Goal: Transaction & Acquisition: Purchase product/service

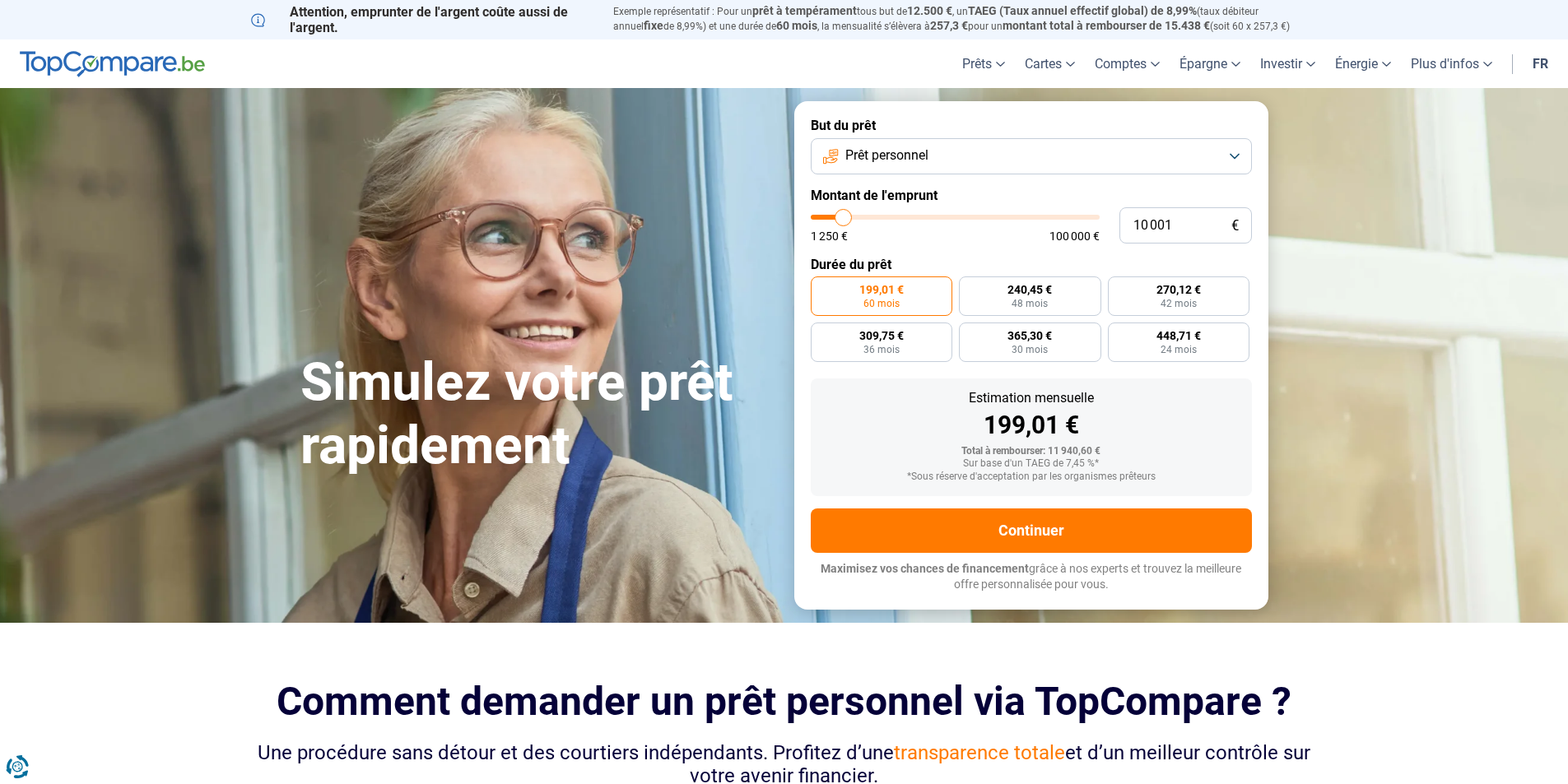
type input "10 500"
type input "10500"
type input "11 000"
type input "11000"
type input "11 250"
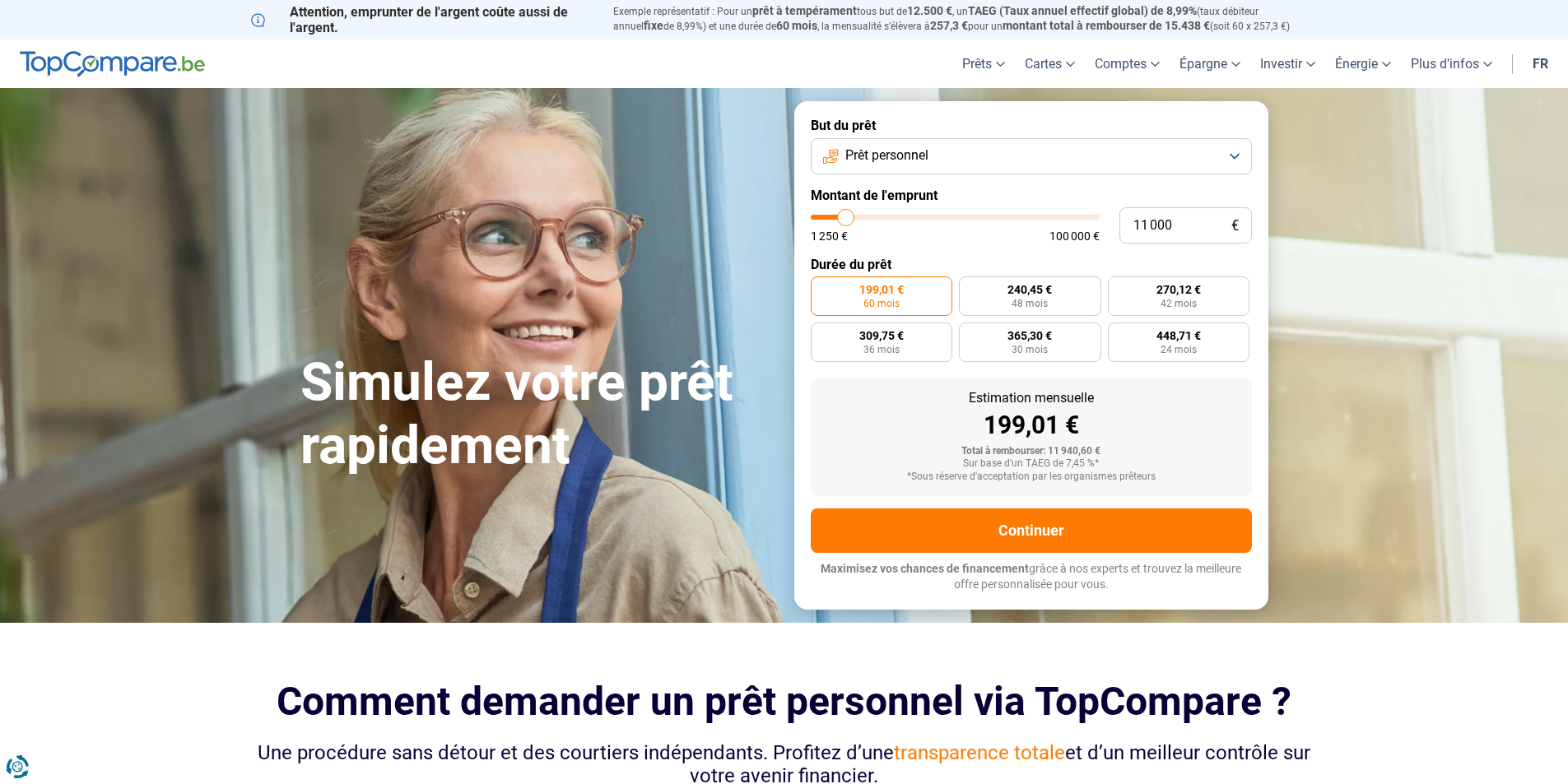
type input "11250"
type input "11 500"
type input "11500"
type input "11 750"
type input "11750"
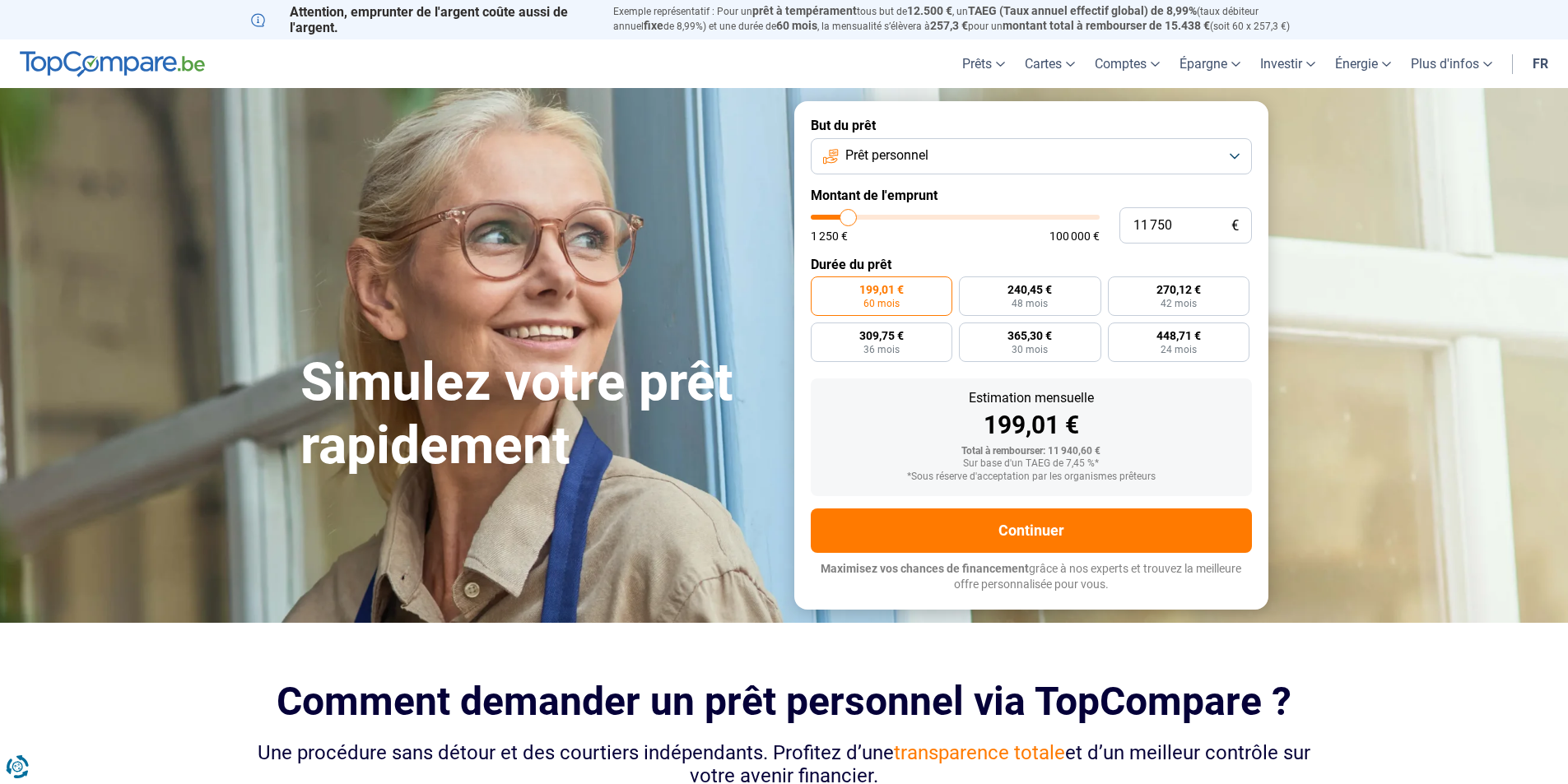
type input "12 500"
type input "12500"
type input "12 750"
type input "12750"
type input "14 500"
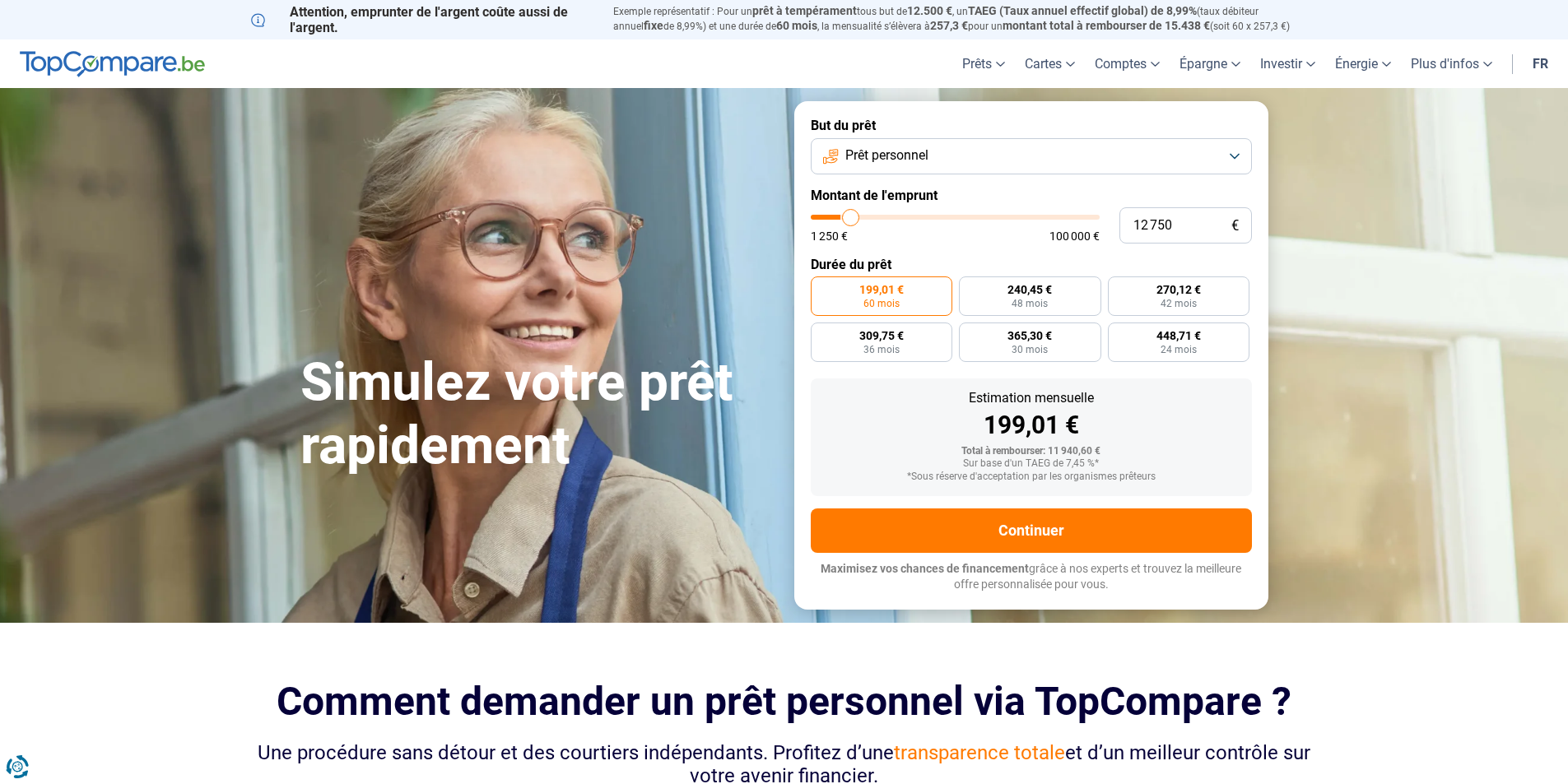
type input "14500"
type input "15 500"
type input "15500"
type input "16 000"
type input "16000"
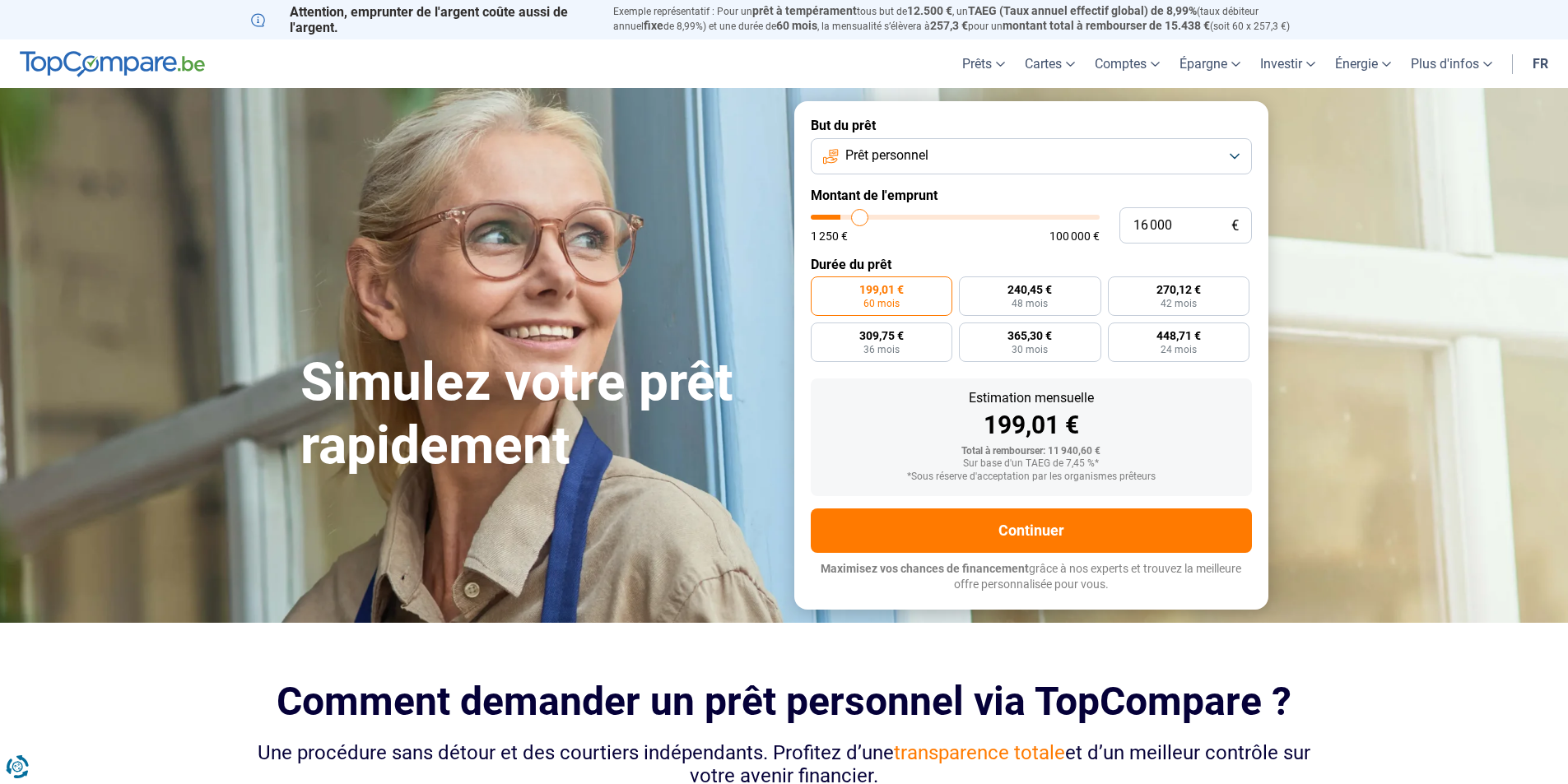
type input "16 250"
type input "16250"
type input "17 000"
type input "17000"
type input "17 250"
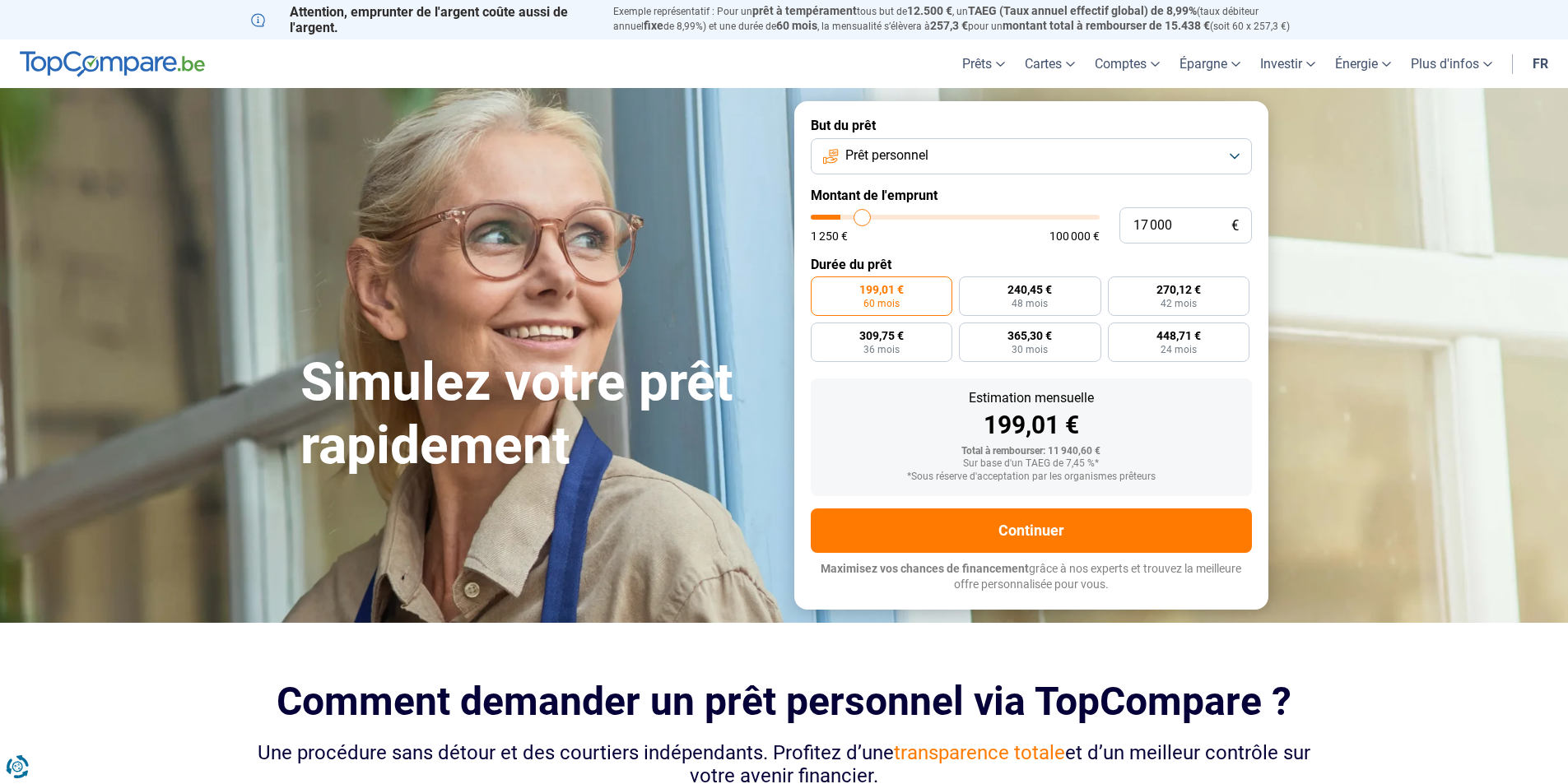
type input "17250"
type input "17 500"
type input "17500"
type input "18 000"
type input "18000"
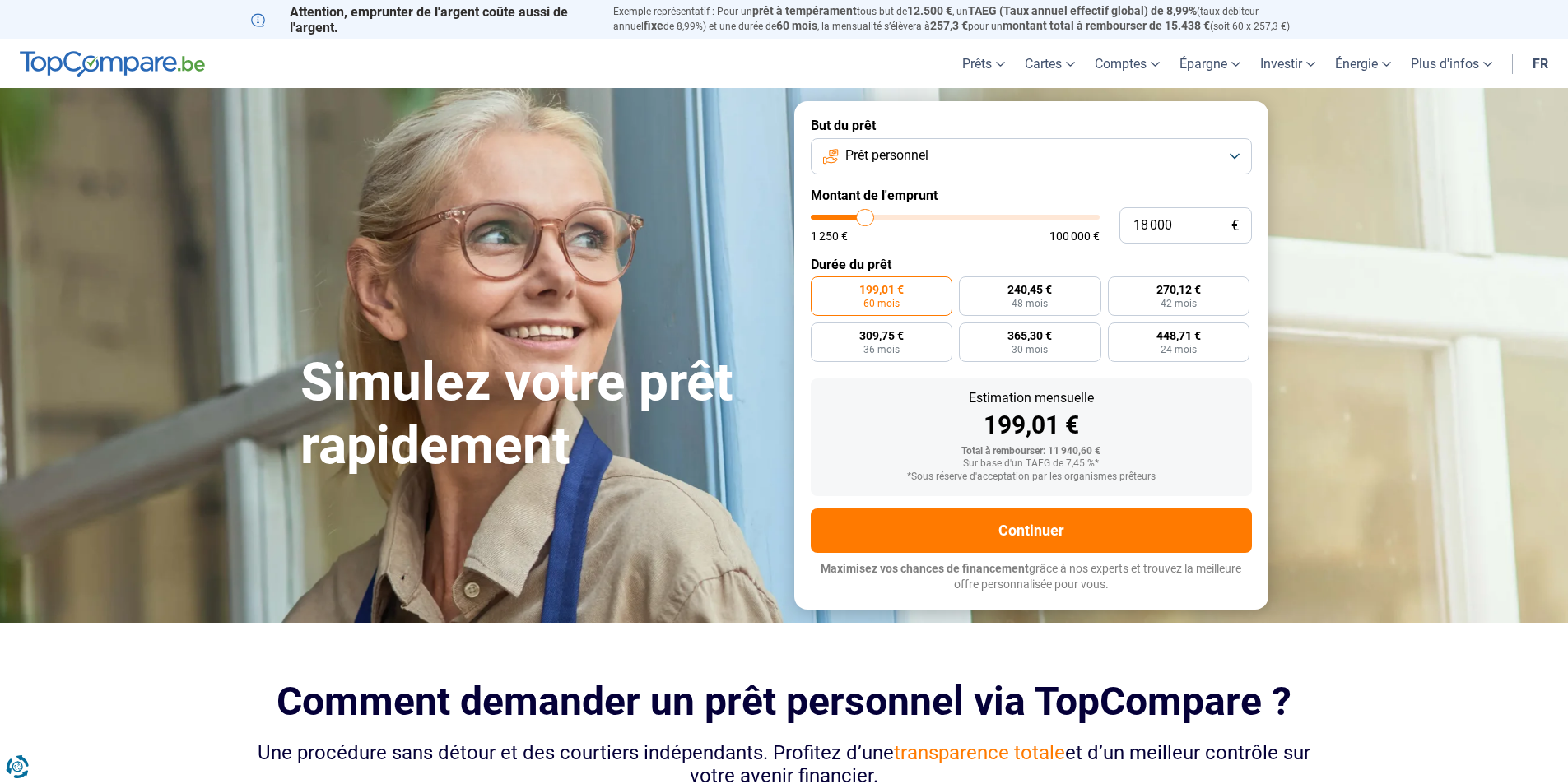
type input "18 500"
type input "18500"
type input "19 000"
type input "19000"
type input "20 000"
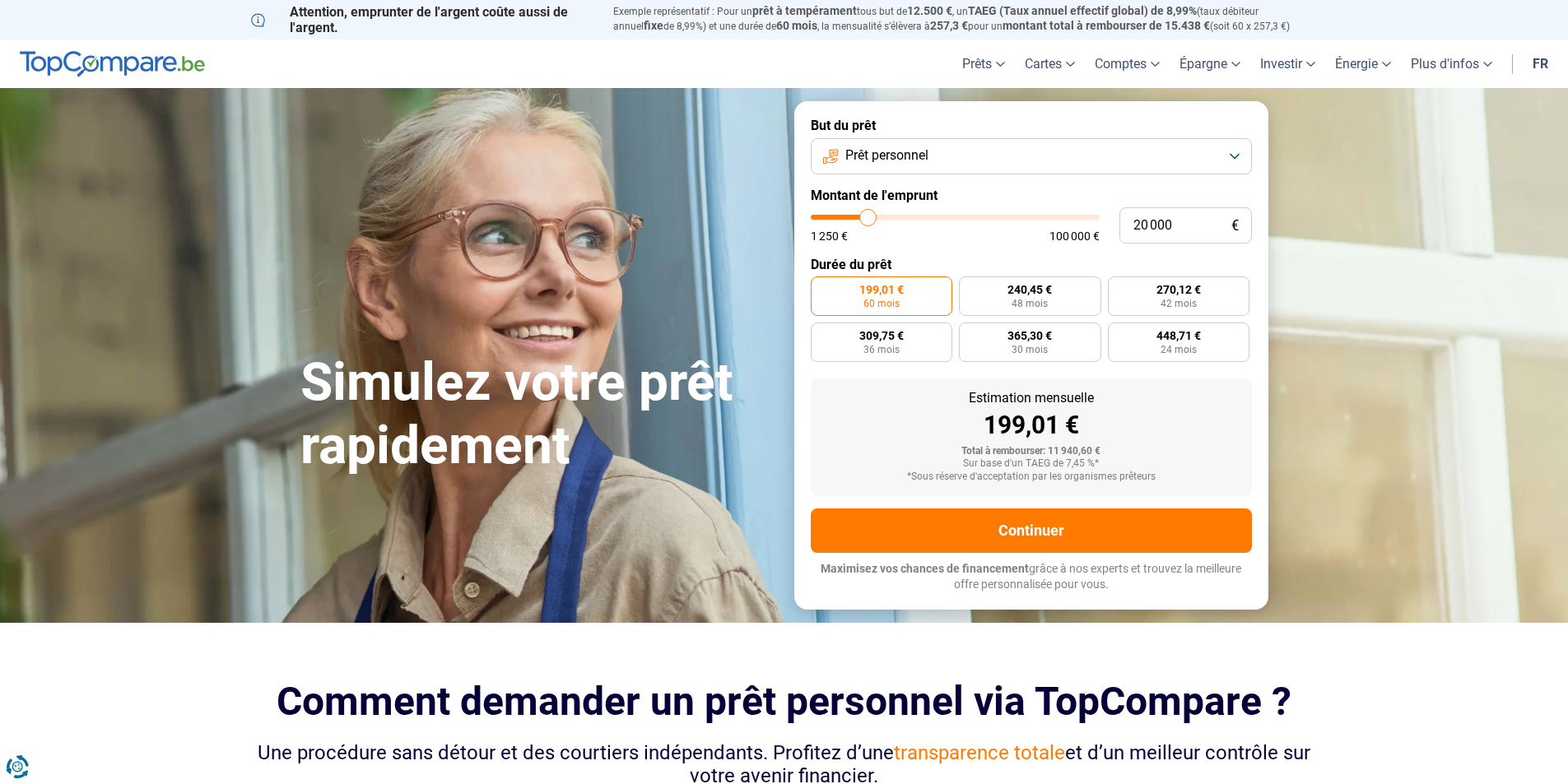
type input "20000"
type input "20 250"
type input "20250"
type input "20 750"
type input "20750"
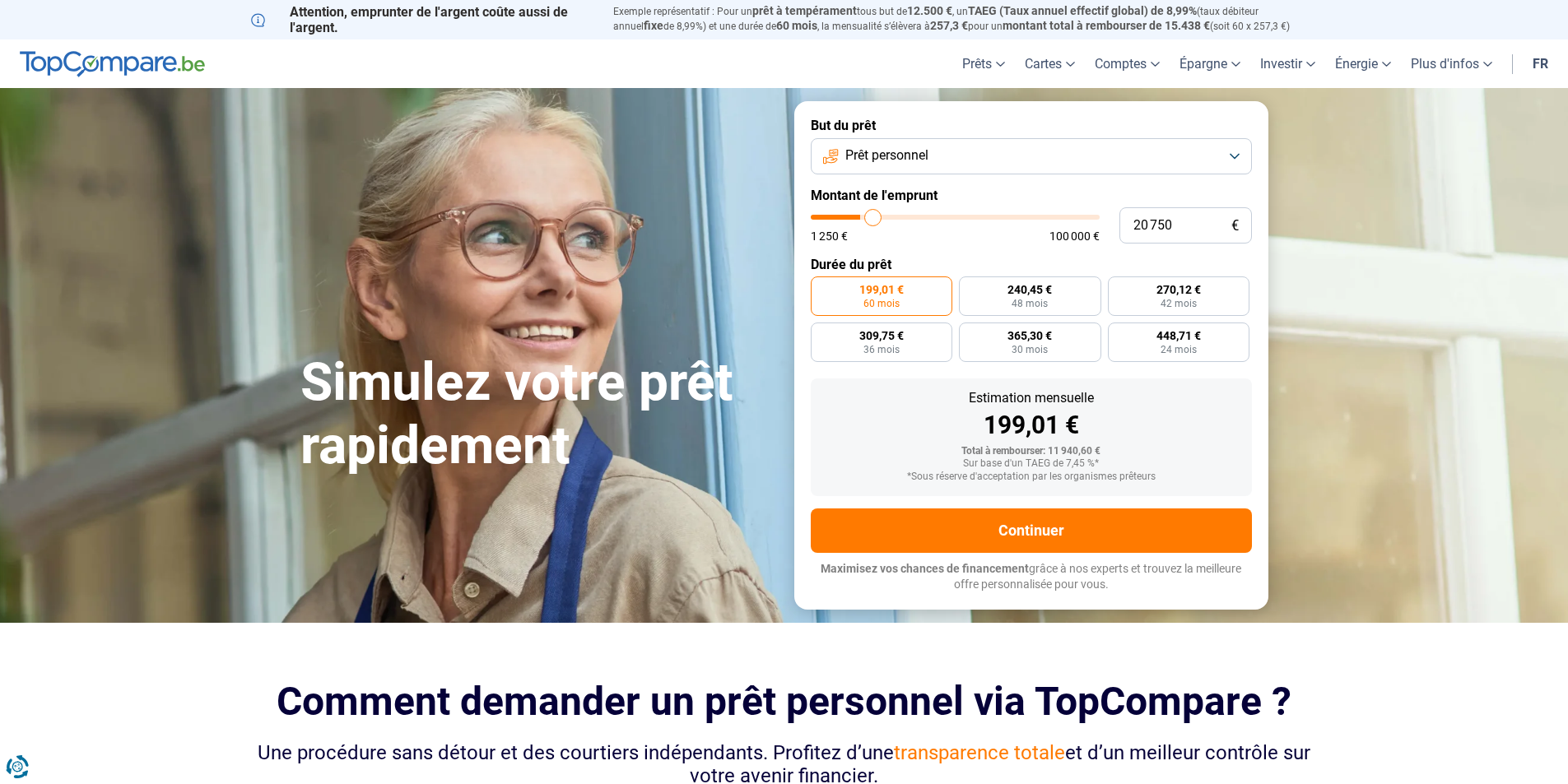
type input "21 250"
type input "21250"
type input "21 500"
type input "21500"
type input "21 750"
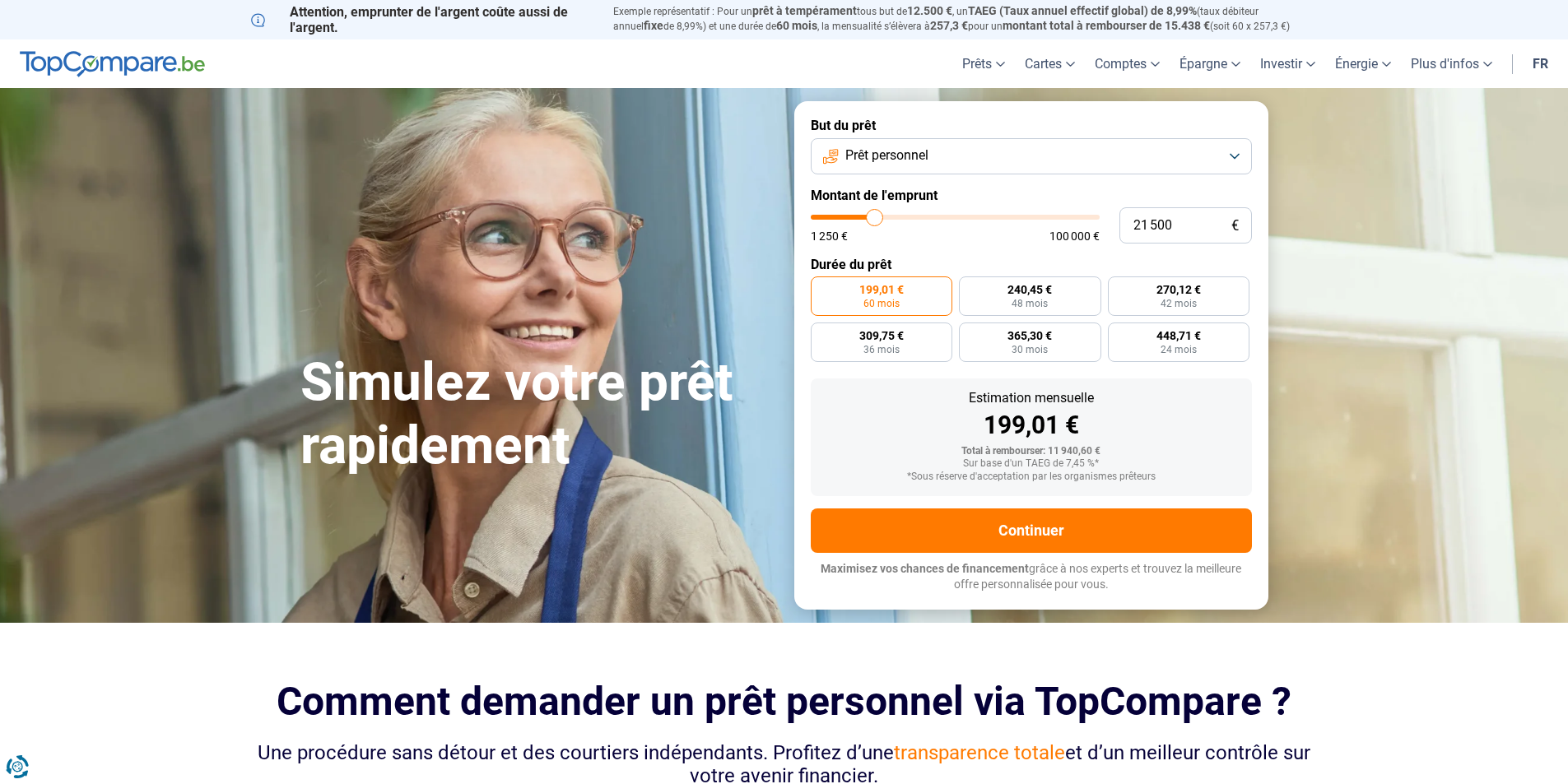
type input "21750"
type input "22 000"
type input "22000"
type input "22 250"
drag, startPoint x: 845, startPoint y: 216, endPoint x: 877, endPoint y: 215, distance: 32.0
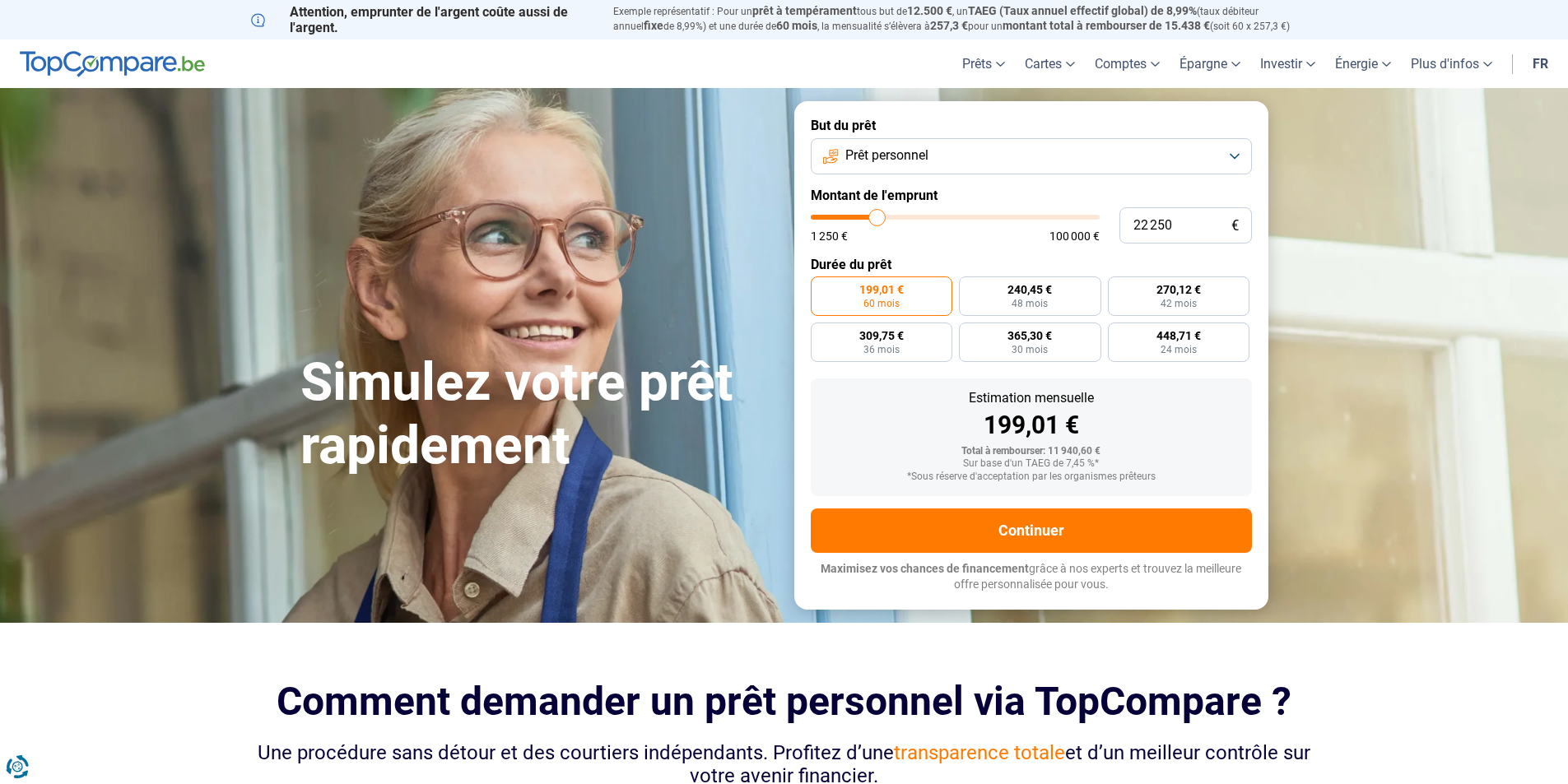
type input "22250"
click at [877, 215] on input "range" at bounding box center [954, 217] width 289 height 5
radio input "false"
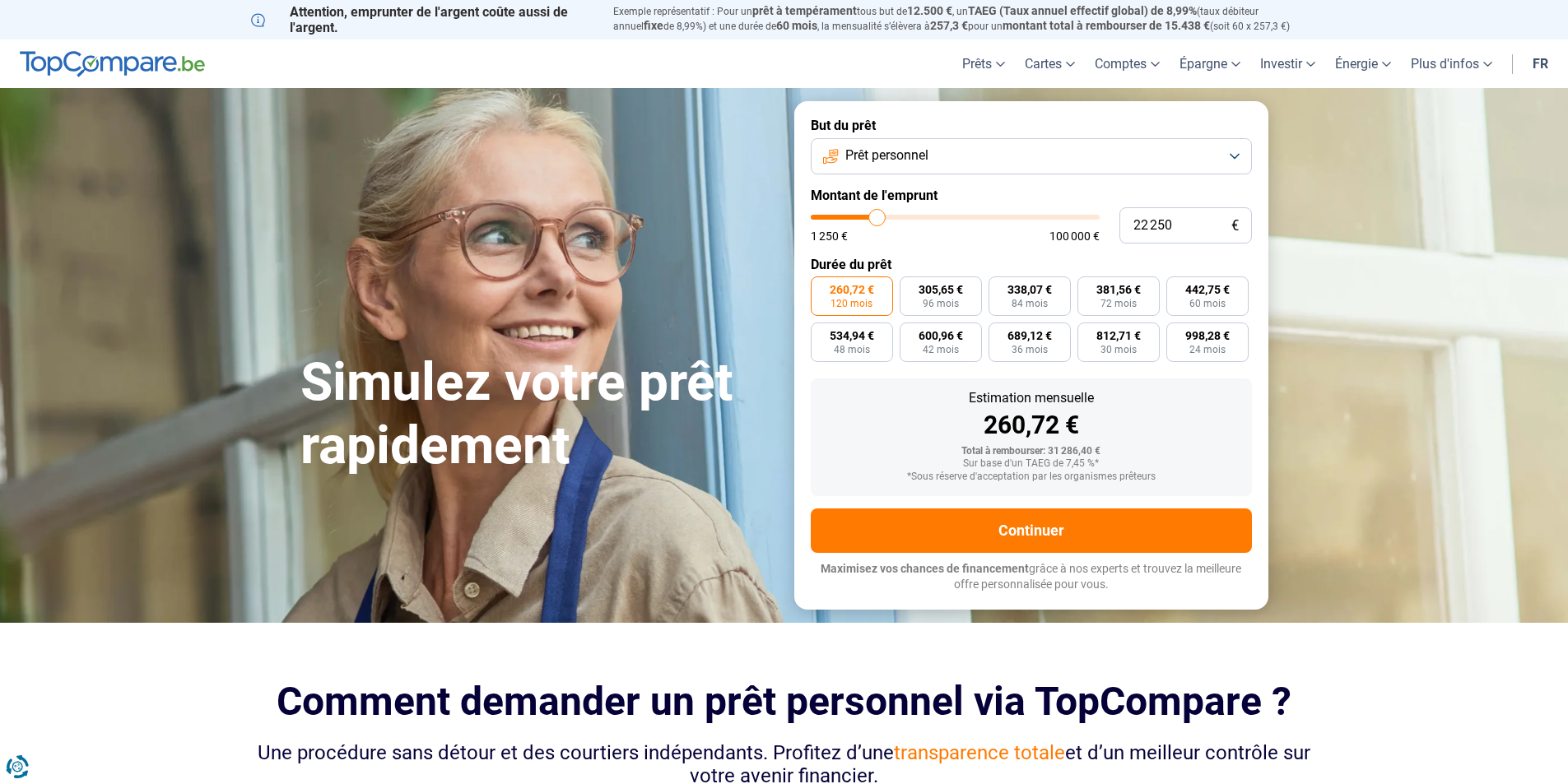
type input "22 750"
type input "22750"
type input "23 000"
type input "23000"
type input "23 750"
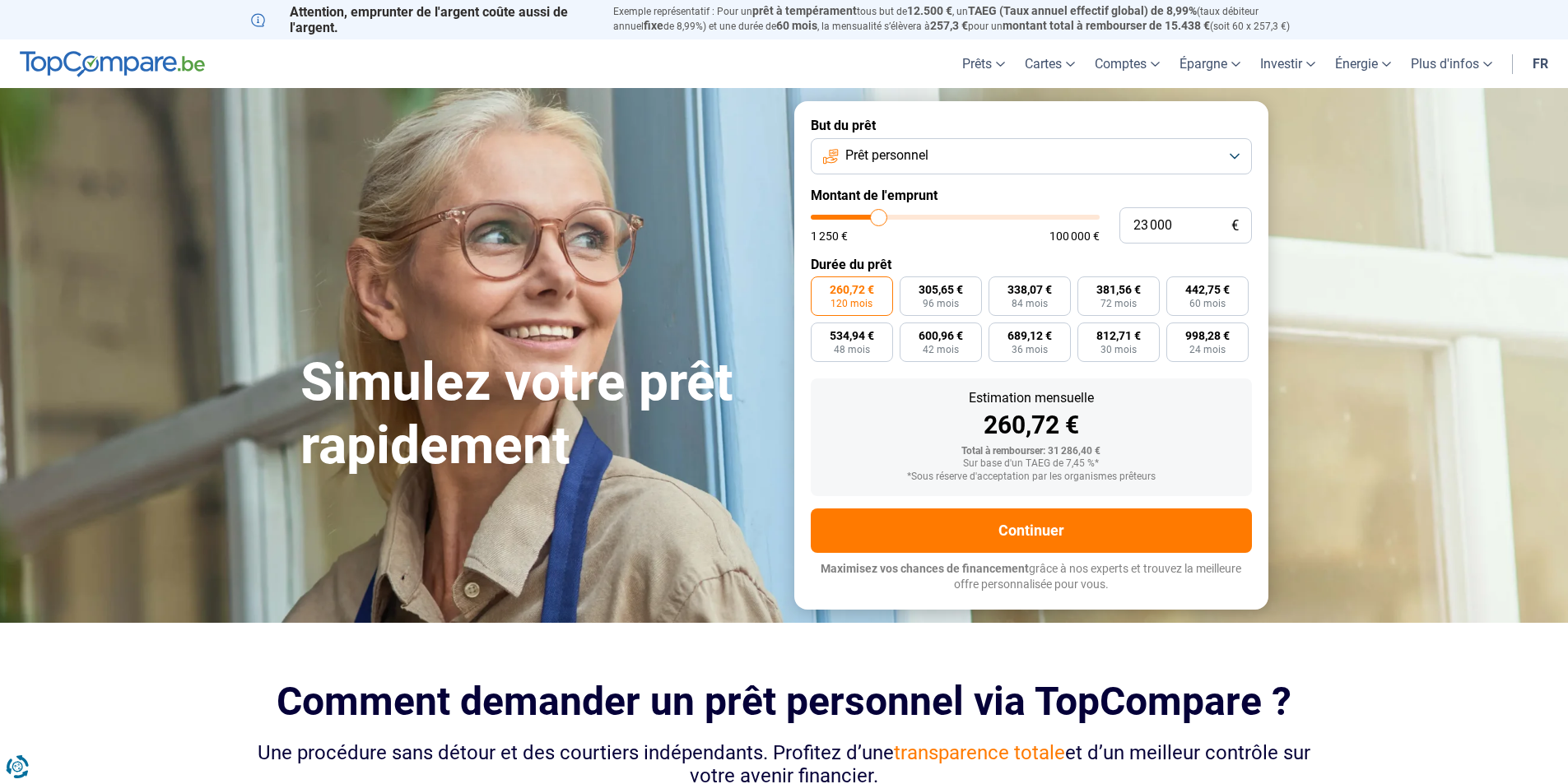
type input "23750"
type input "26 000"
type input "26000"
type input "27 750"
type input "27750"
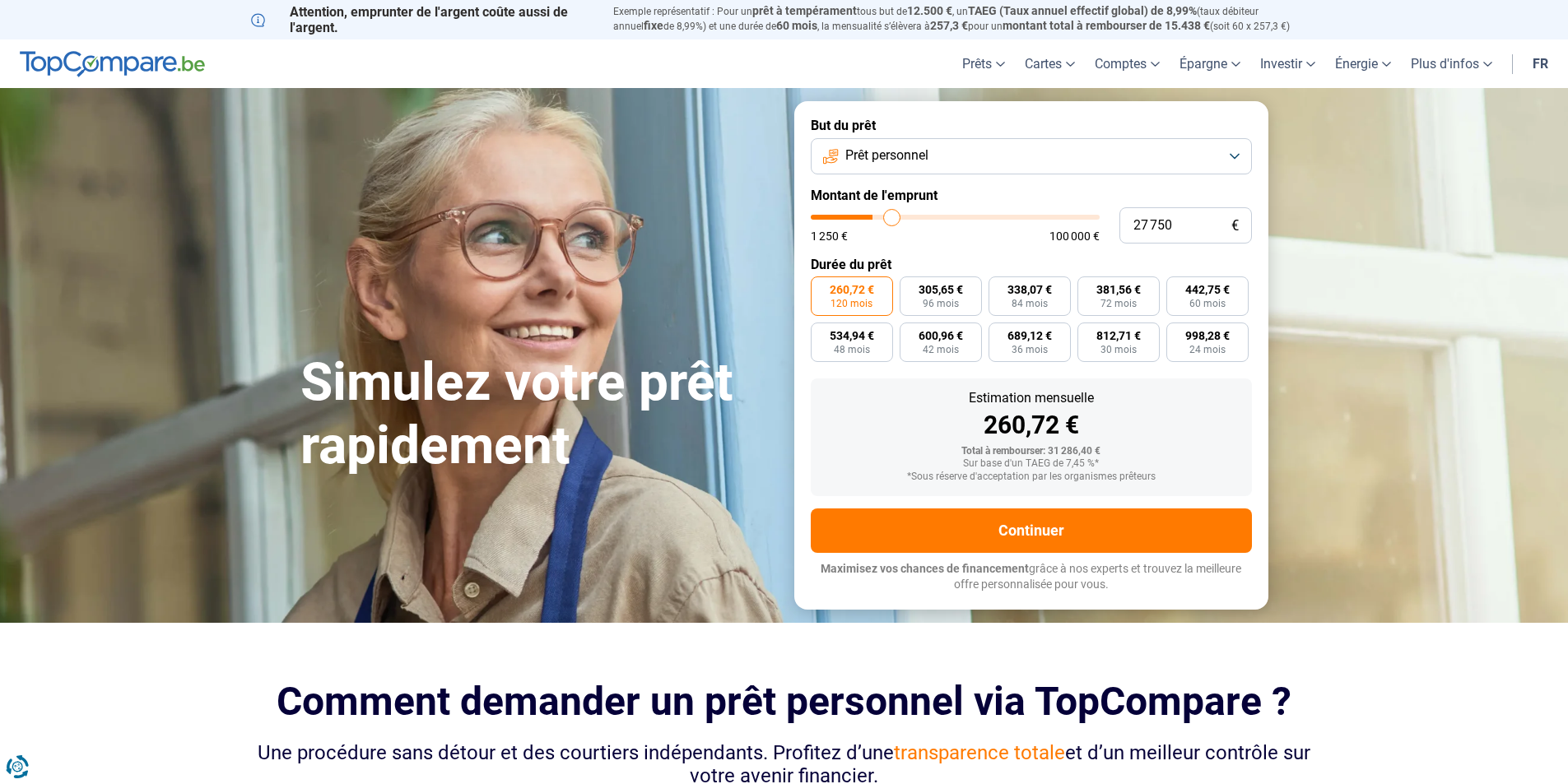
type input "28 250"
type input "28250"
type input "29 000"
type input "29000"
type input "29 250"
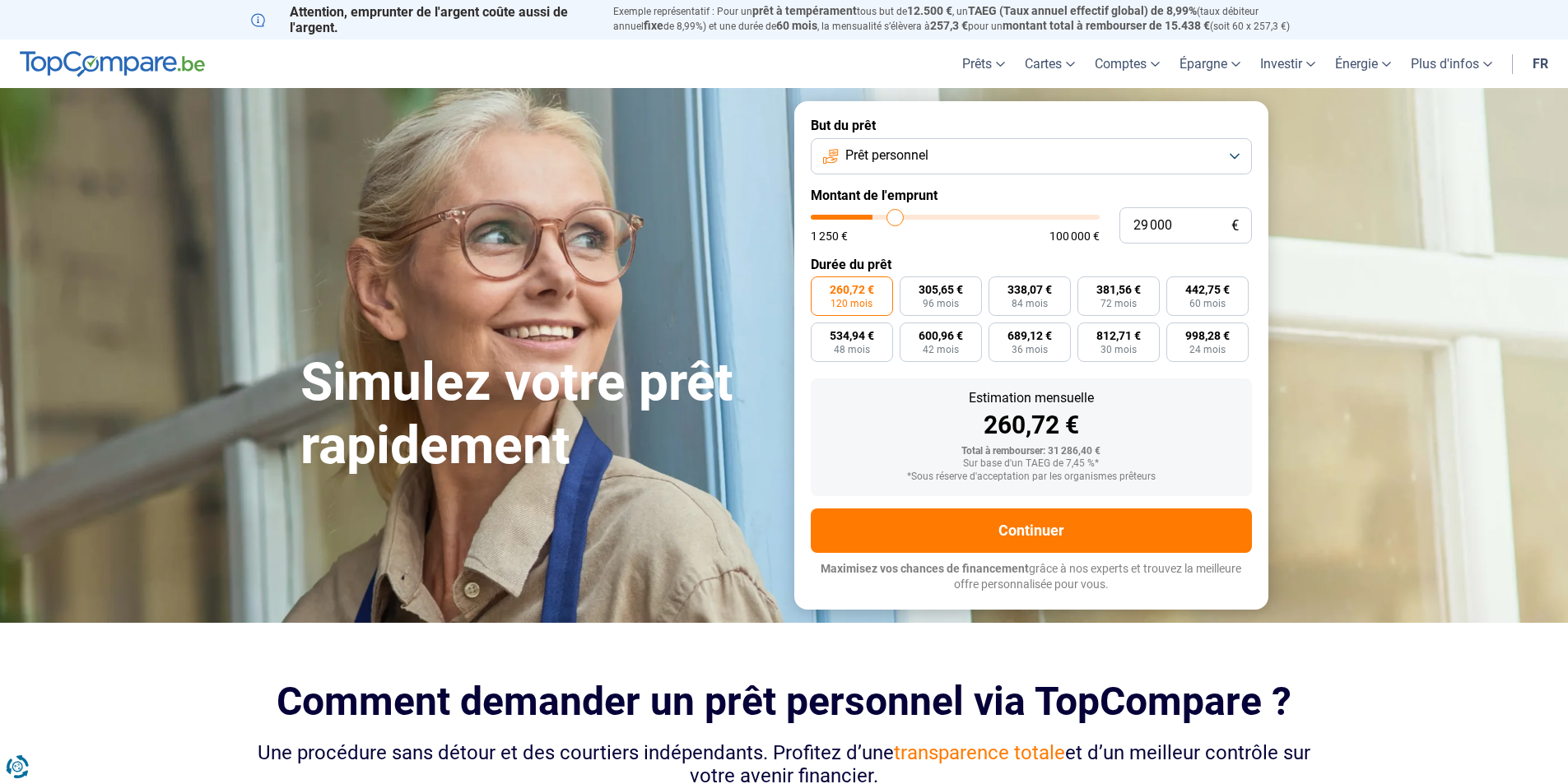
type input "29250"
type input "29 750"
type input "29750"
type input "30 250"
type input "30250"
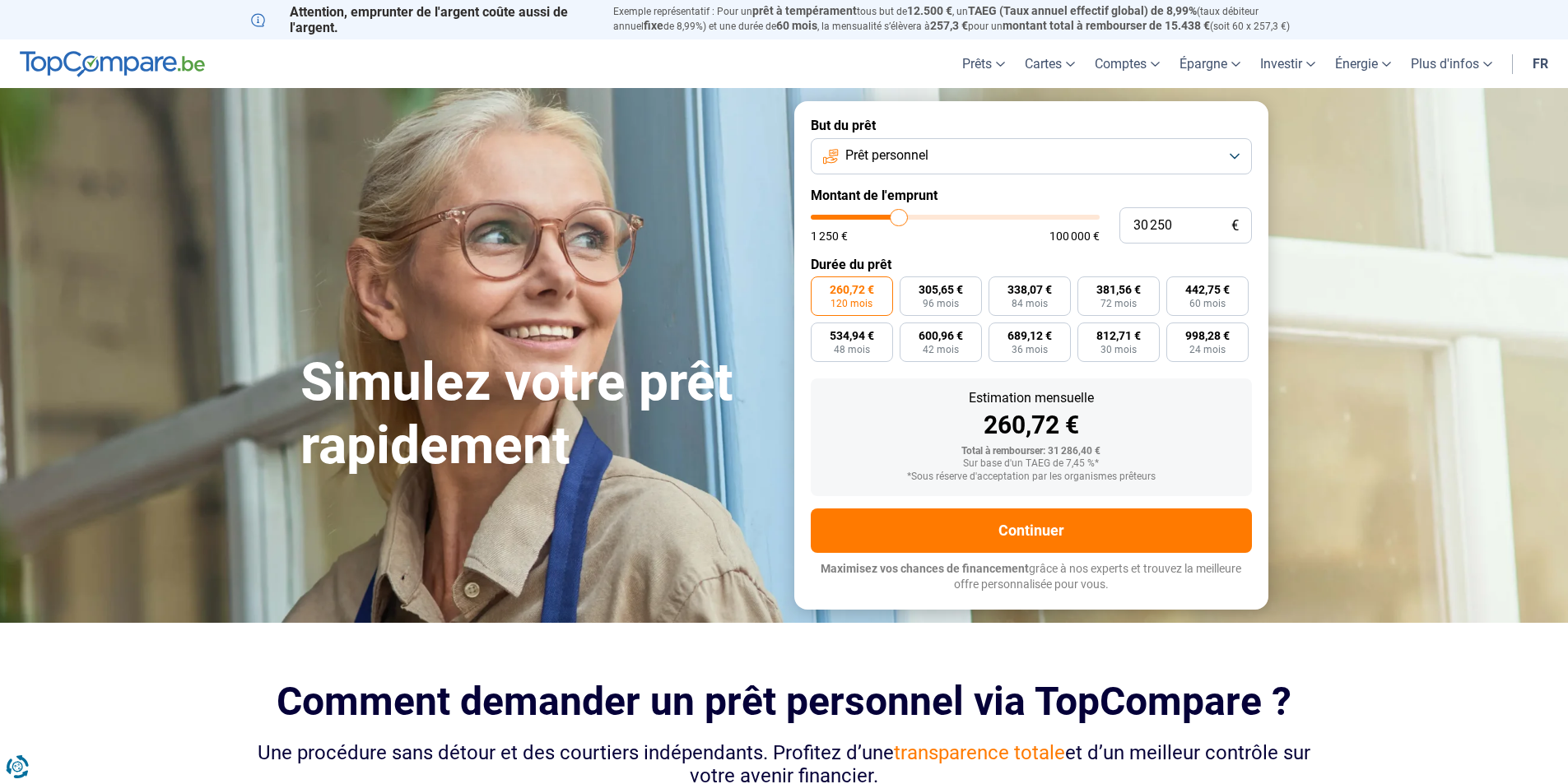
type input "32 000"
type input "32000"
type input "33 500"
type input "33500"
type input "34 250"
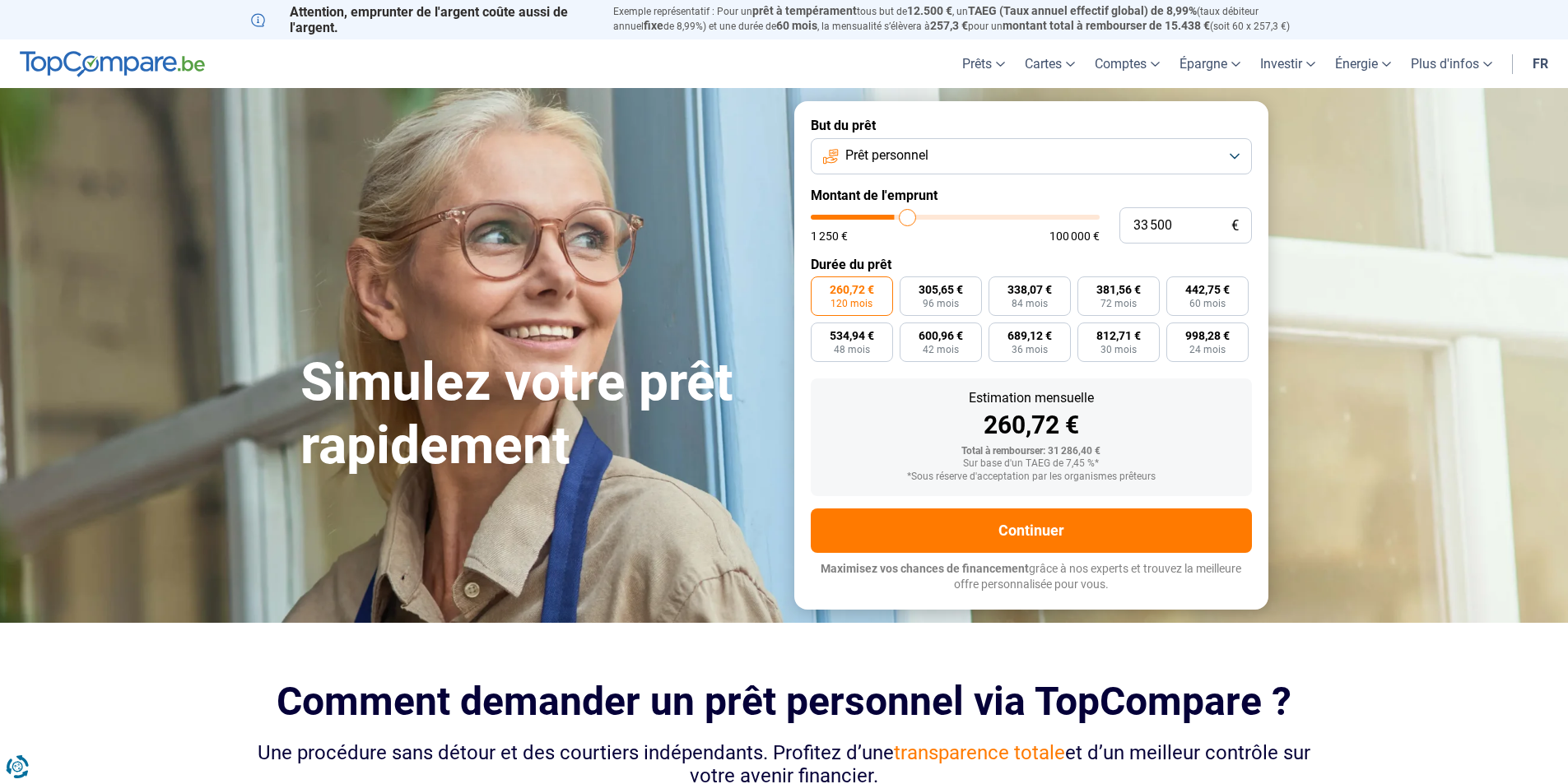
type input "34250"
type input "34 750"
type input "34750"
type input "35 000"
drag, startPoint x: 877, startPoint y: 215, endPoint x: 912, endPoint y: 221, distance: 35.5
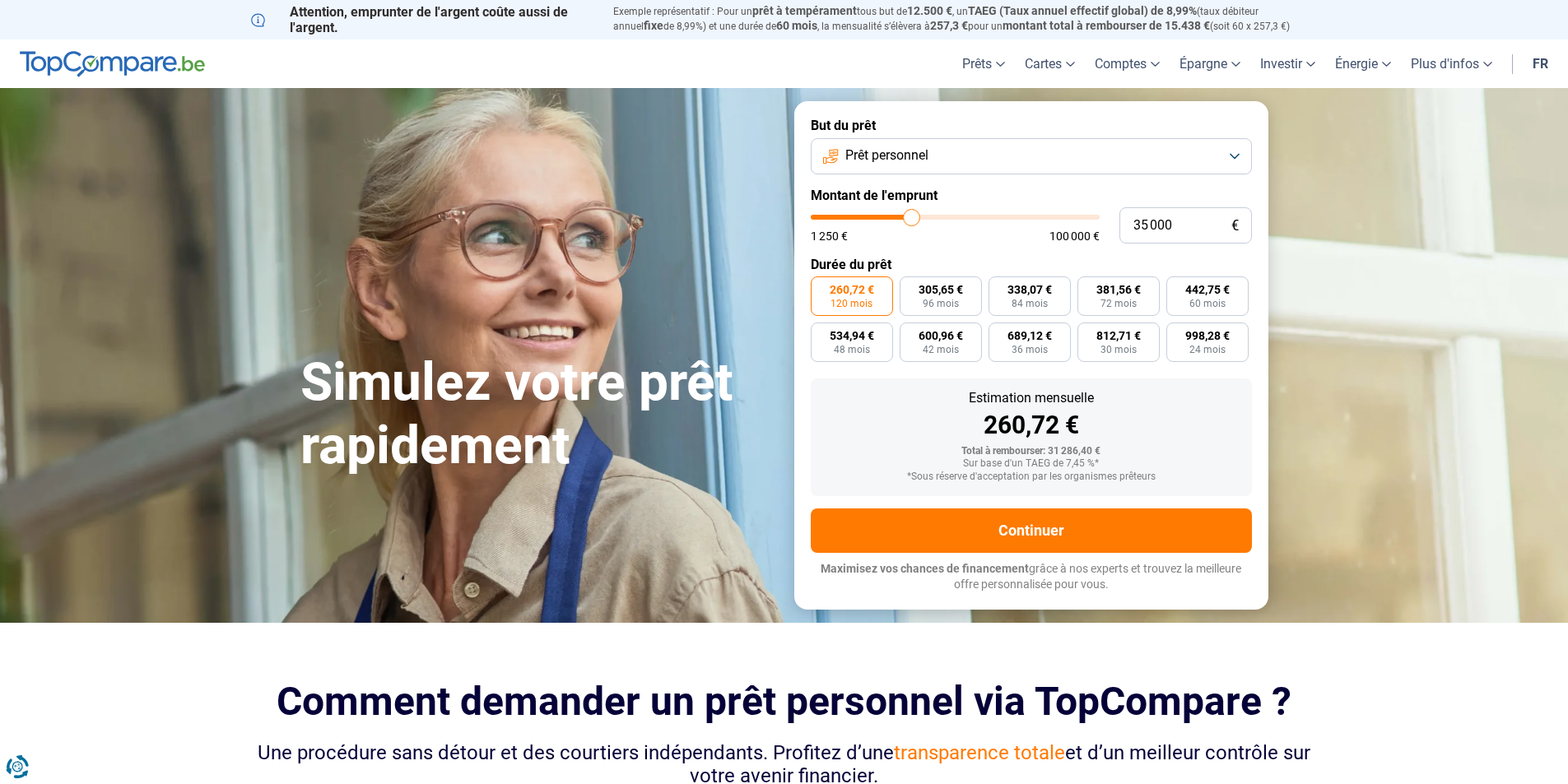
type input "35000"
click at [912, 220] on input "range" at bounding box center [954, 217] width 289 height 5
click at [1139, 224] on input "35 000" at bounding box center [1185, 225] width 132 height 36
type input "5 000"
type input "5000"
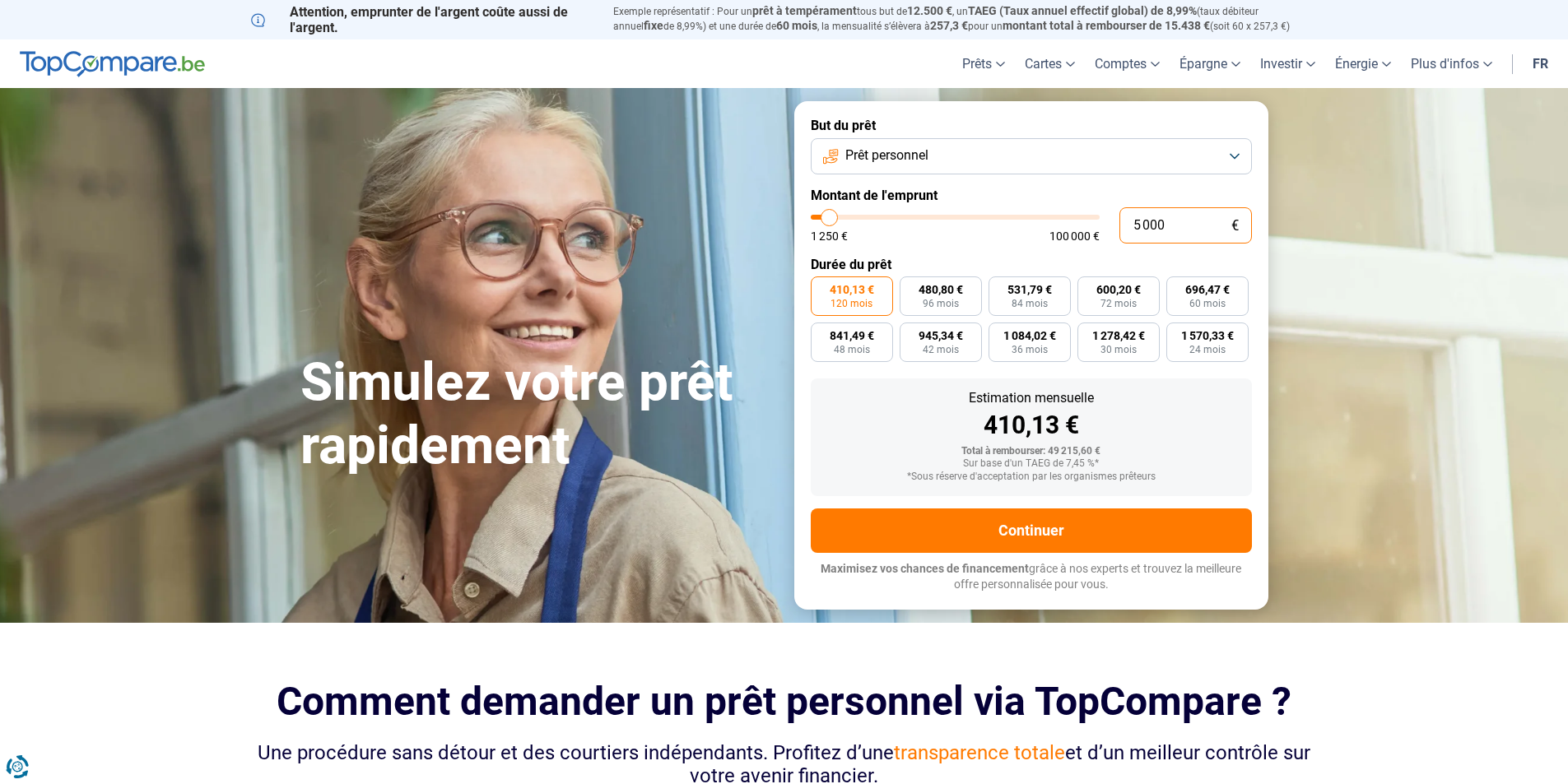
radio input "true"
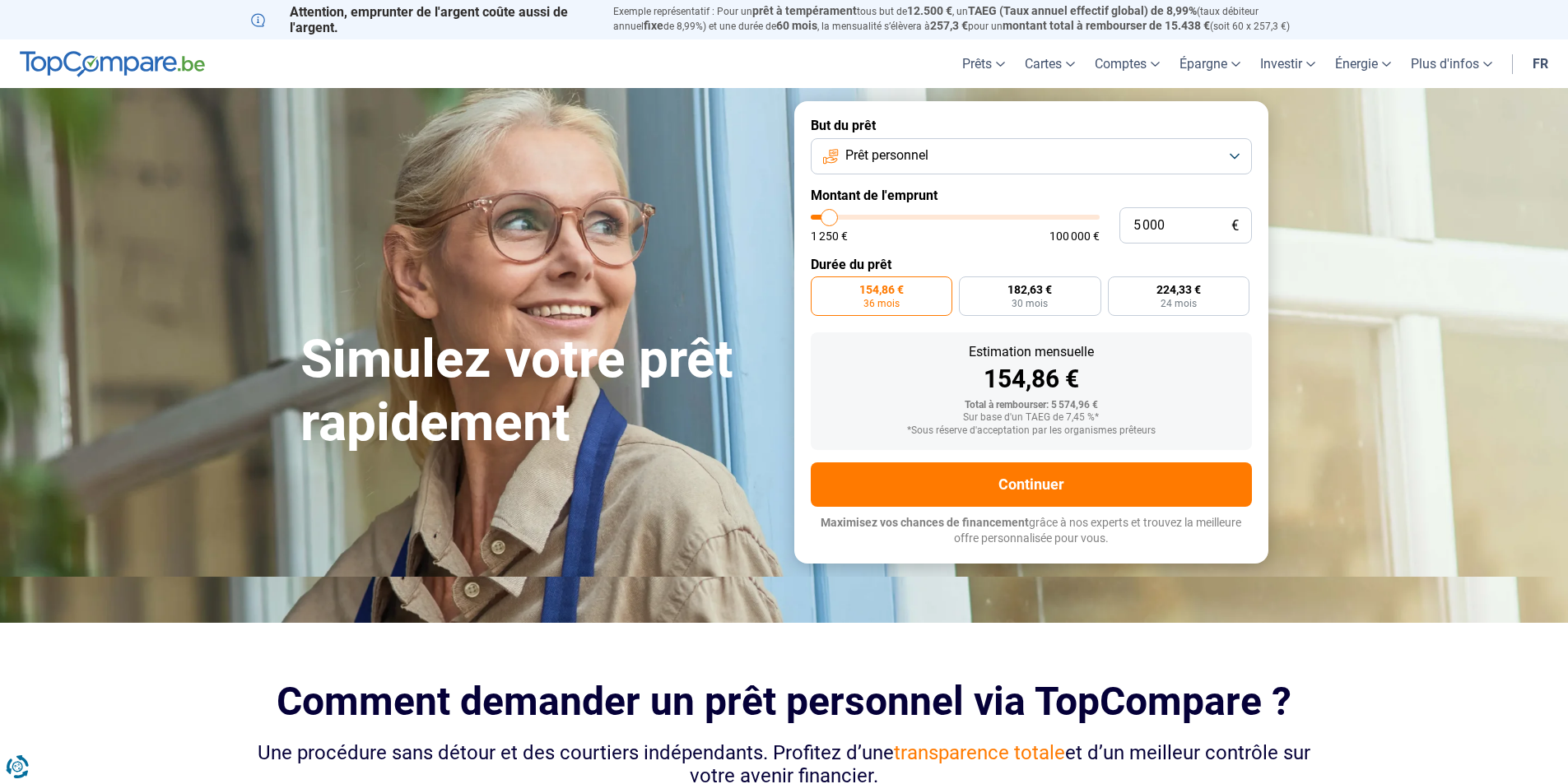
type input "5 750"
type input "5750"
type input "5 250"
type input "5250"
type input "4 250"
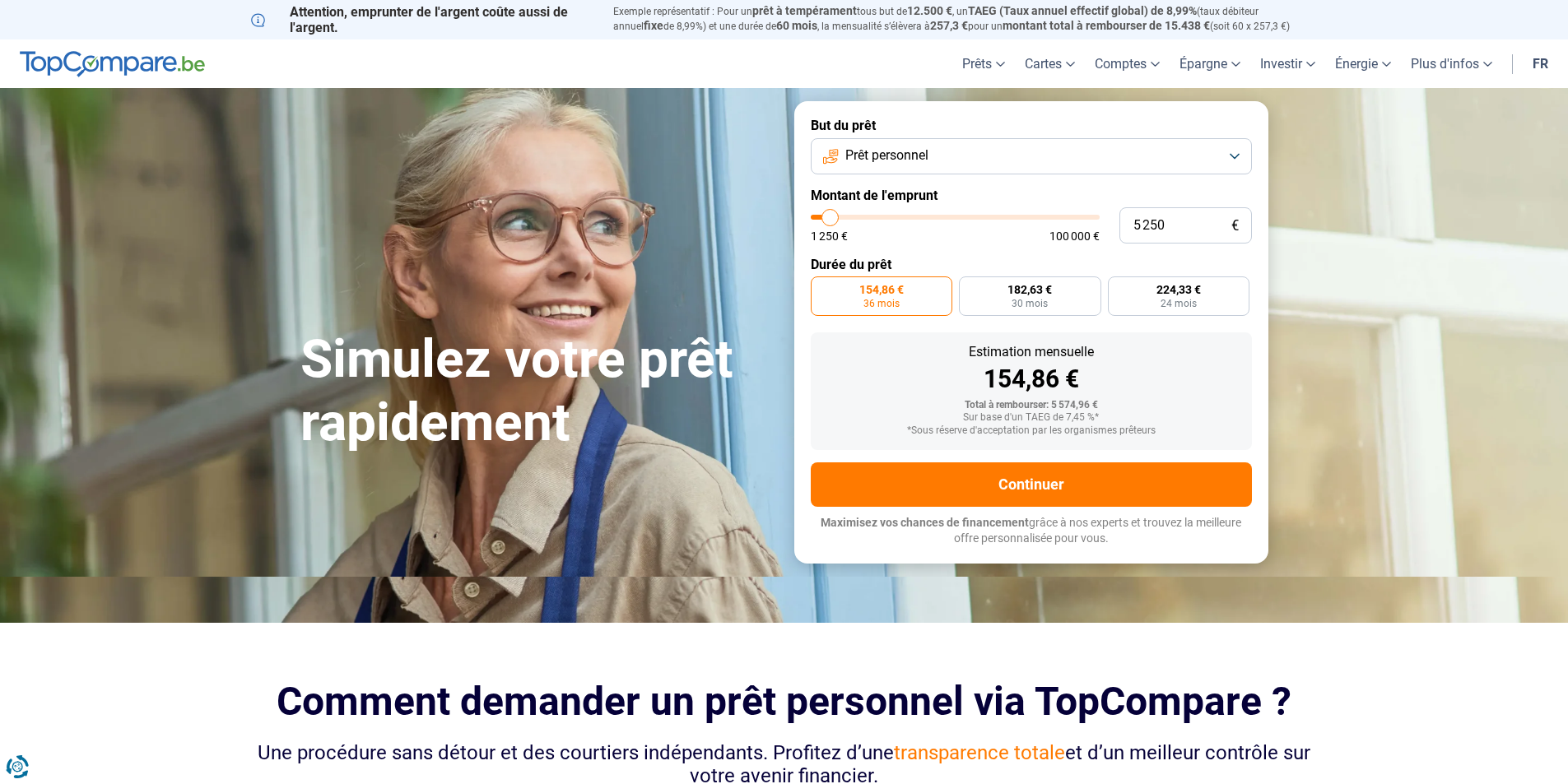
type input "4250"
type input "3 500"
type input "3500"
type input "2 250"
type input "2250"
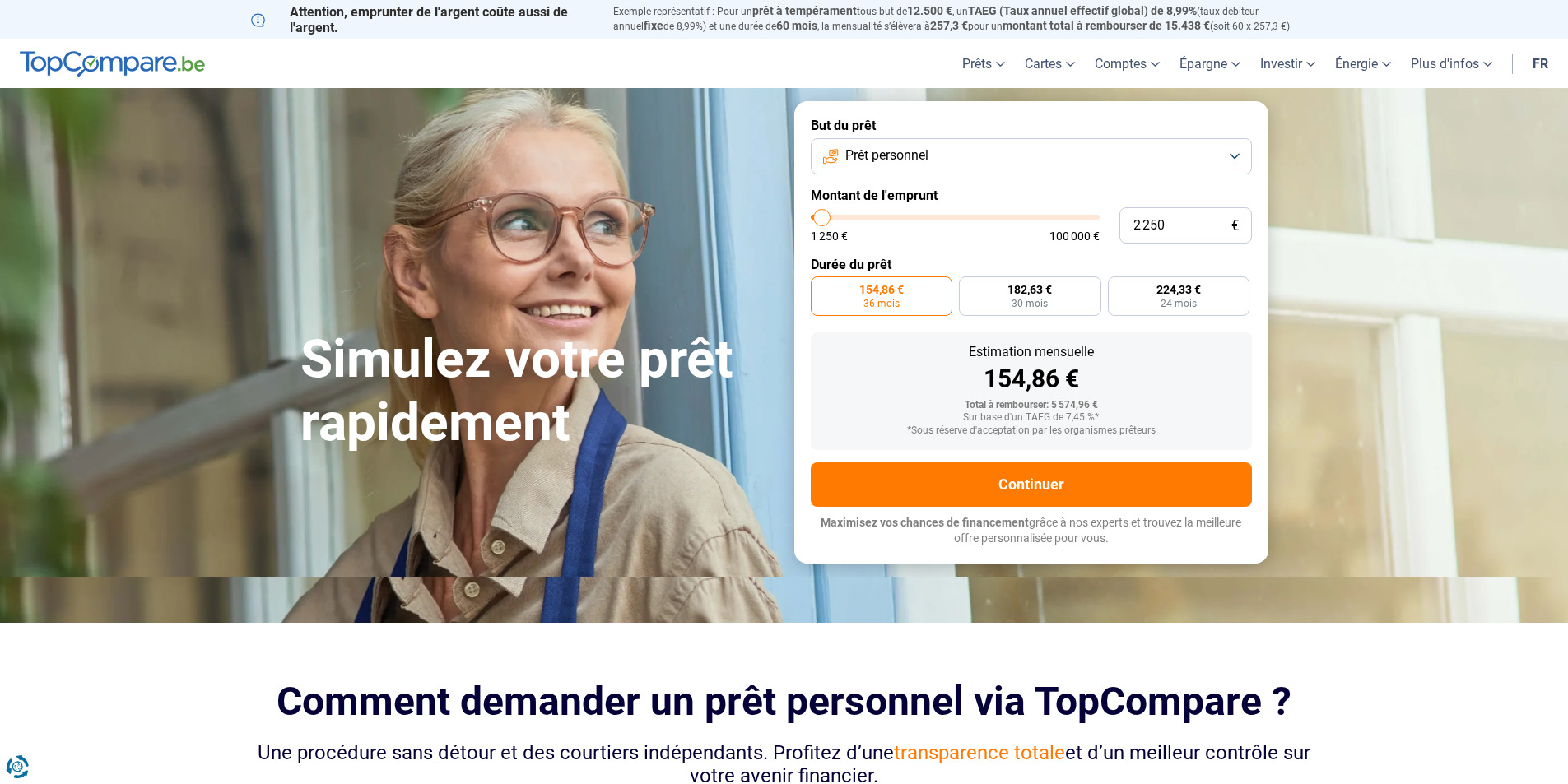
type input "1 250"
drag, startPoint x: 833, startPoint y: 215, endPoint x: 804, endPoint y: 215, distance: 29.0
type input "1250"
click at [810, 215] on input "range" at bounding box center [954, 217] width 289 height 5
radio input "true"
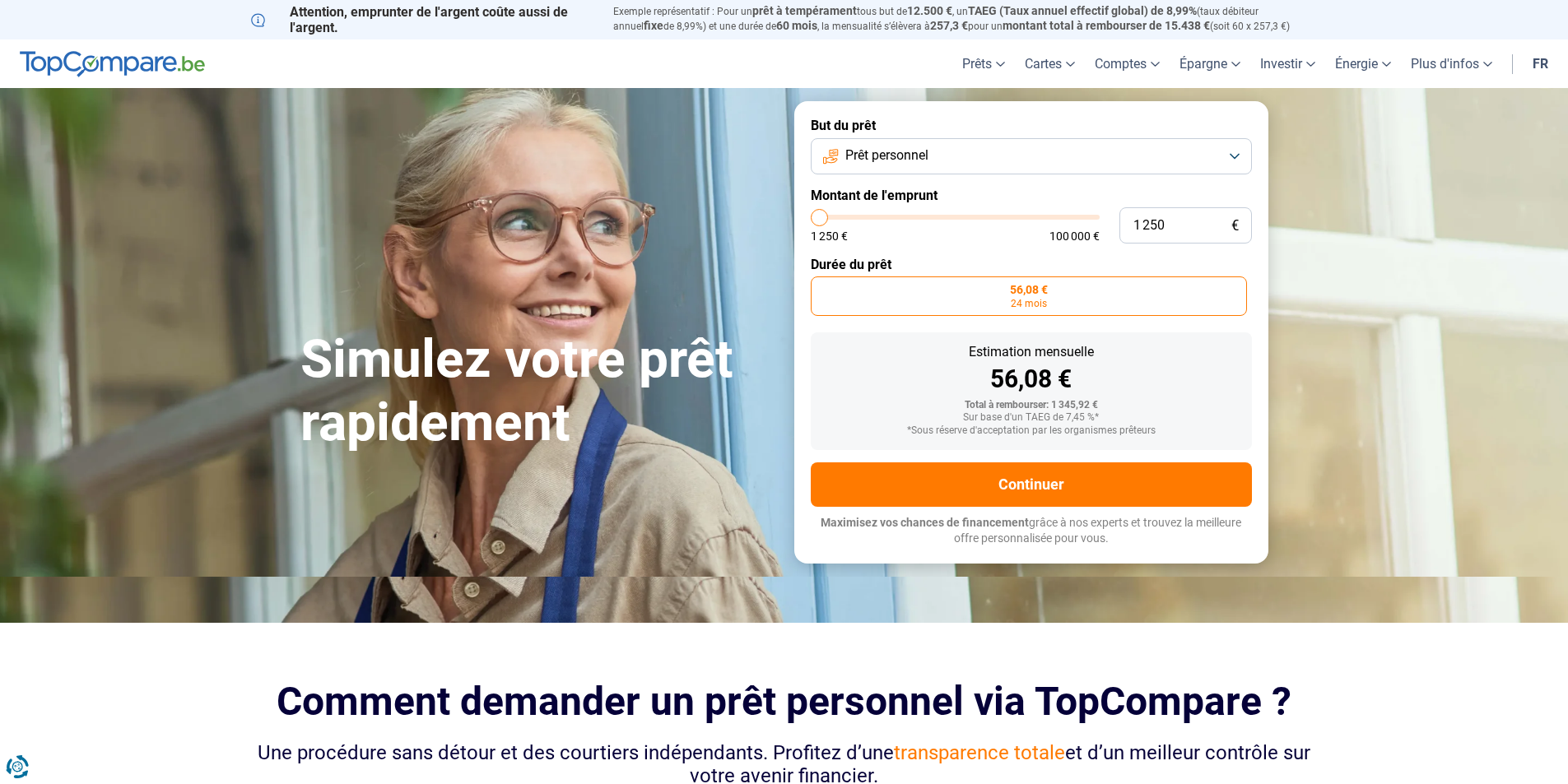
type input "3 000"
type input "3000"
type input "4 000"
type input "4000"
type input "5 000"
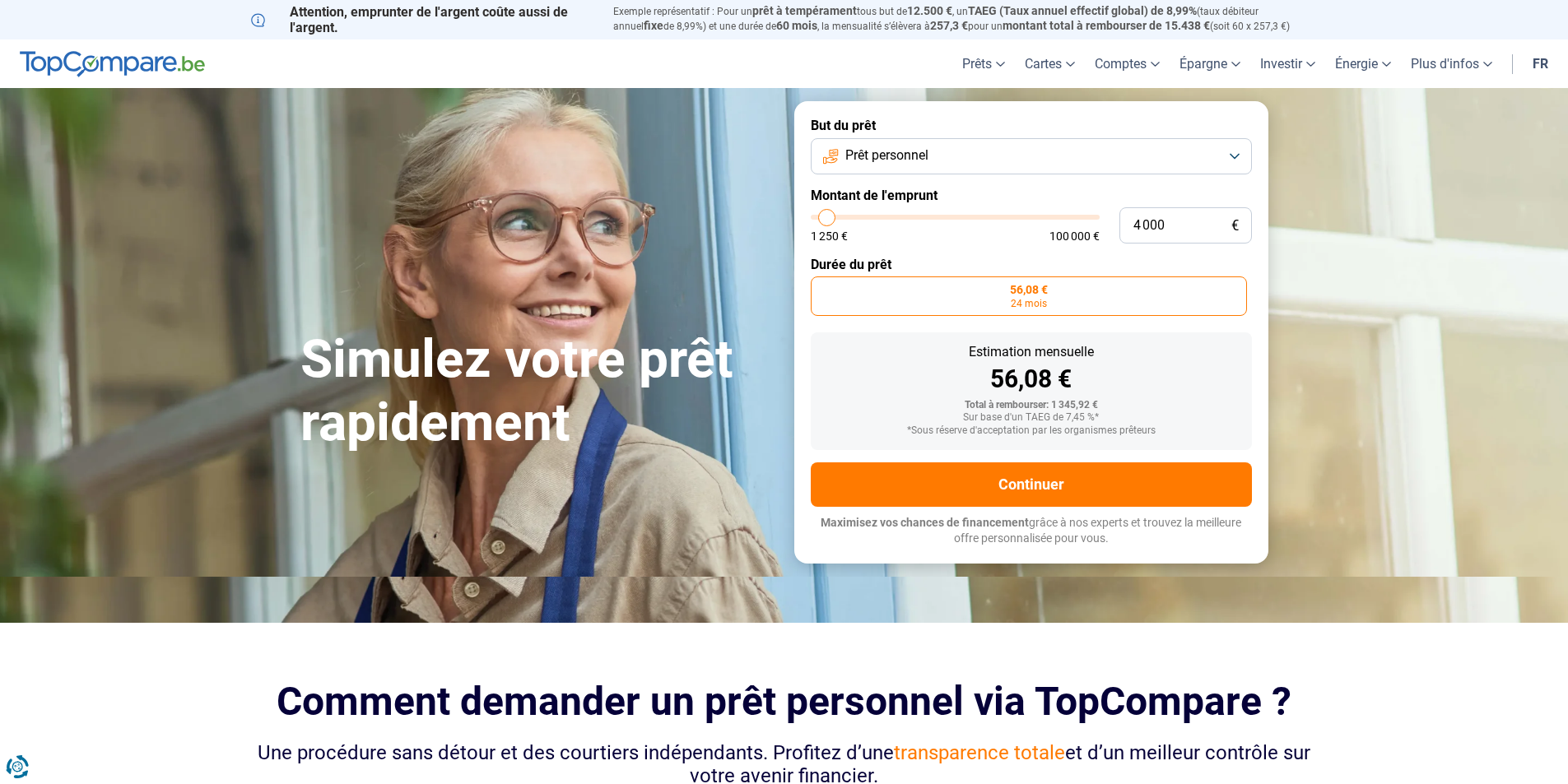
type input "5000"
type input "5 750"
type input "5750"
type input "6 500"
type input "6500"
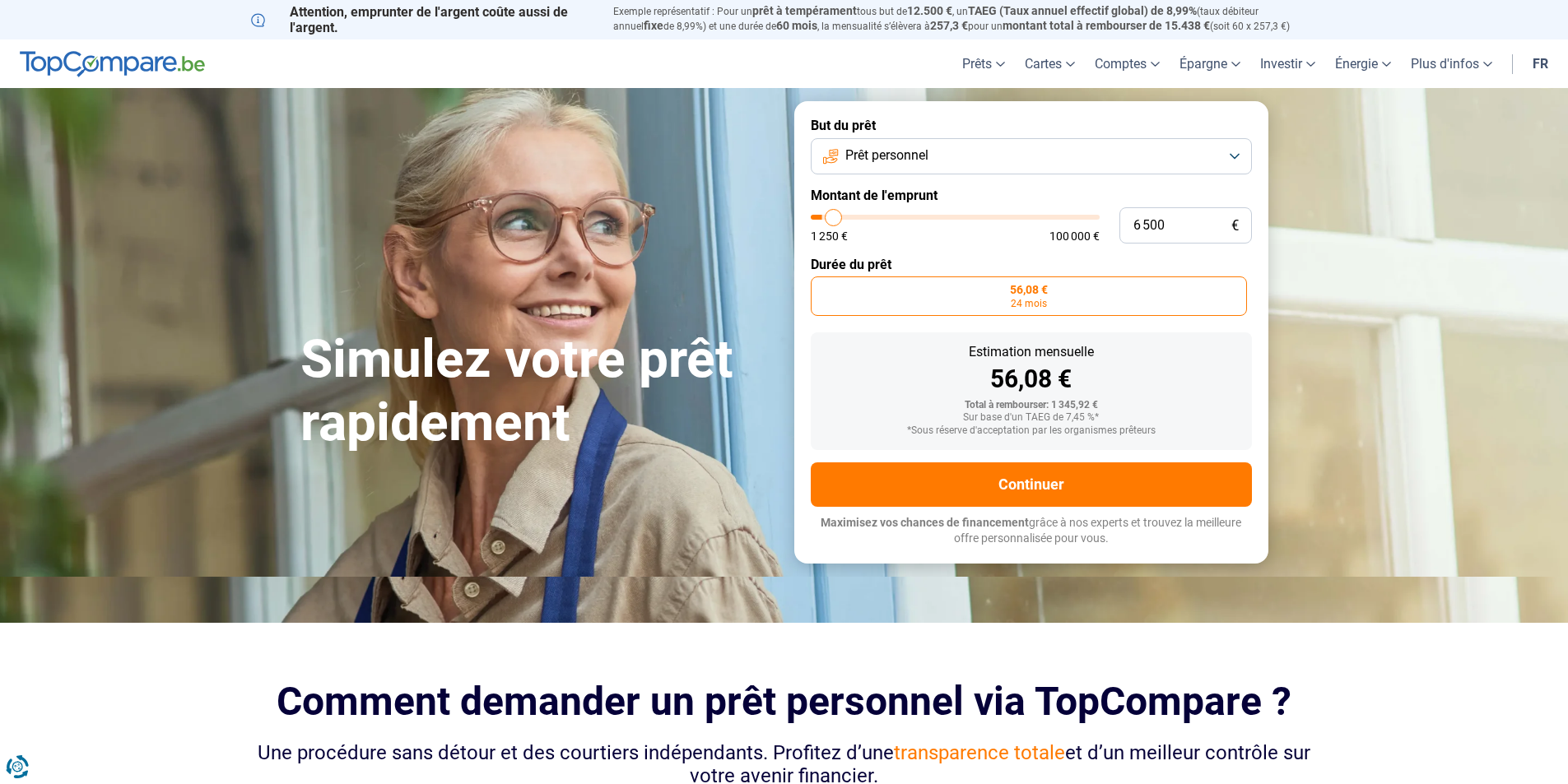
type input "7 000"
type input "7000"
type input "7 500"
type input "7500"
type input "8 250"
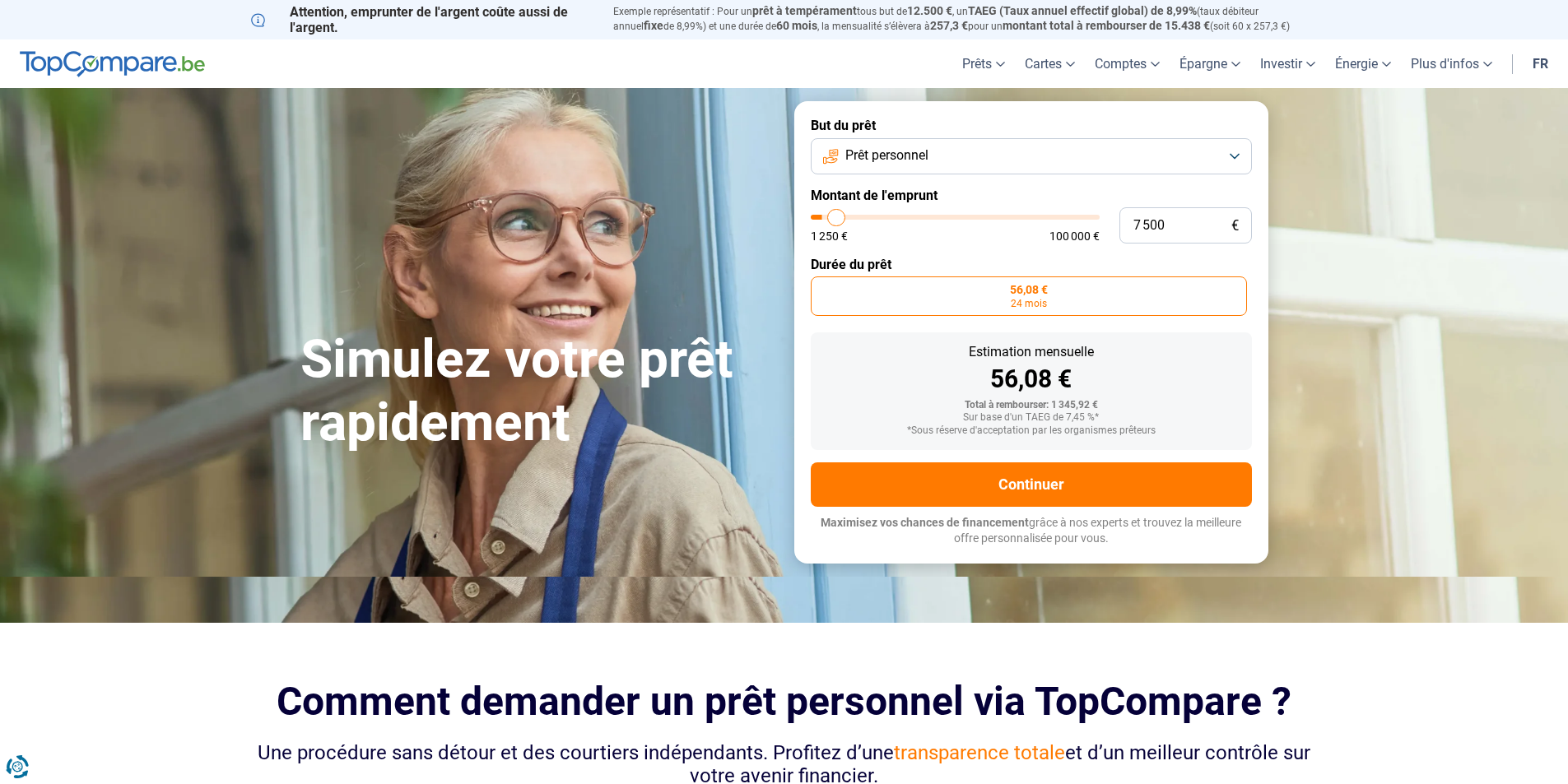
type input "8250"
type input "8 750"
type input "8750"
type input "9 000"
type input "9000"
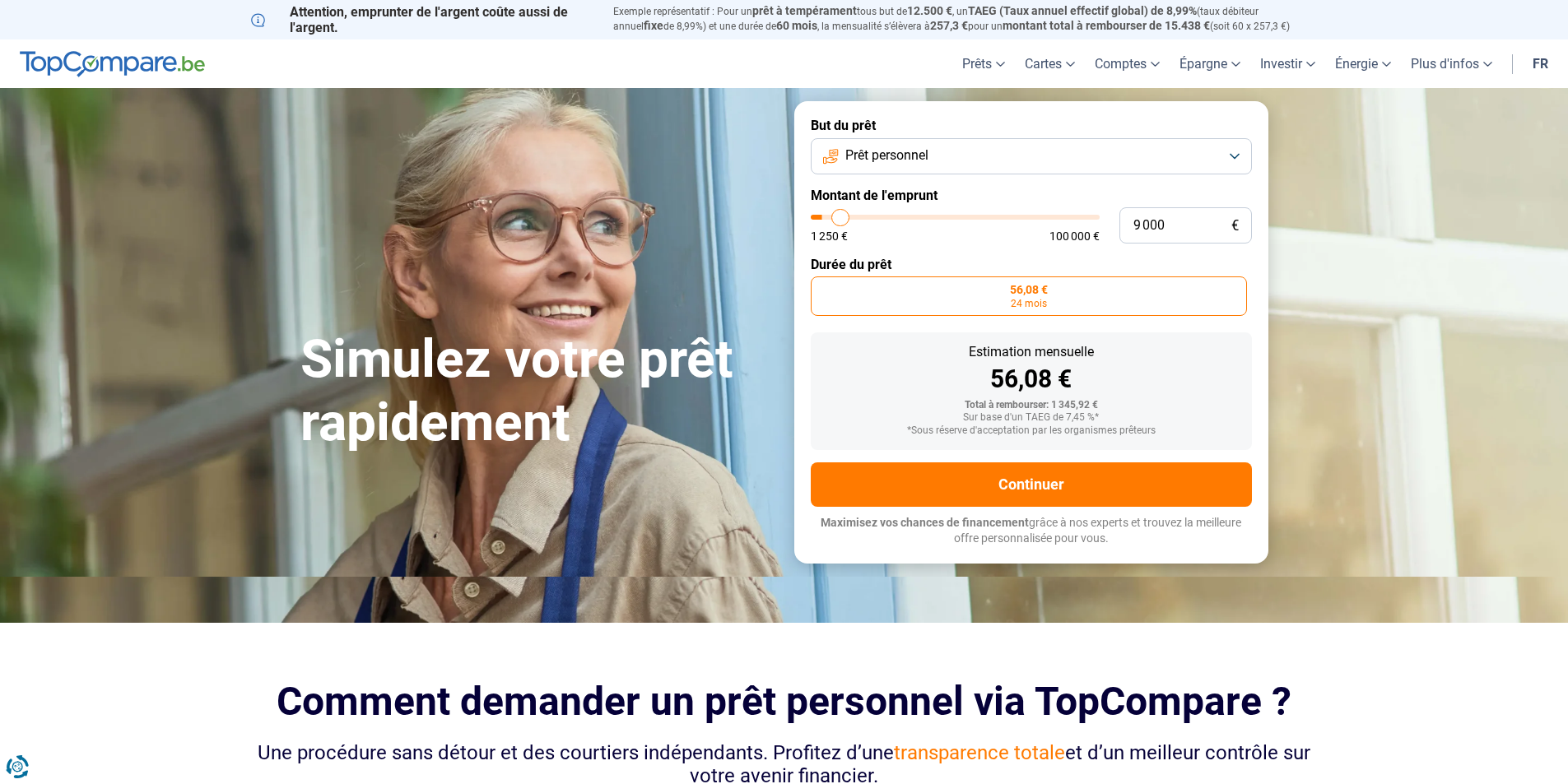
type input "9 750"
type input "9750"
type input "10 500"
type input "10500"
type input "11 250"
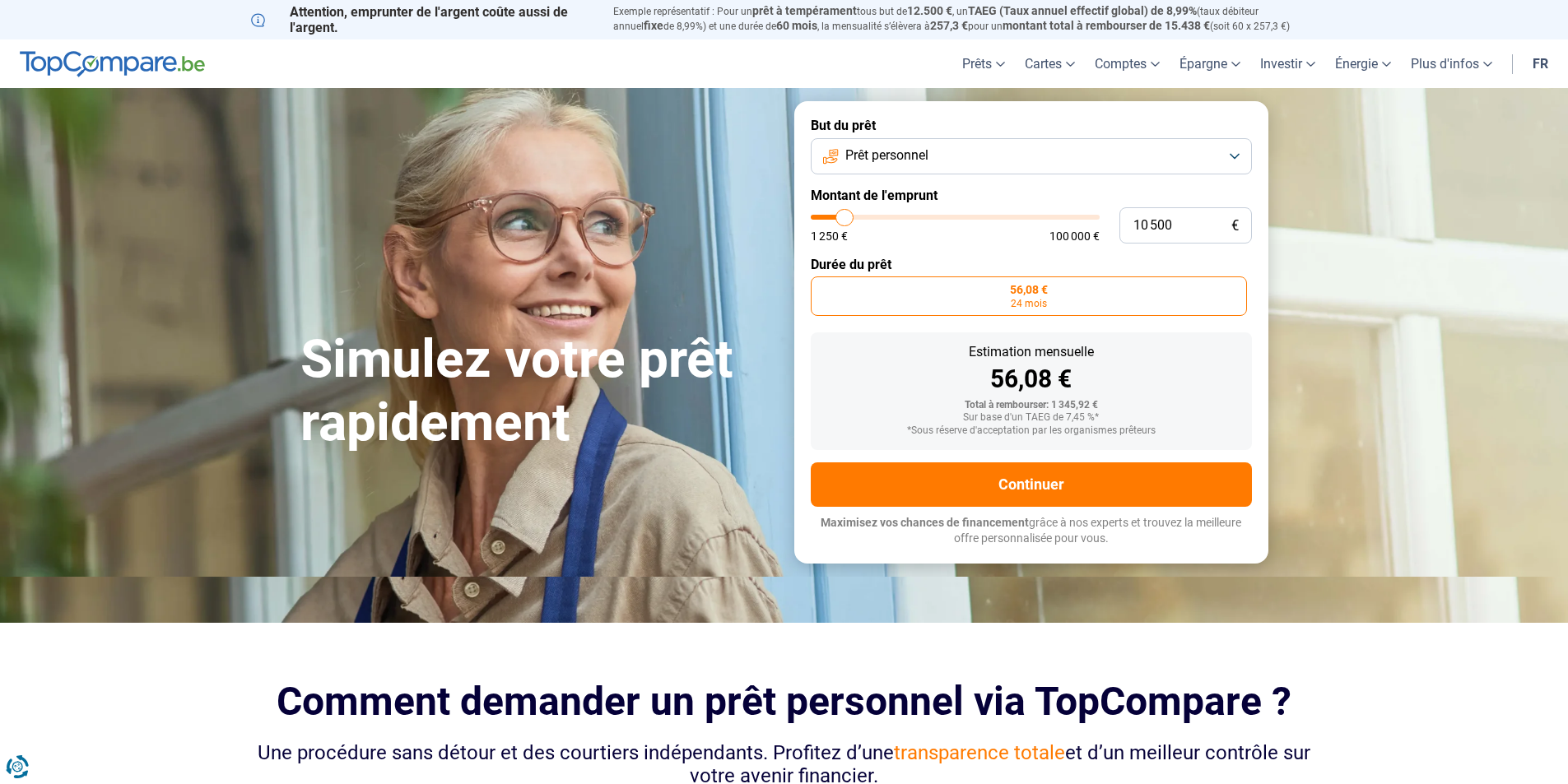
type input "11250"
type input "11 500"
type input "11500"
type input "11 750"
type input "11750"
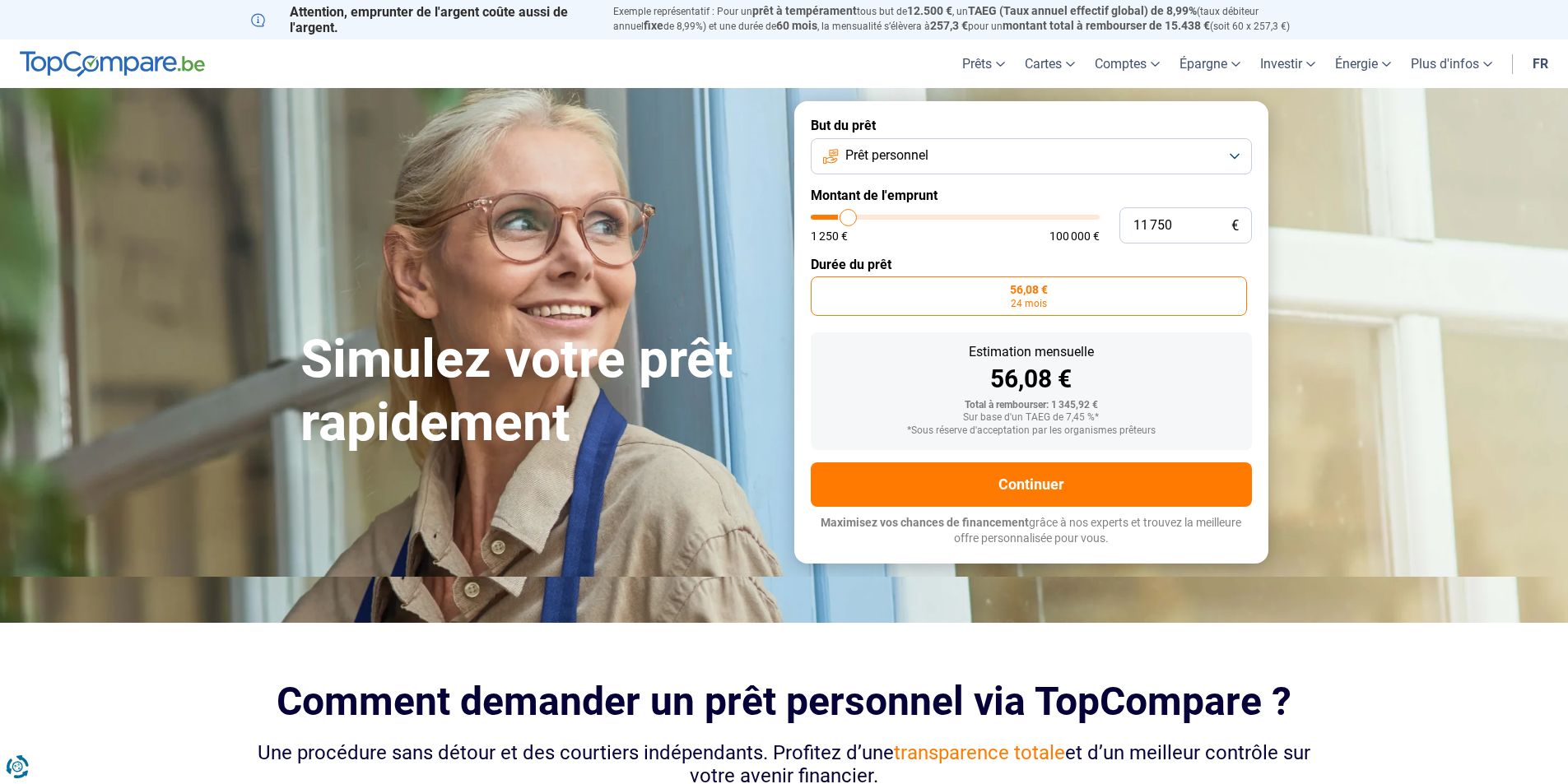
type input "12 000"
type input "12000"
type input "12 750"
type input "12750"
type input "13 250"
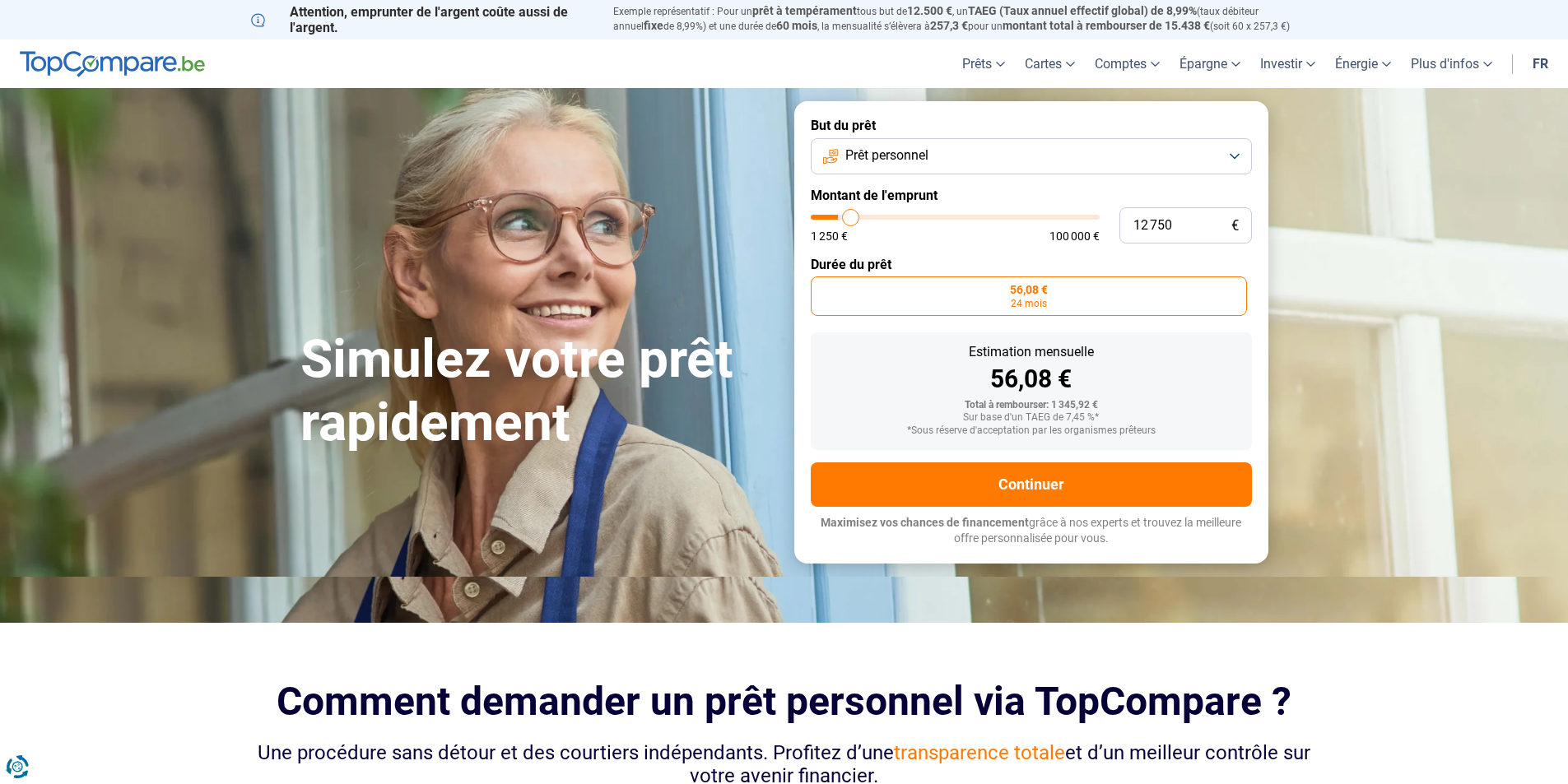
type input "13250"
type input "15 000"
type input "15000"
type input "17 000"
type input "17000"
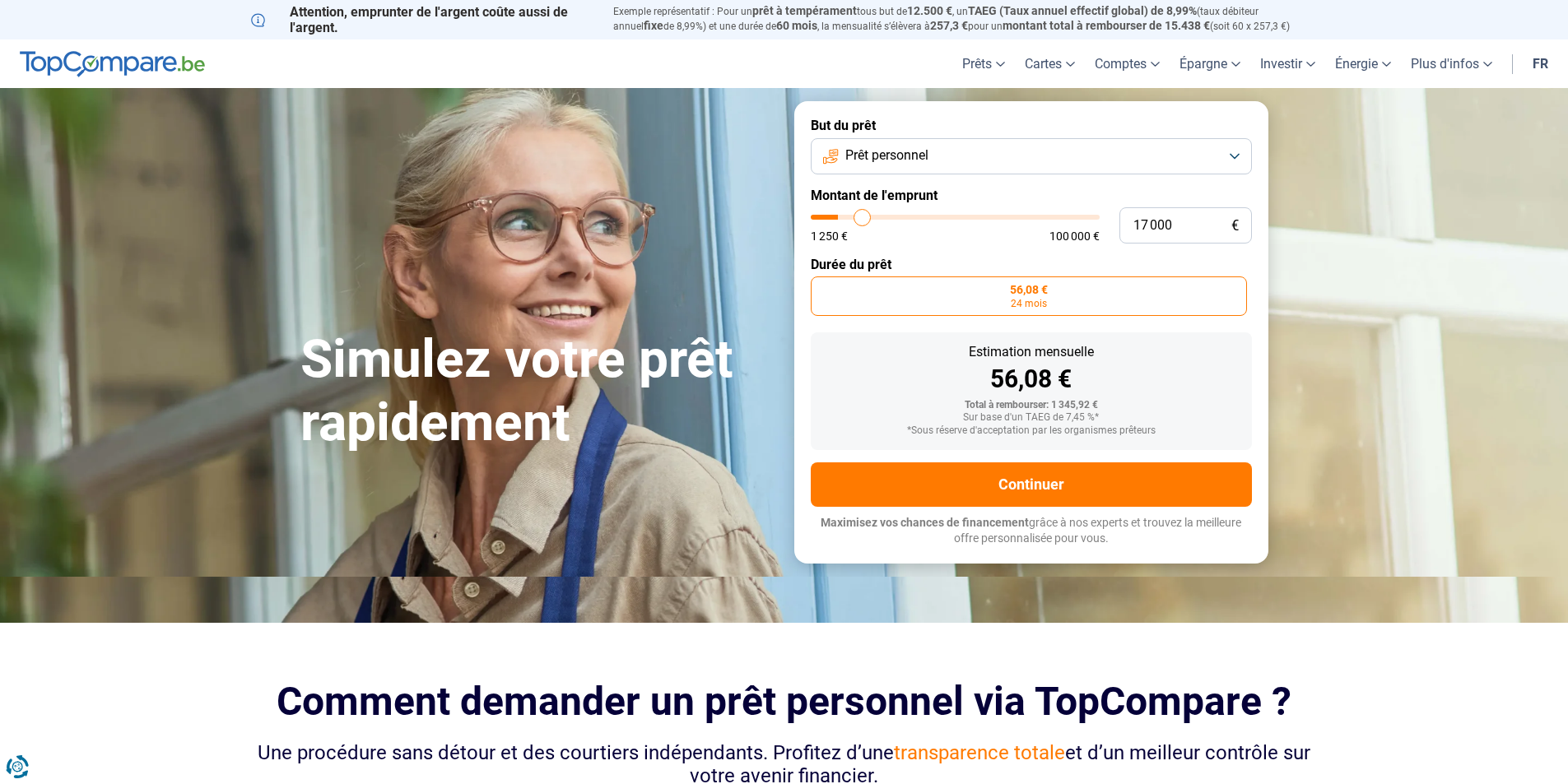
type input "18 000"
type input "18000"
type input "19 000"
type input "19000"
type input "19 750"
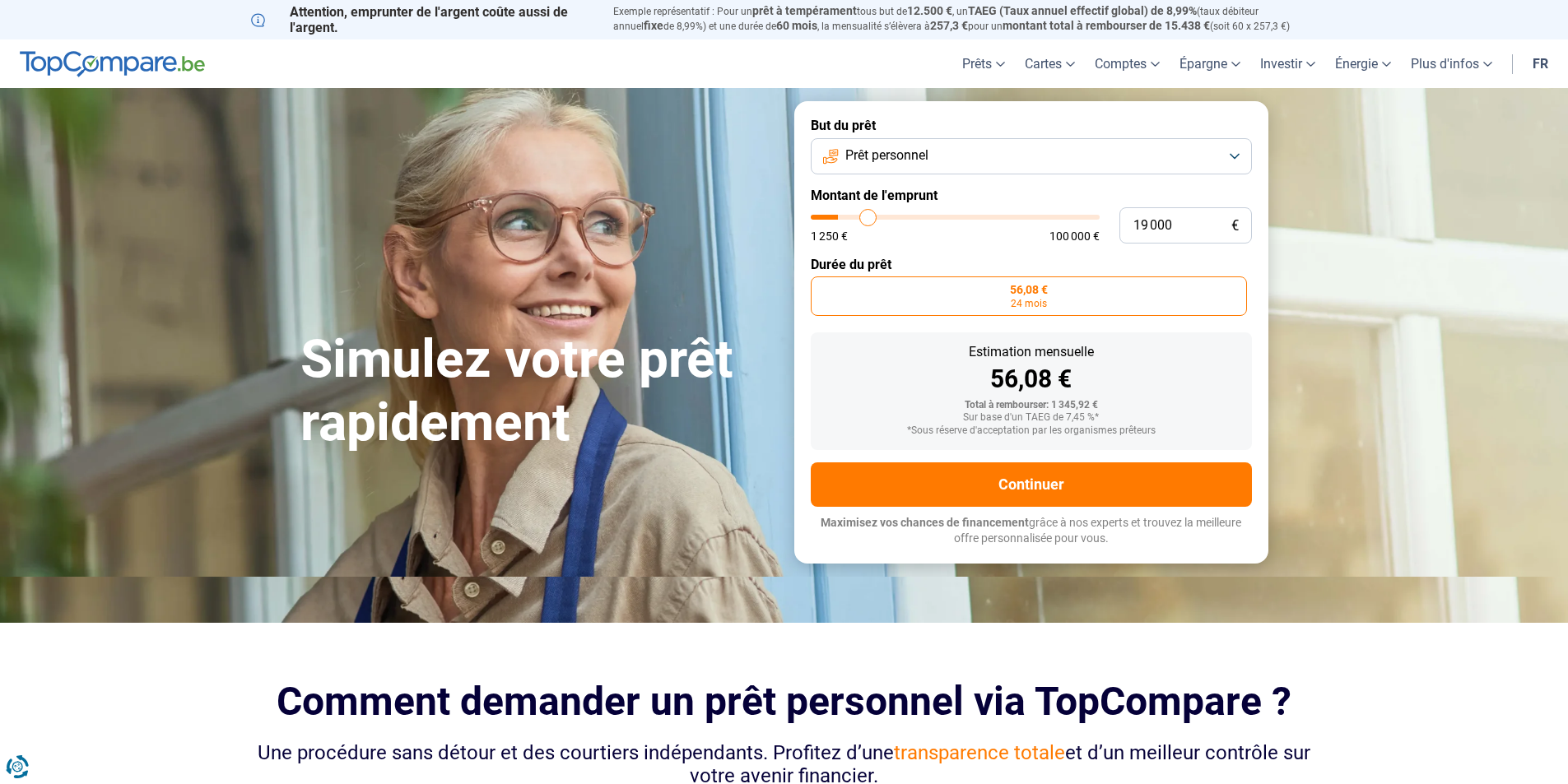
type input "19750"
type input "20 250"
type input "20250"
type input "20 000"
type input "20000"
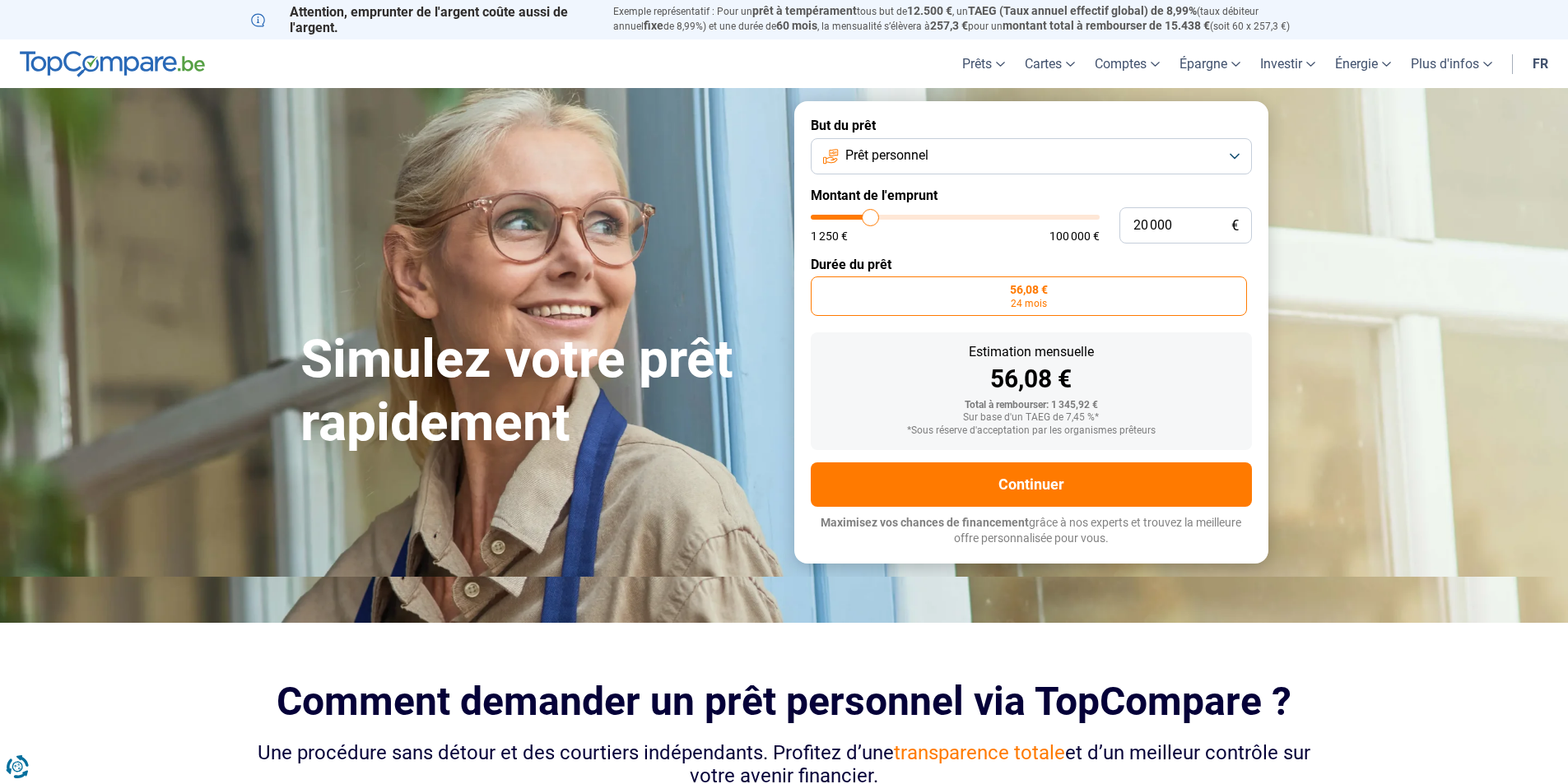
type input "18 750"
type input "18750"
type input "17 500"
type input "17500"
type input "16 500"
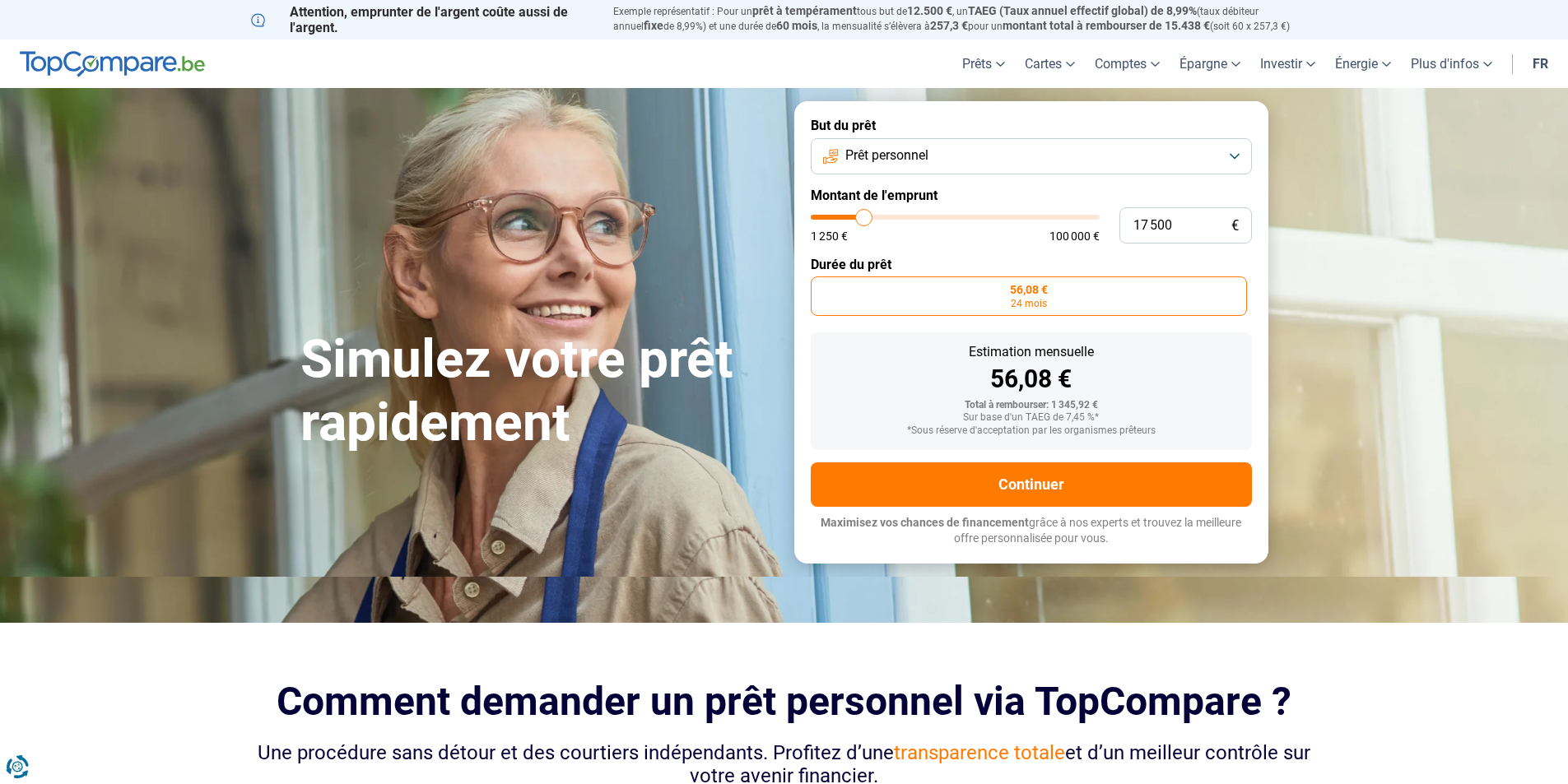
type input "16500"
type input "15 000"
type input "15000"
type input "14 000"
type input "14000"
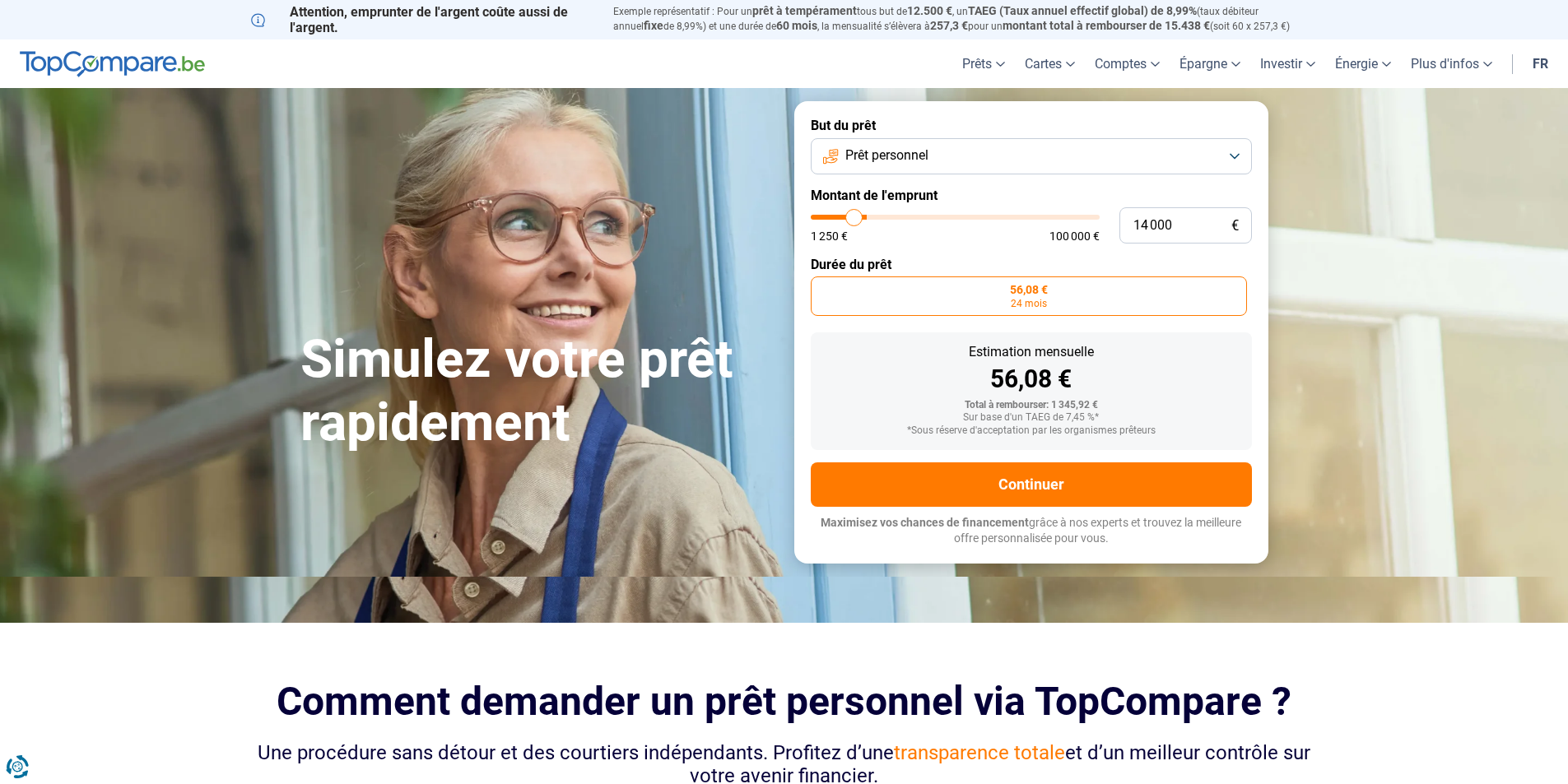
type input "13 000"
type input "13000"
type input "12 750"
type input "12750"
type input "12 500"
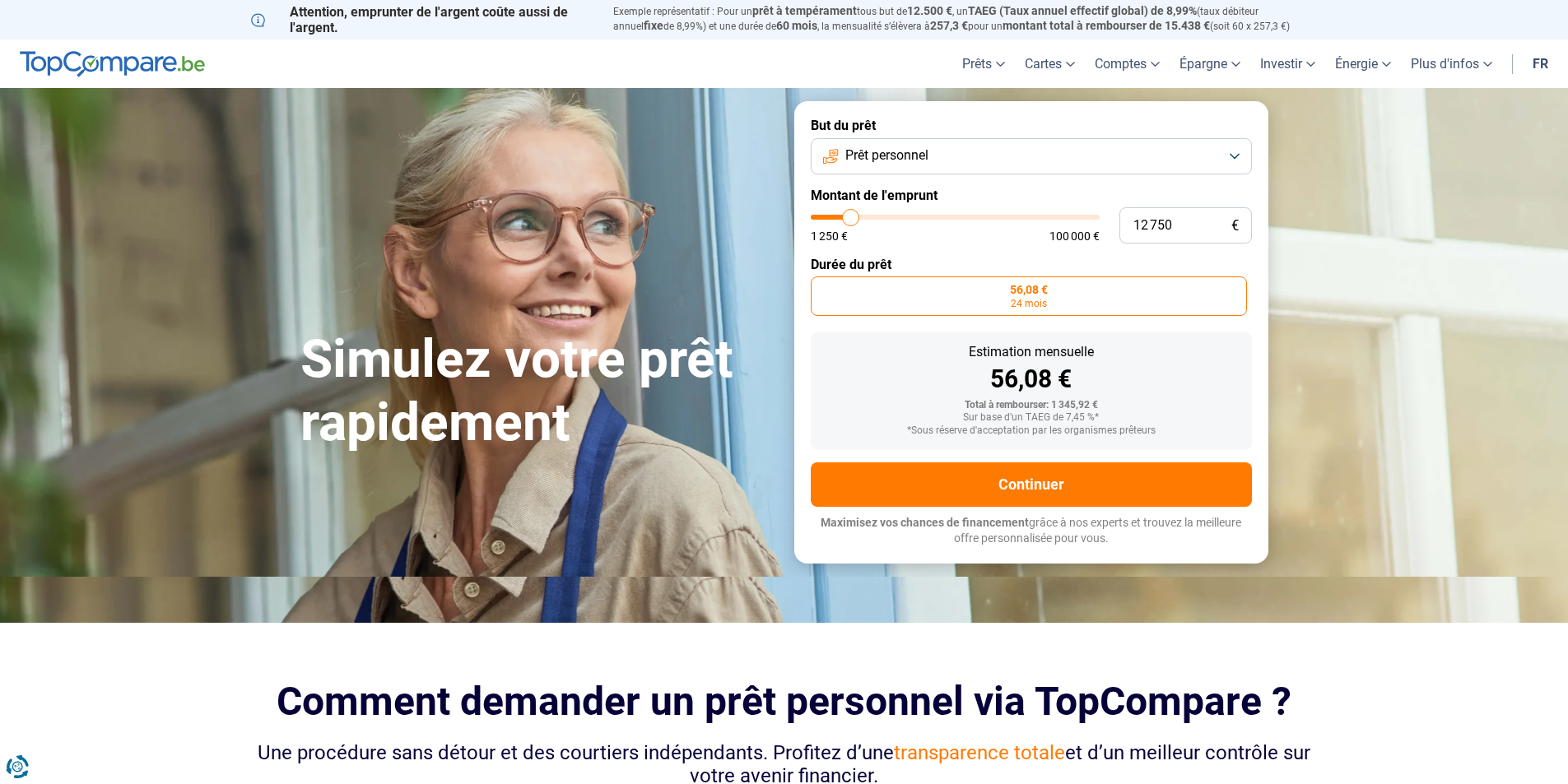
type input "12500"
type input "12 000"
type input "12000"
type input "11 500"
type input "11500"
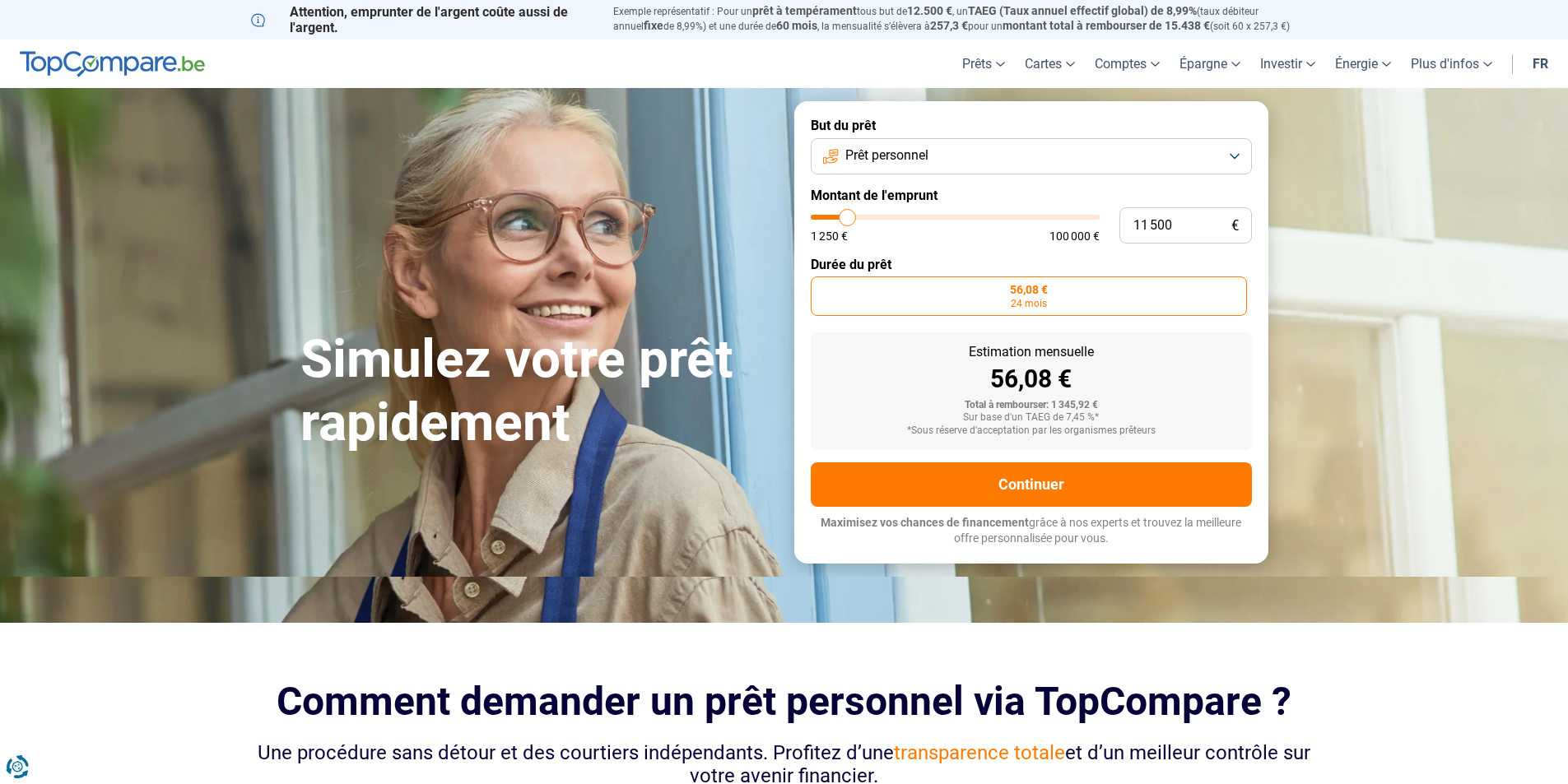
type input "11 000"
type input "11000"
type input "10 500"
type input "10500"
type input "10 250"
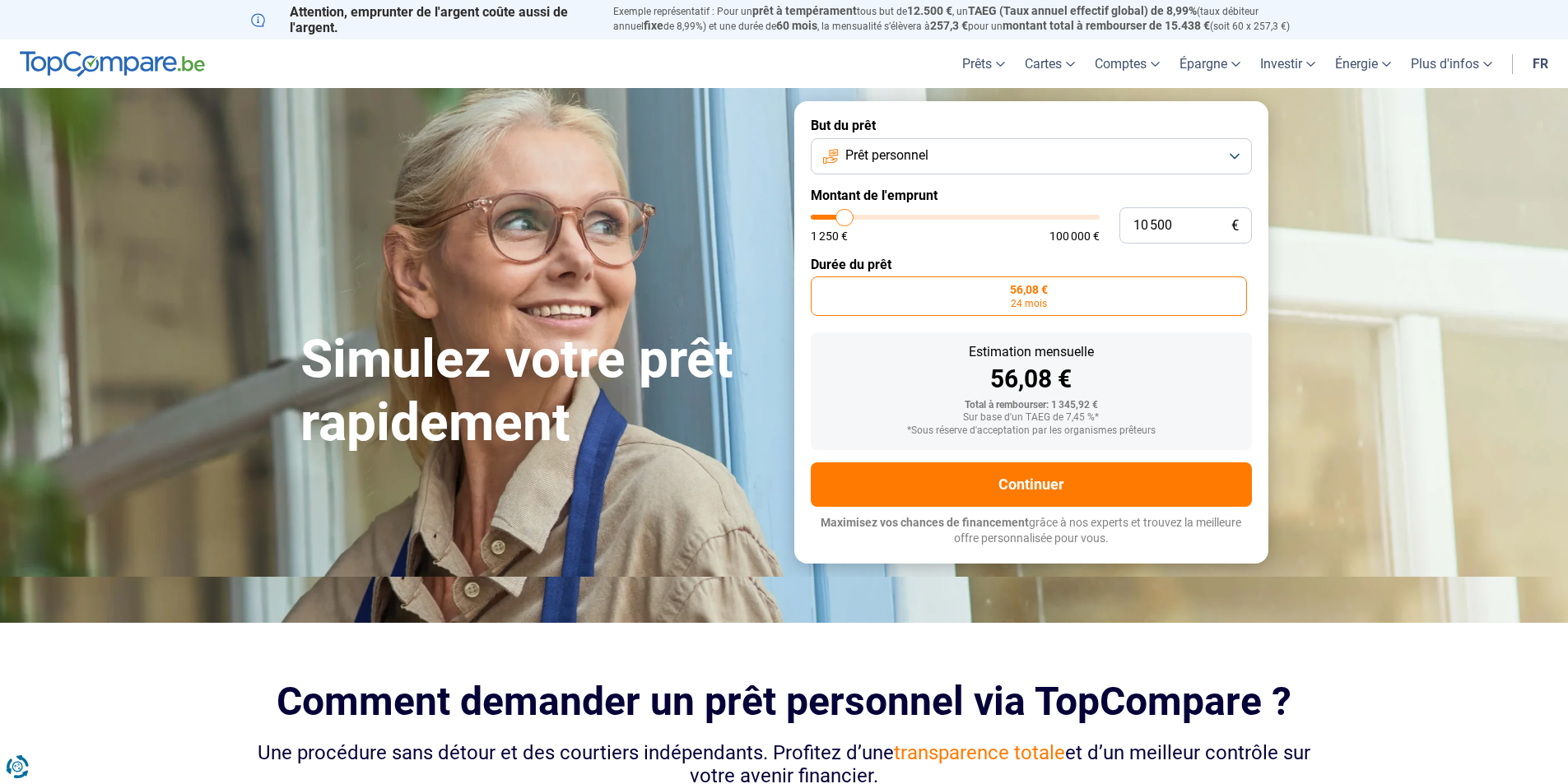
type input "10250"
type input "10 000"
type input "10000"
type input "9 750"
type input "9750"
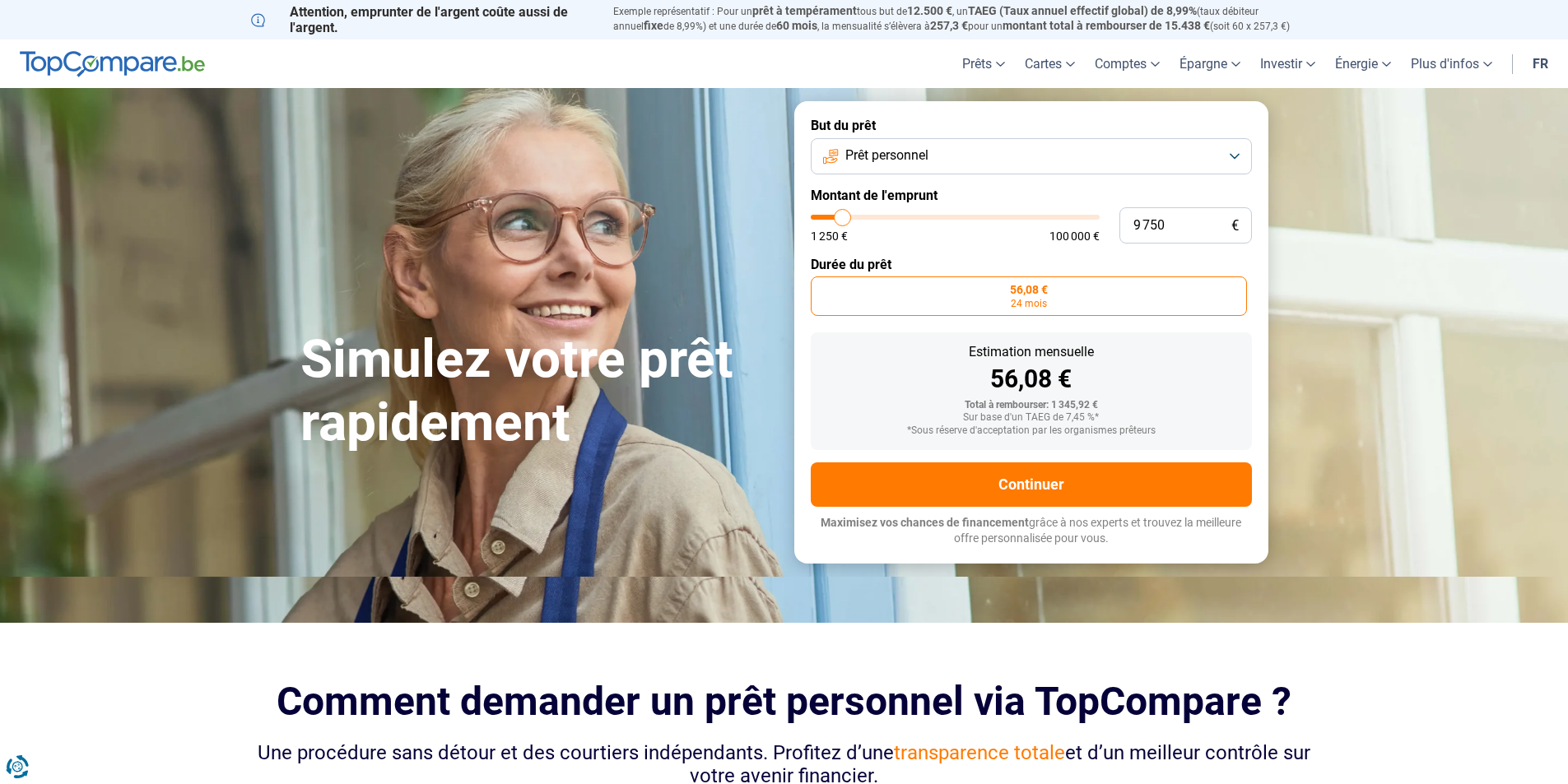
type input "9 500"
type input "9500"
type input "9 000"
type input "9000"
type input "8 500"
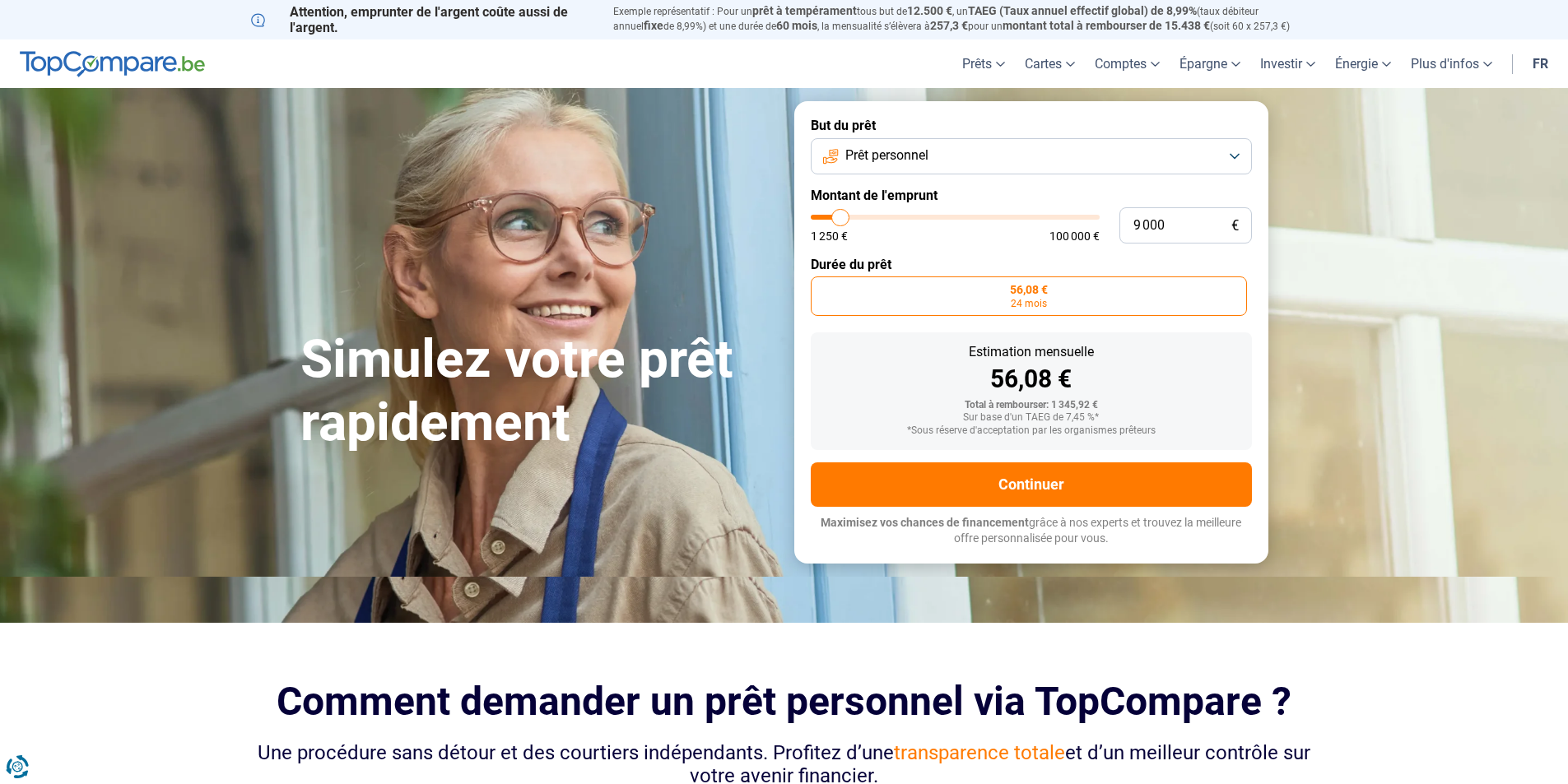
type input "8500"
type input "8 250"
type input "8250"
type input "8 000"
type input "8000"
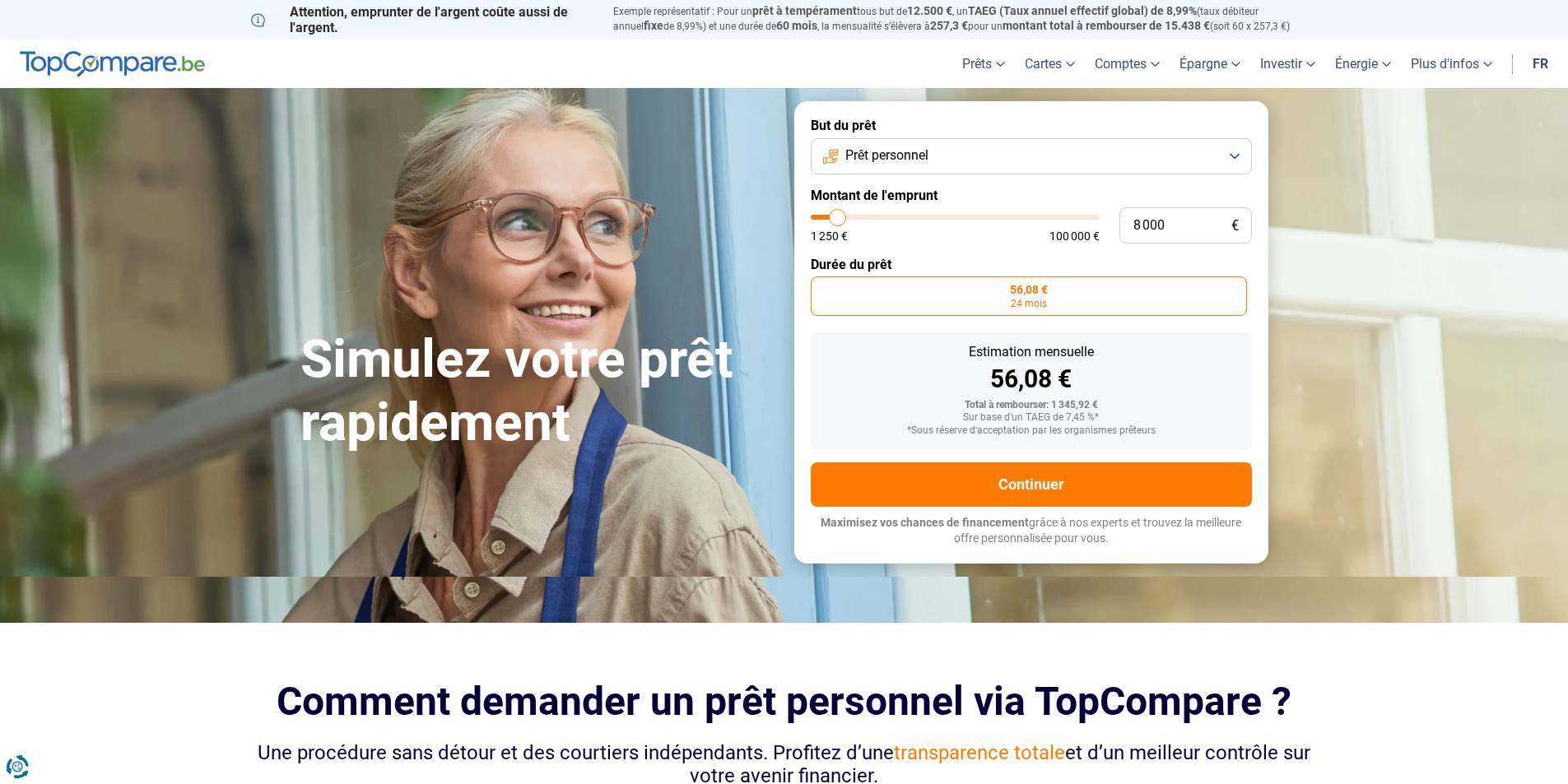
type input "7 500"
type input "7500"
type input "7 250"
type input "7250"
type input "7 000"
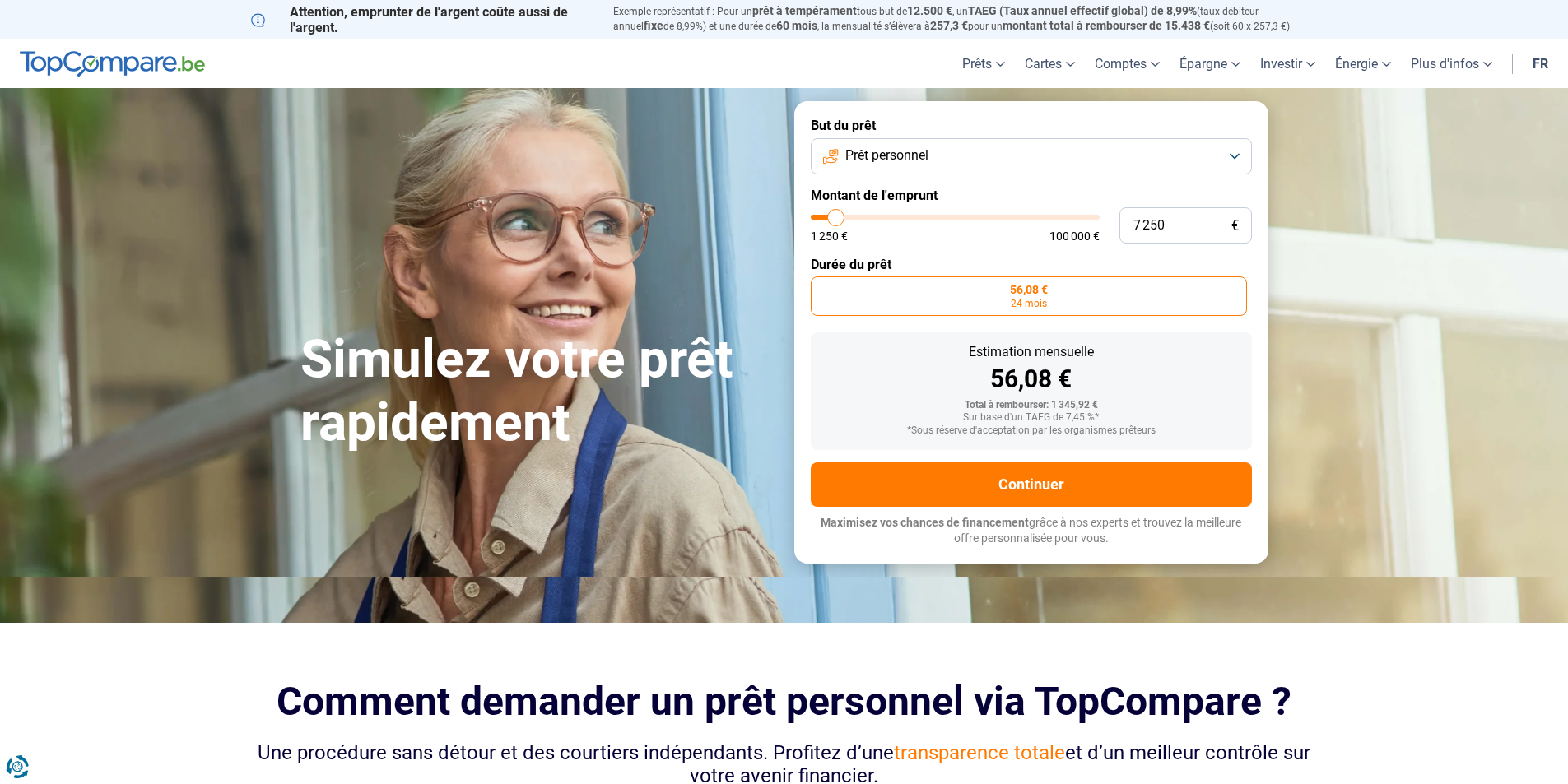
type input "7000"
type input "6 750"
type input "6750"
type input "6 000"
type input "6000"
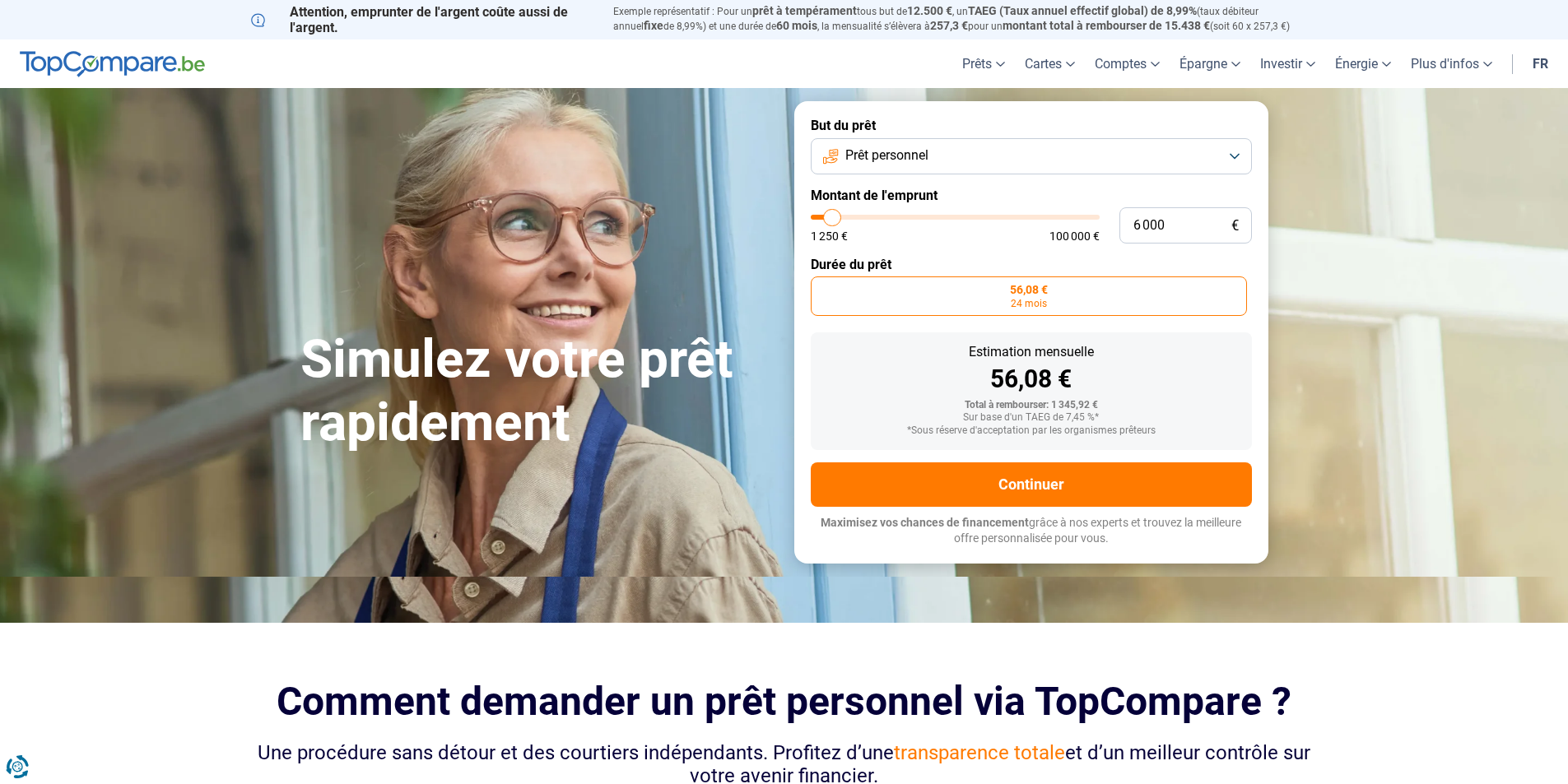
type input "5 750"
type input "5750"
type input "5 500"
drag, startPoint x: 820, startPoint y: 219, endPoint x: 831, endPoint y: 224, distance: 12.1
click at [831, 220] on input "range" at bounding box center [954, 217] width 289 height 5
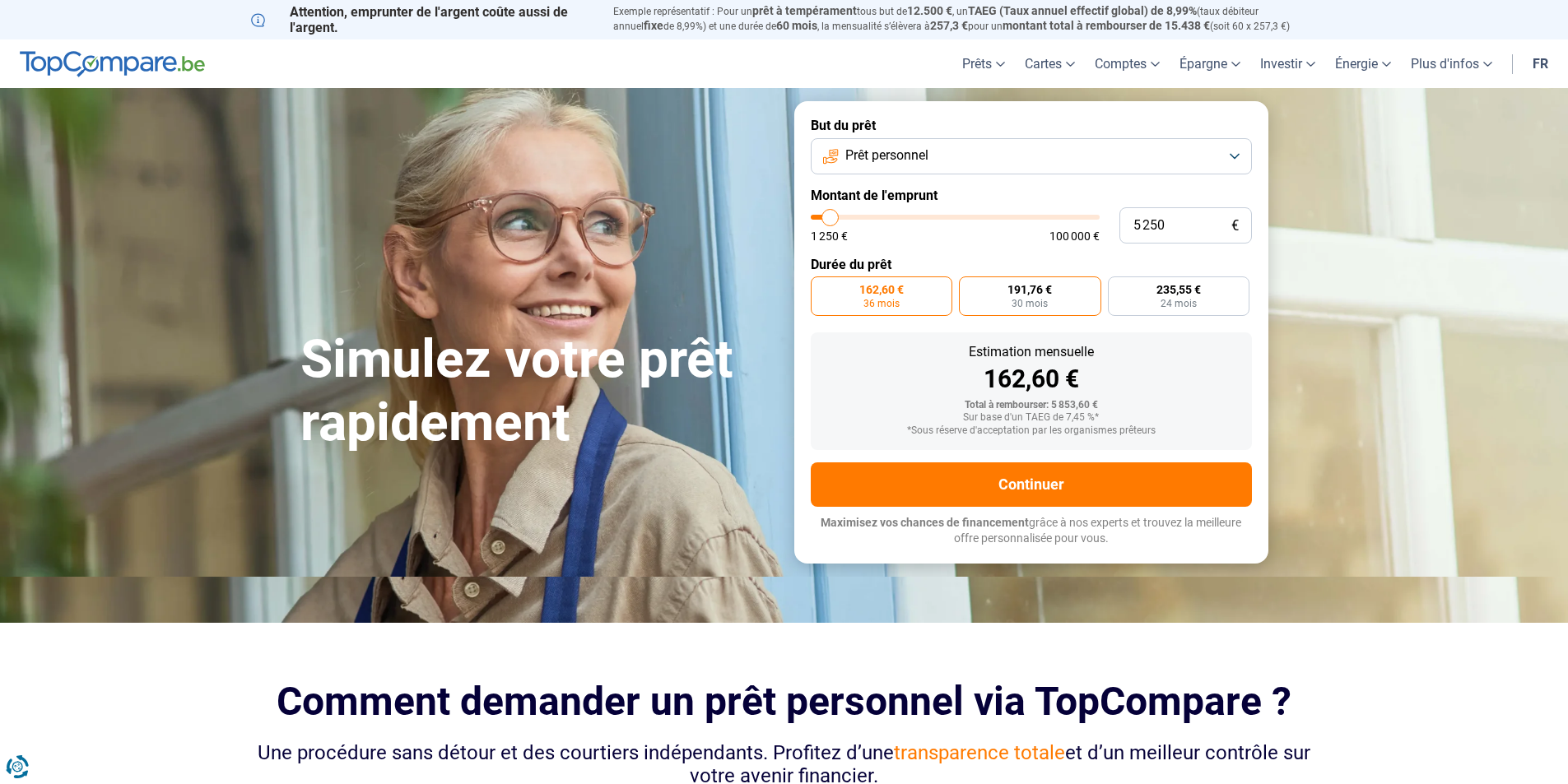
click at [1059, 293] on label "191,76 € 30 mois" at bounding box center [1029, 296] width 142 height 40
click at [969, 287] on input "191,76 € 30 mois" at bounding box center [963, 281] width 11 height 11
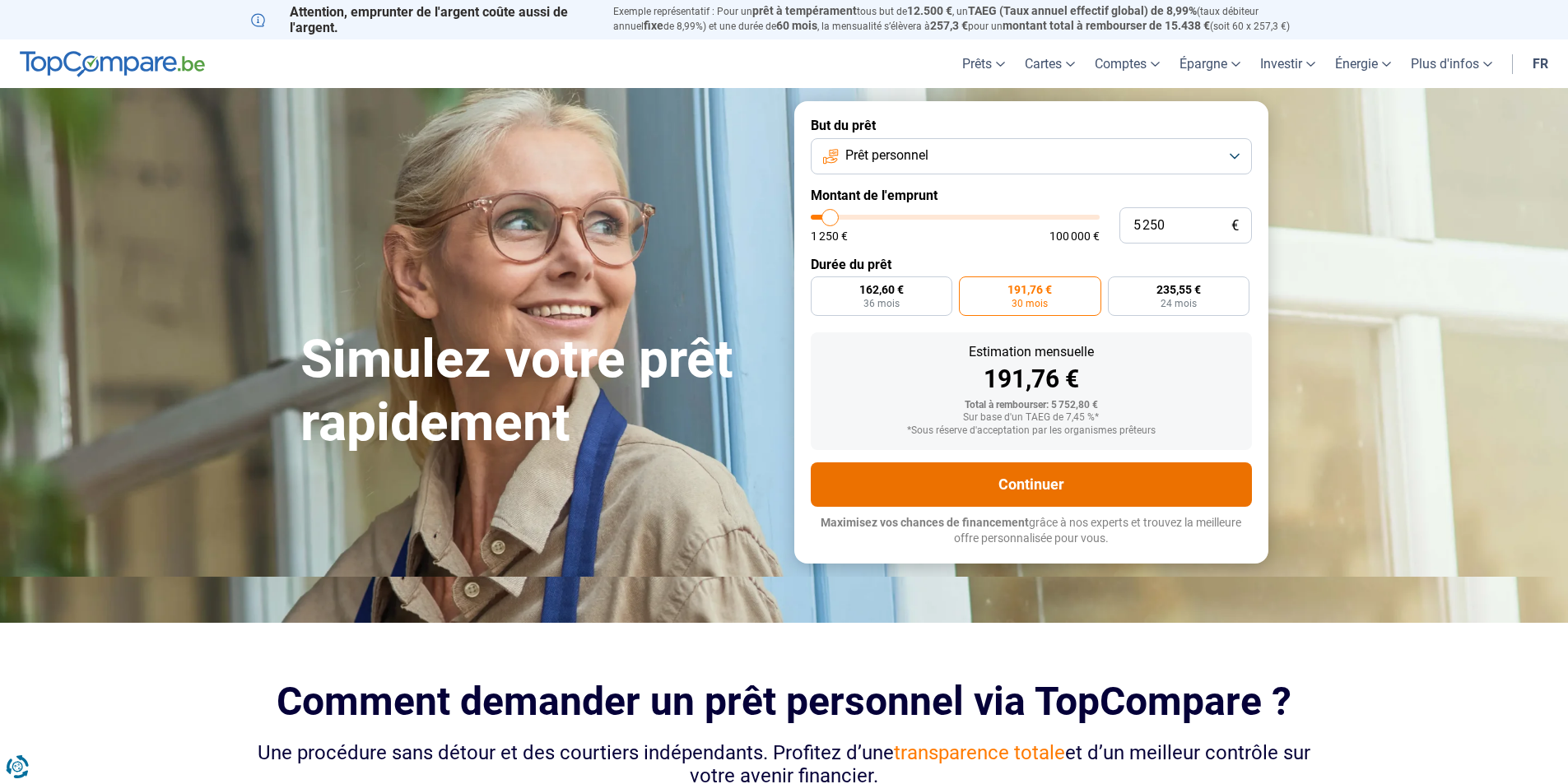
click at [1116, 477] on button "Continuer" at bounding box center [1030, 485] width 441 height 45
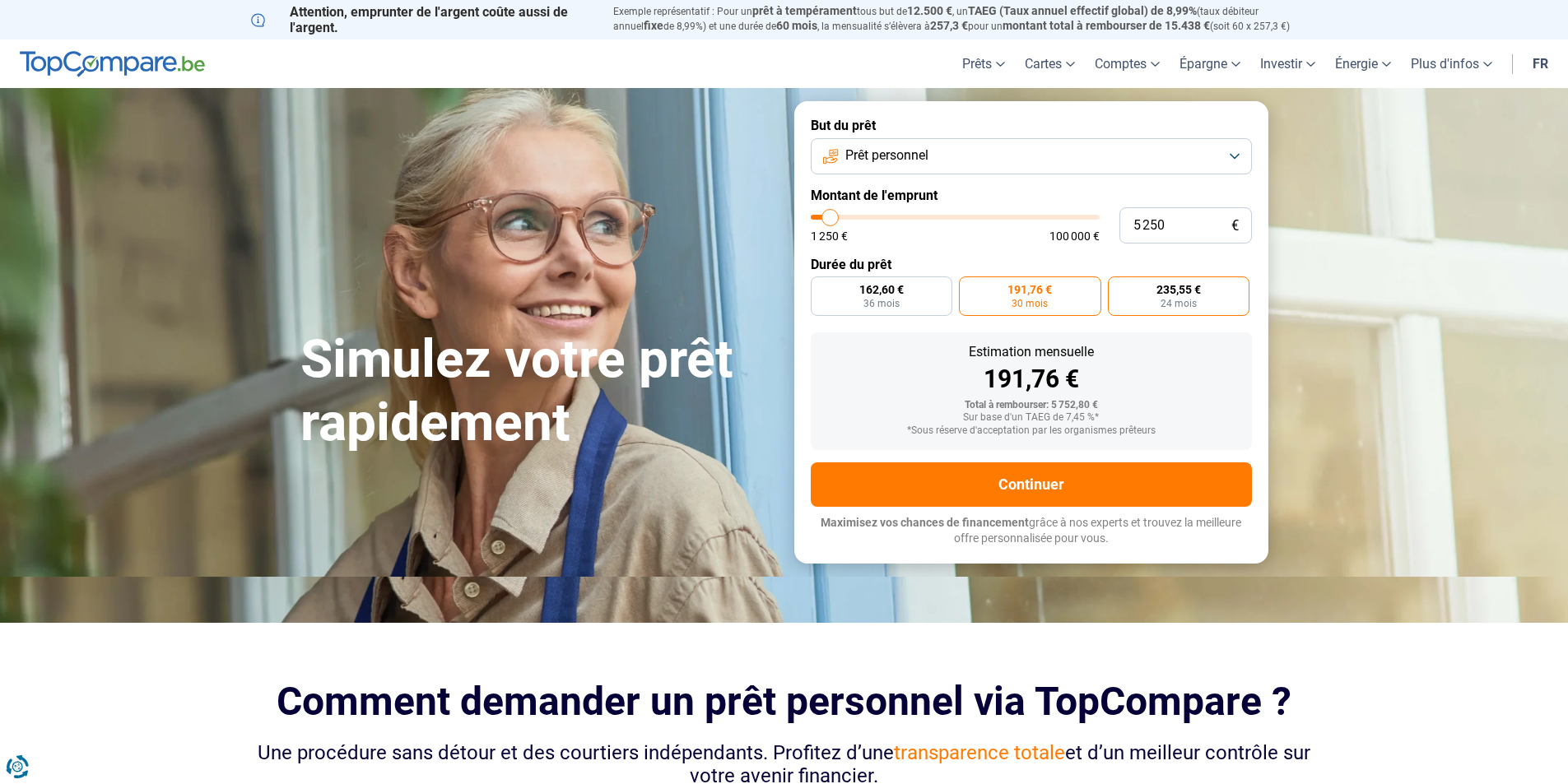
click at [1185, 300] on span "24 mois" at bounding box center [1177, 304] width 36 height 10
click at [1118, 287] on input "235,55 € 24 mois" at bounding box center [1112, 281] width 11 height 11
click at [829, 215] on input "range" at bounding box center [954, 217] width 289 height 5
click at [1170, 223] on input "4 500" at bounding box center [1185, 225] width 132 height 36
click at [1141, 223] on input "45 000" at bounding box center [1185, 225] width 132 height 36
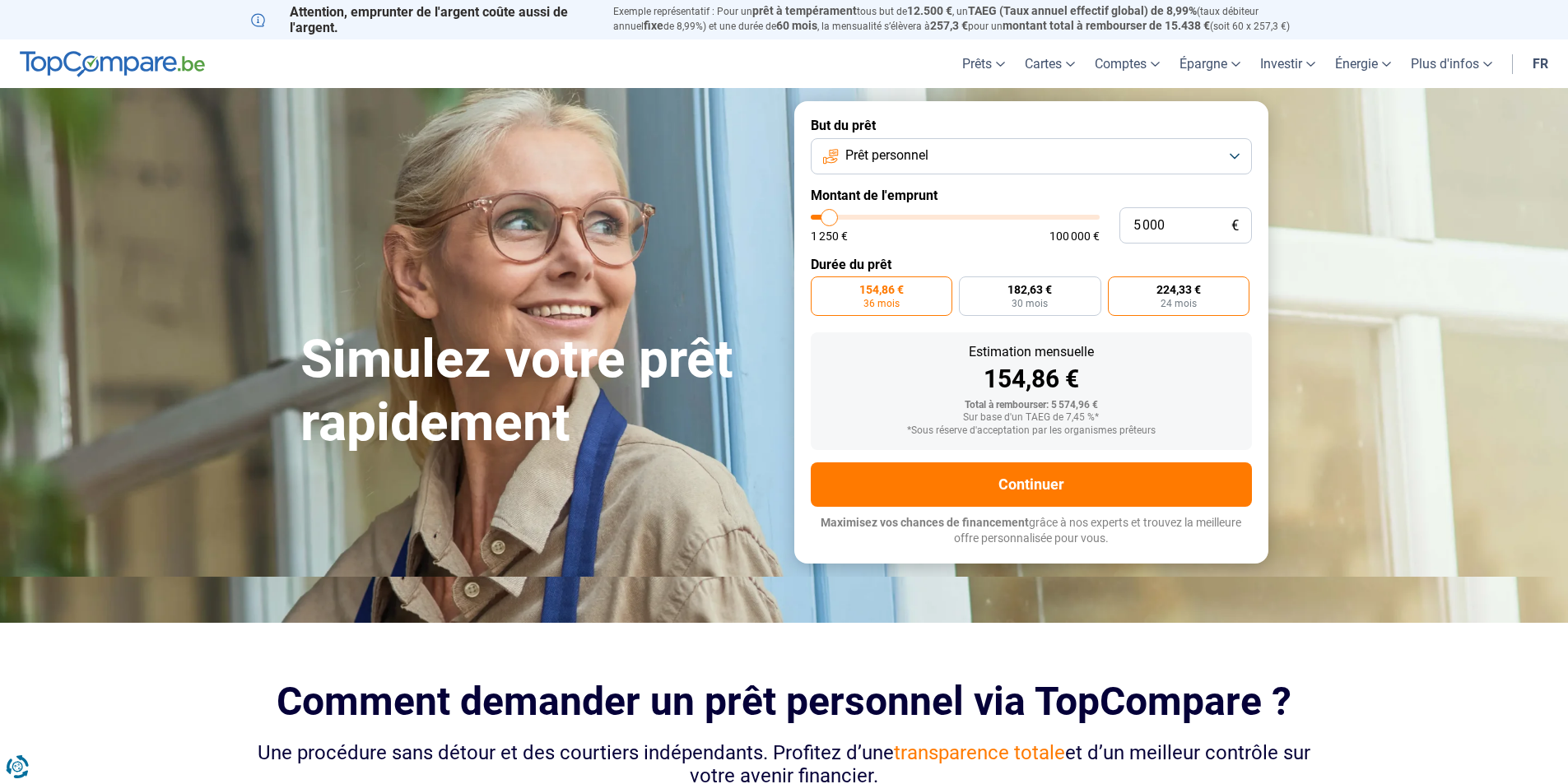
click at [1176, 286] on span "224,33 €" at bounding box center [1178, 289] width 45 height 12
click at [1118, 286] on input "224,33 € 24 mois" at bounding box center [1112, 281] width 11 height 11
click at [830, 219] on input "range" at bounding box center [954, 217] width 289 height 5
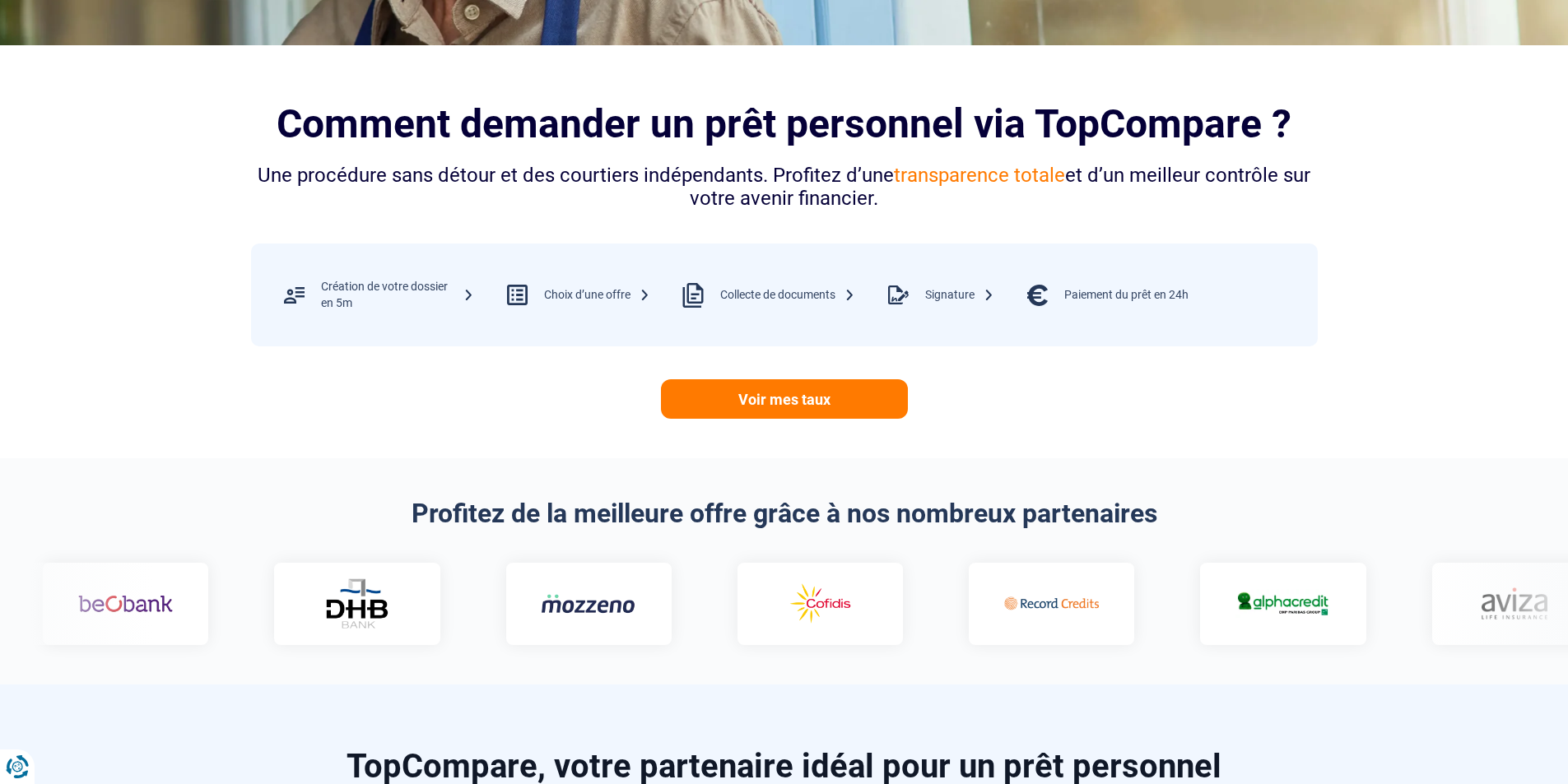
scroll to position [658, 0]
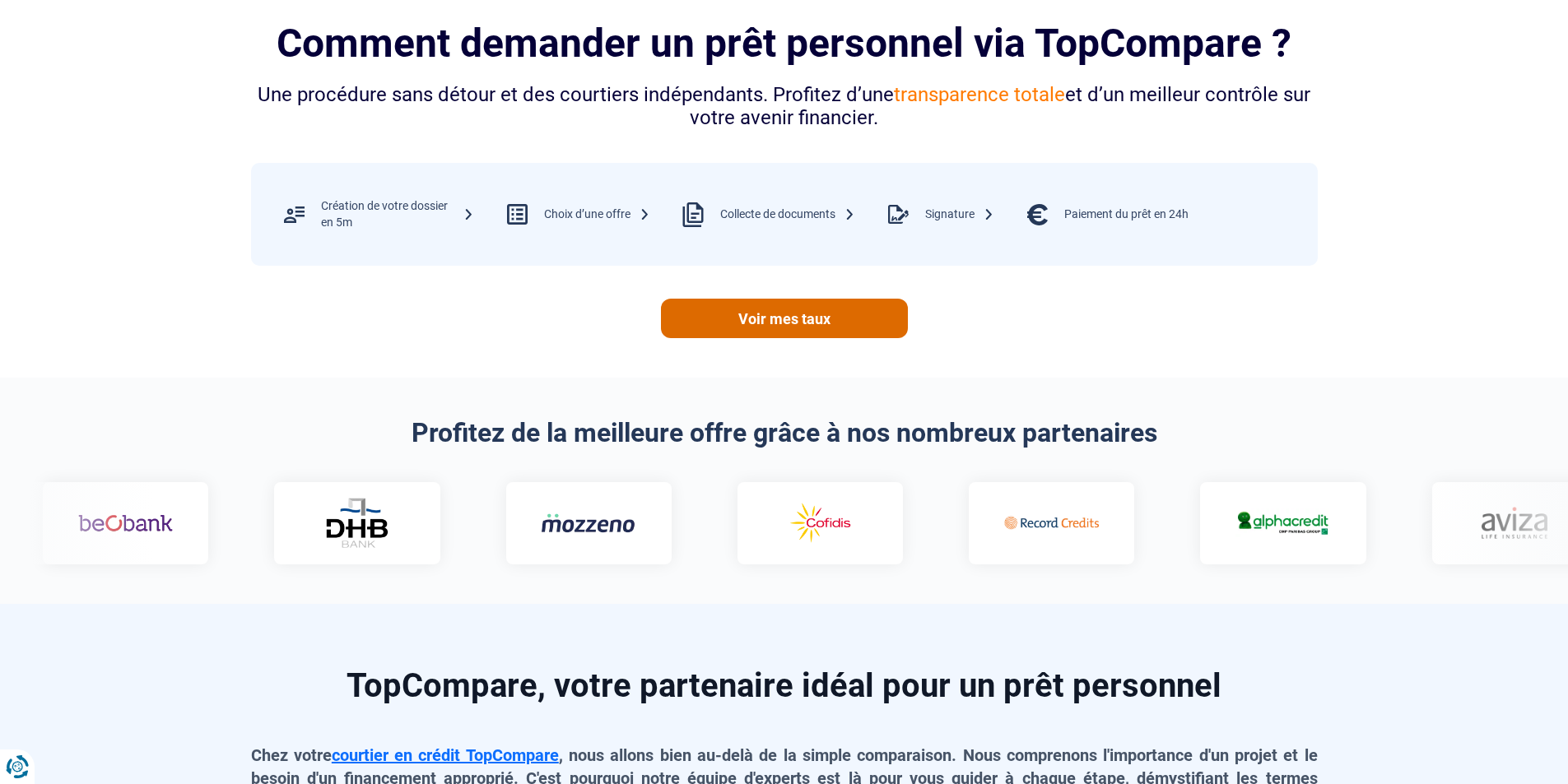
click at [801, 317] on link "Voir mes taux" at bounding box center [783, 318] width 246 height 40
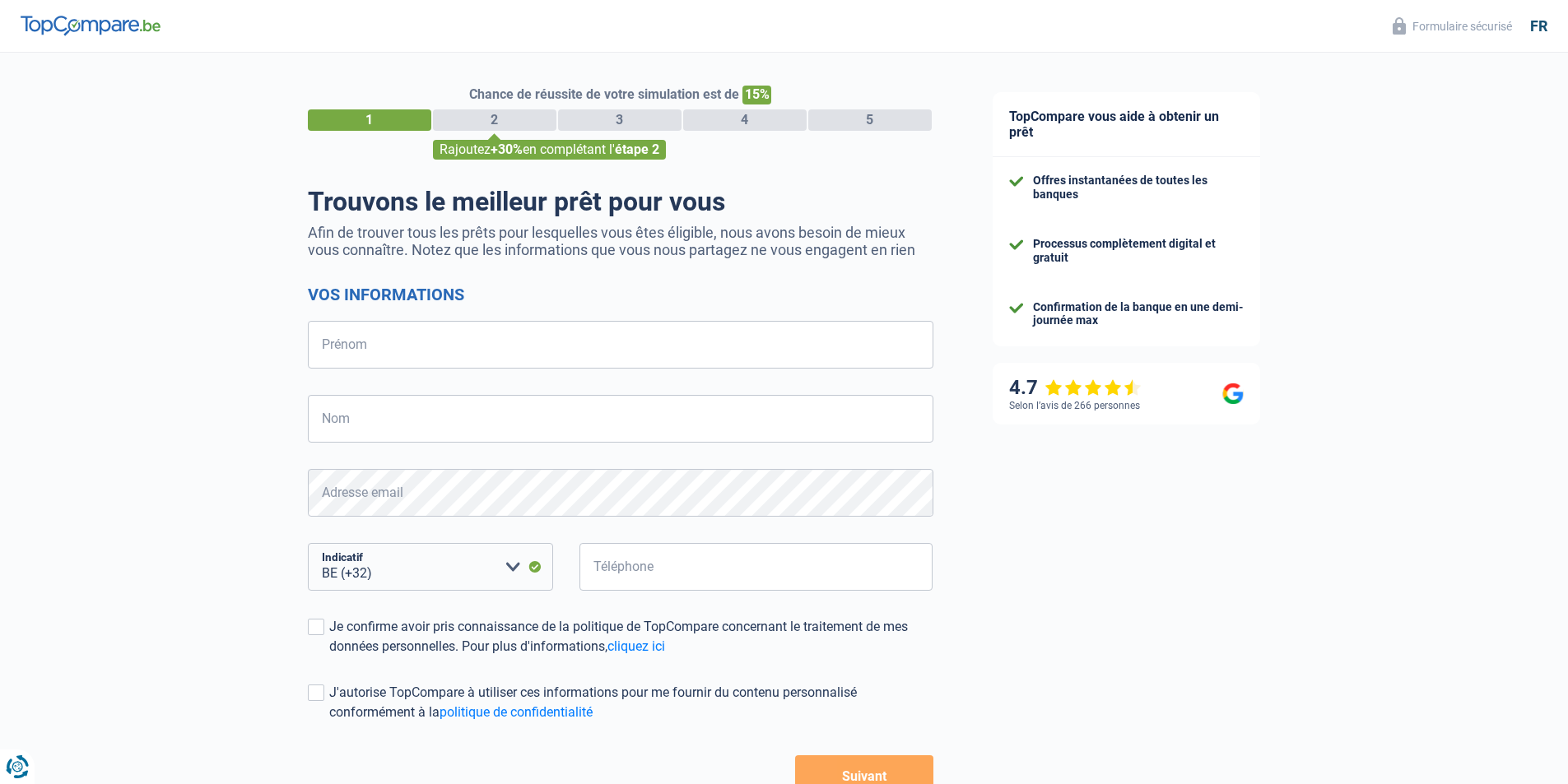
select select "32"
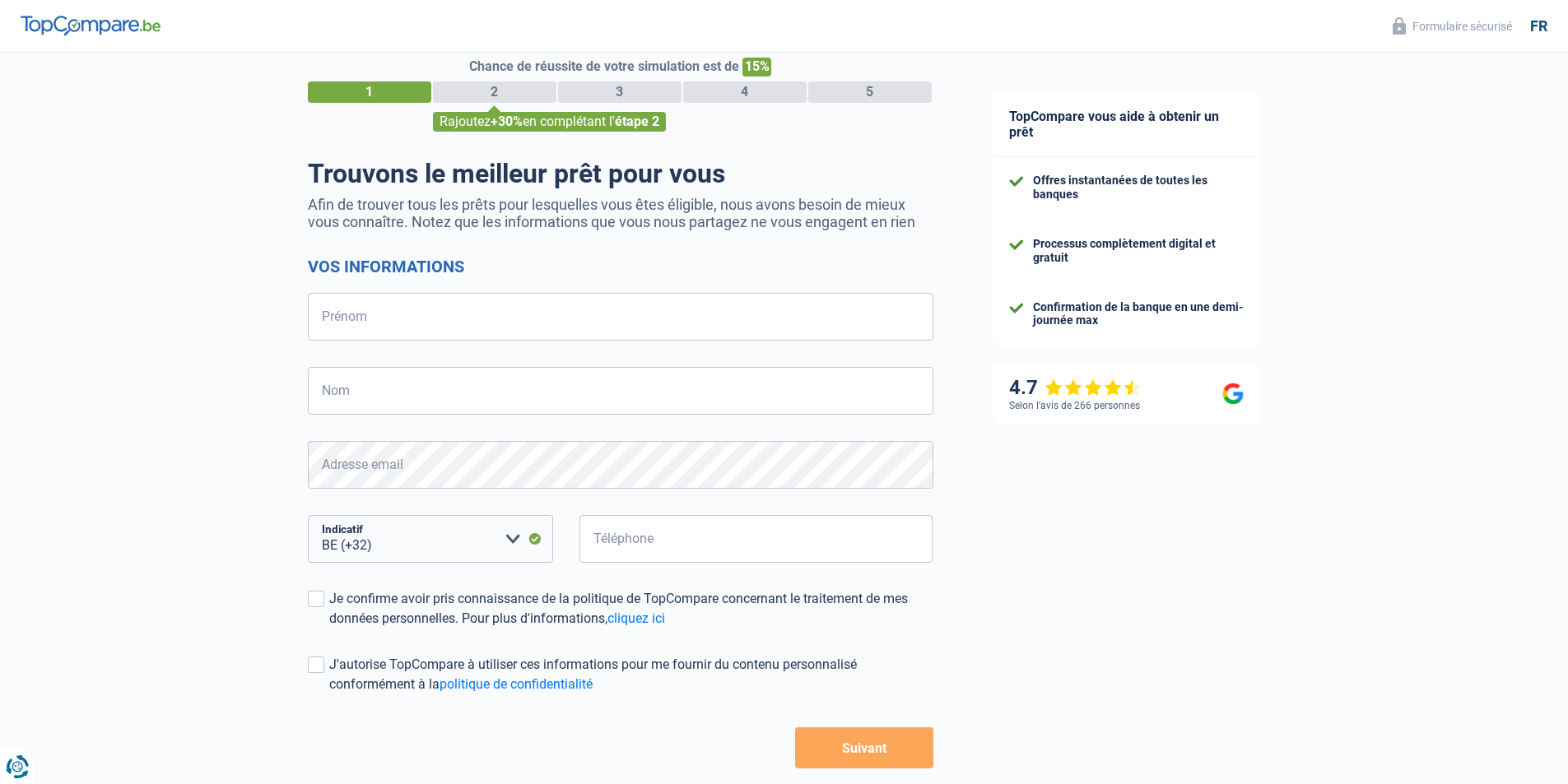
scroll to position [27, 0]
click at [1325, 93] on div "TopCompare vous aide à obtenir un prêt Offres instantanées de toutes les banque…" at bounding box center [1266, 446] width 606 height 841
click at [1382, 74] on div "TopCompare vous aide à obtenir un prêt Offres instantanées de toutes les banque…" at bounding box center [1266, 446] width 606 height 841
click at [918, 268] on h2 "Vos informations" at bounding box center [620, 267] width 625 height 19
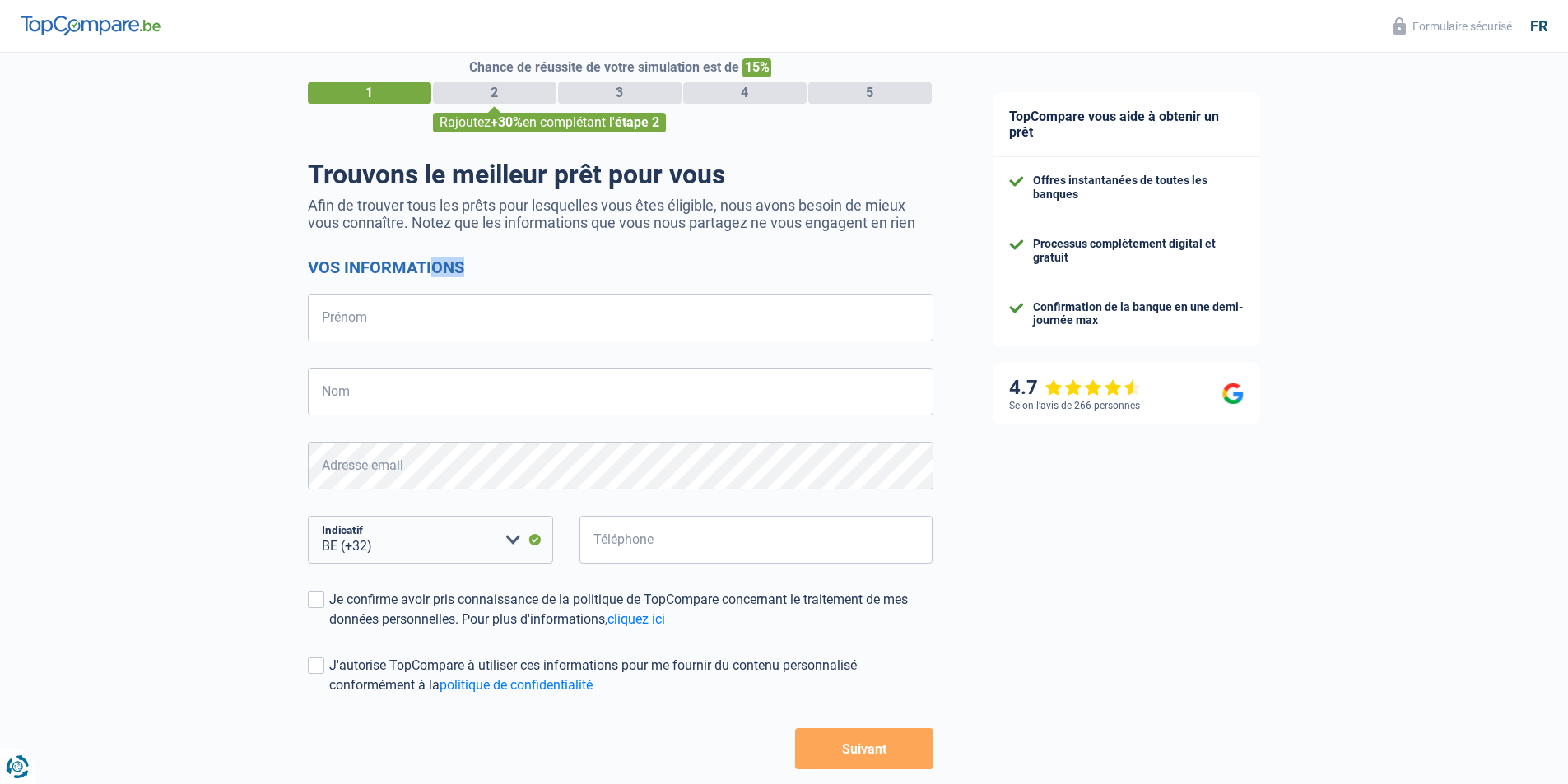
click at [918, 268] on h2 "Vos informations" at bounding box center [620, 267] width 625 height 19
click at [204, 280] on div "Chance de réussite de votre simulation est de 15% 1 2 3 4 5 Rajoutez +30% en co…" at bounding box center [481, 439] width 963 height 841
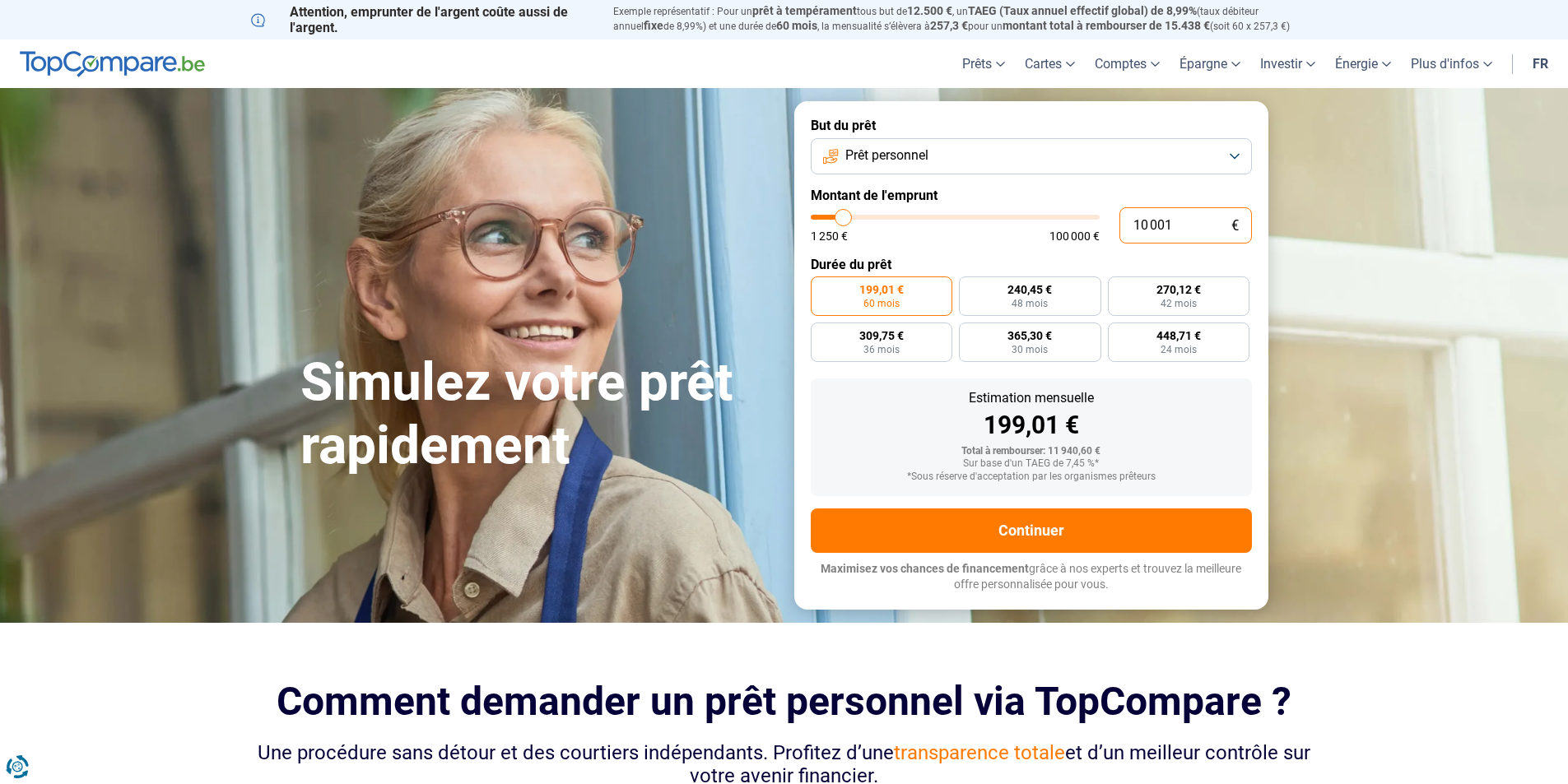
drag, startPoint x: 1186, startPoint y: 226, endPoint x: 1122, endPoint y: 223, distance: 64.1
click at [1122, 223] on input "10 001" at bounding box center [1185, 225] width 132 height 36
type input "0"
type input "1250"
type input "5"
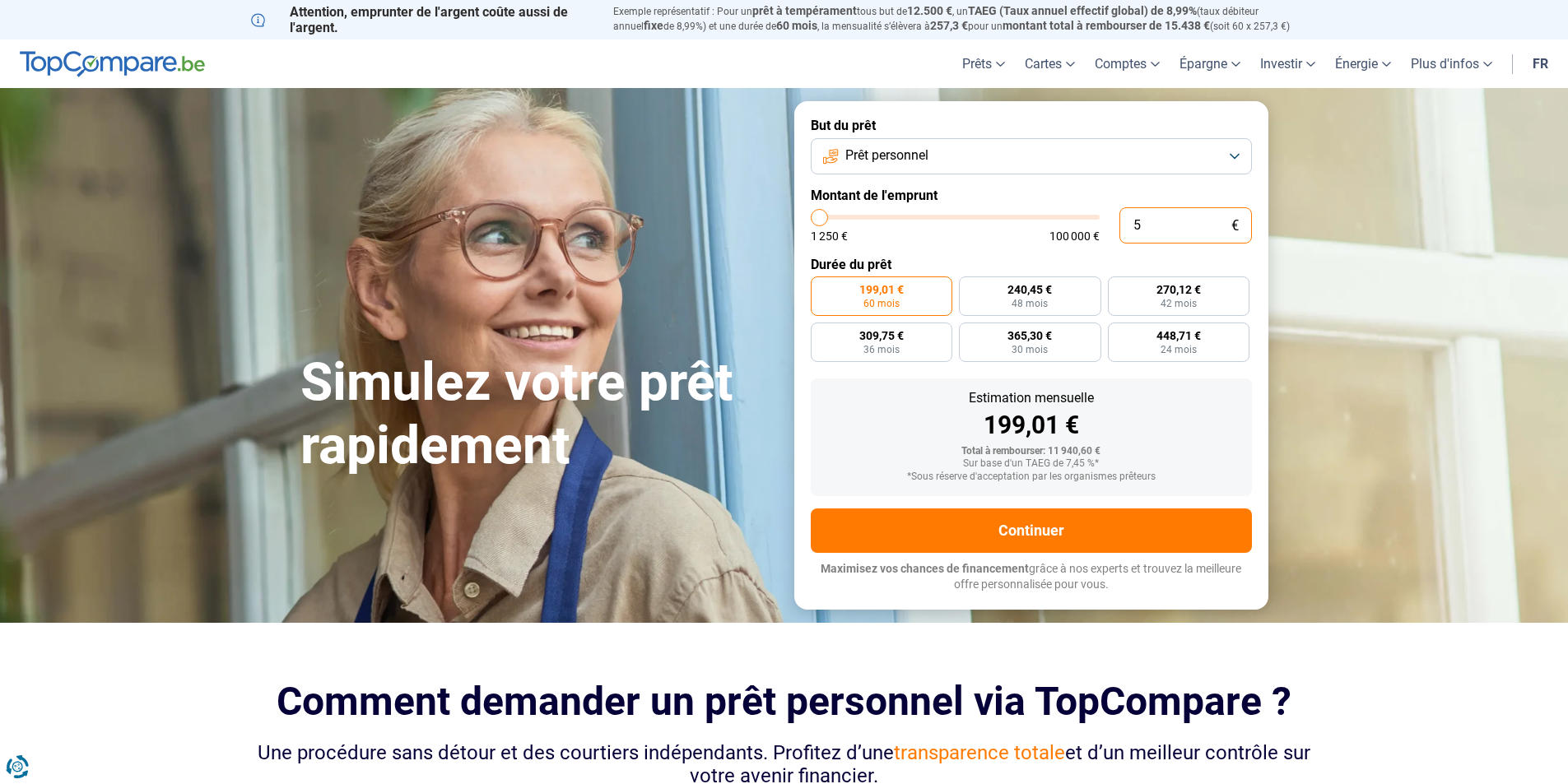
type input "1250"
type input "50"
type input "1250"
type input "500"
type input "1250"
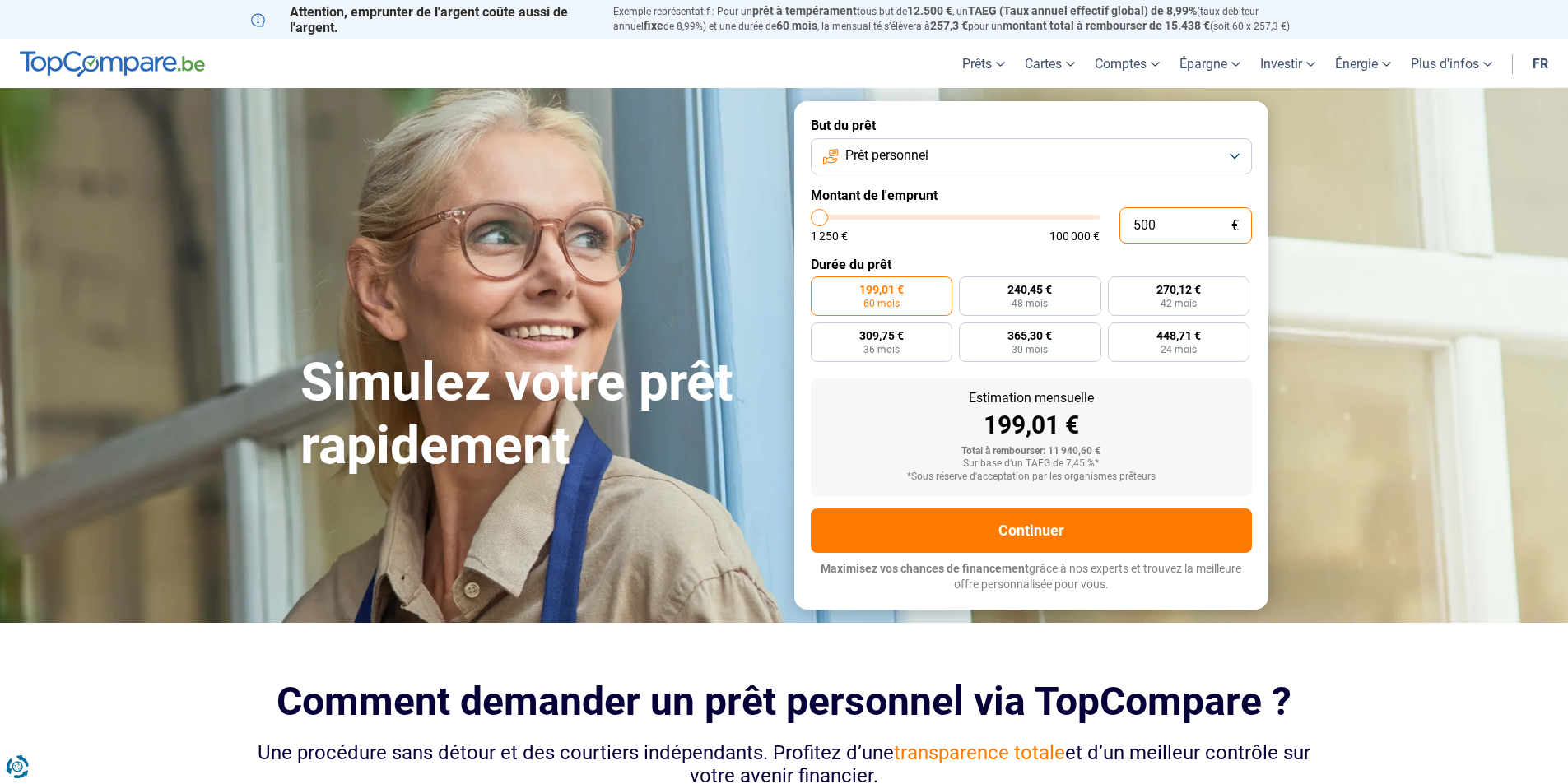
type input "5 000"
type input "5000"
radio input "true"
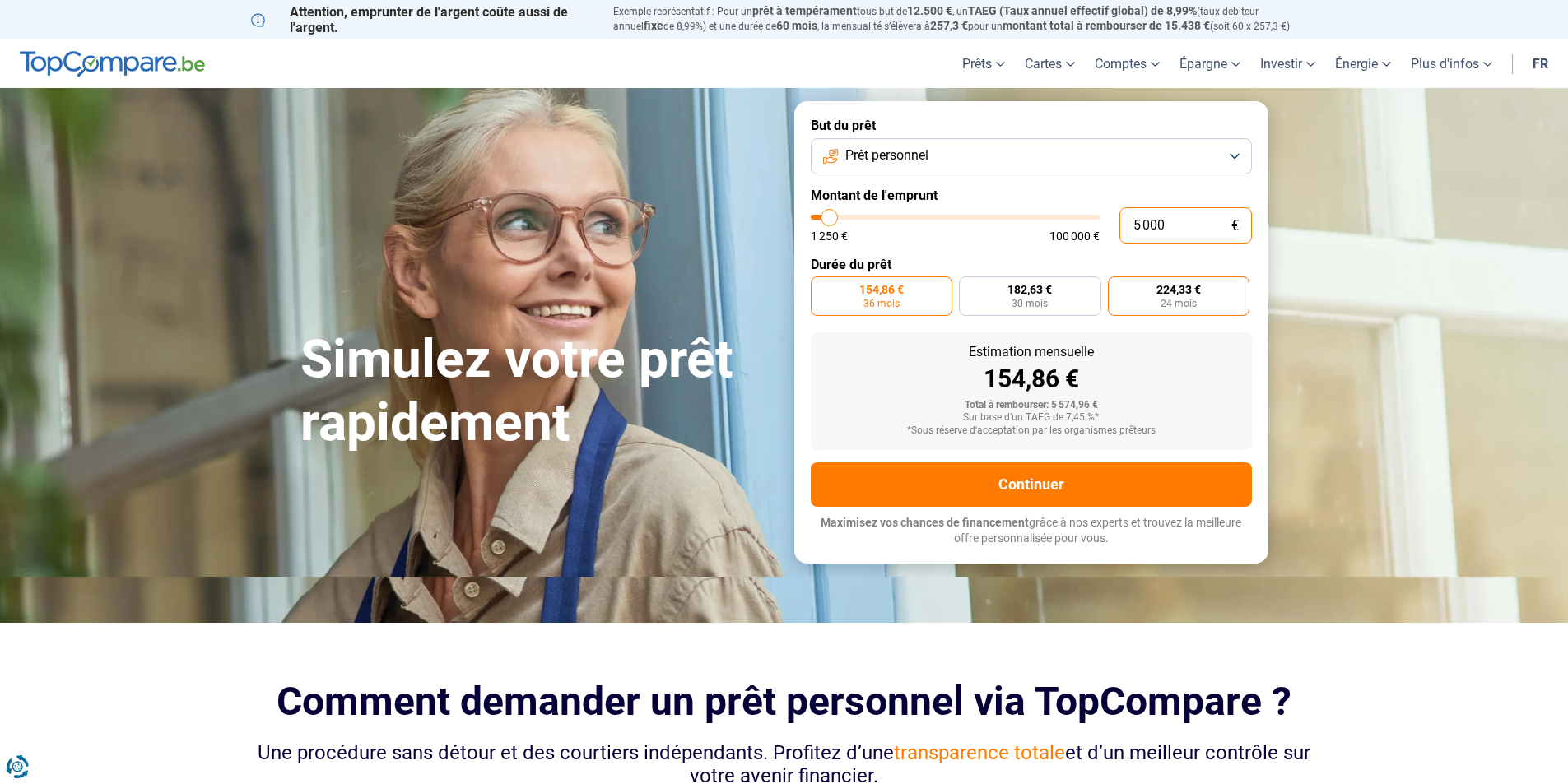
type input "5 000"
click at [1197, 295] on span "224,33 €" at bounding box center [1178, 289] width 45 height 12
click at [1118, 287] on input "224,33 € 24 mois" at bounding box center [1112, 281] width 11 height 11
radio input "true"
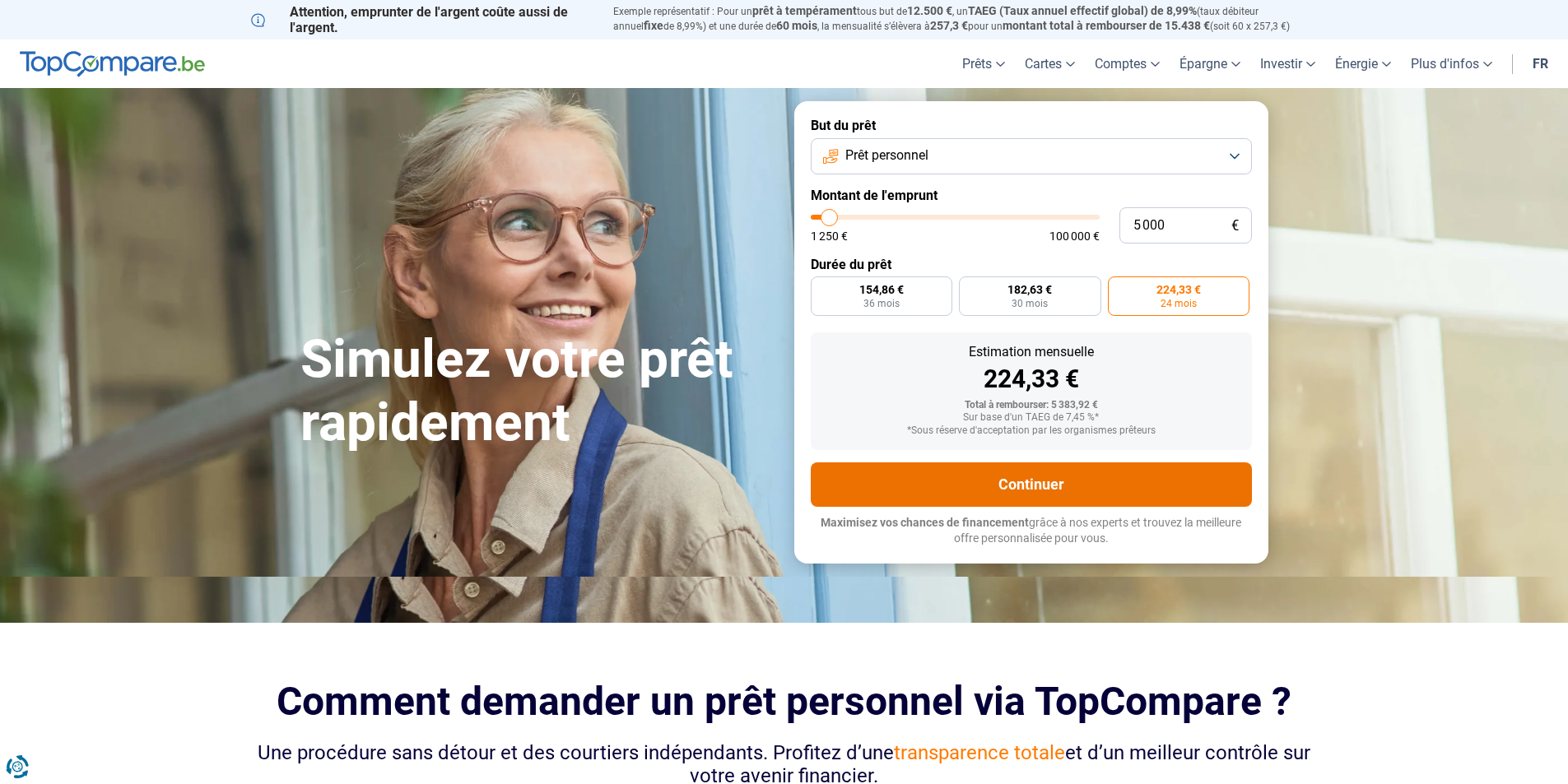
click at [1064, 479] on button "Continuer" at bounding box center [1030, 485] width 441 height 45
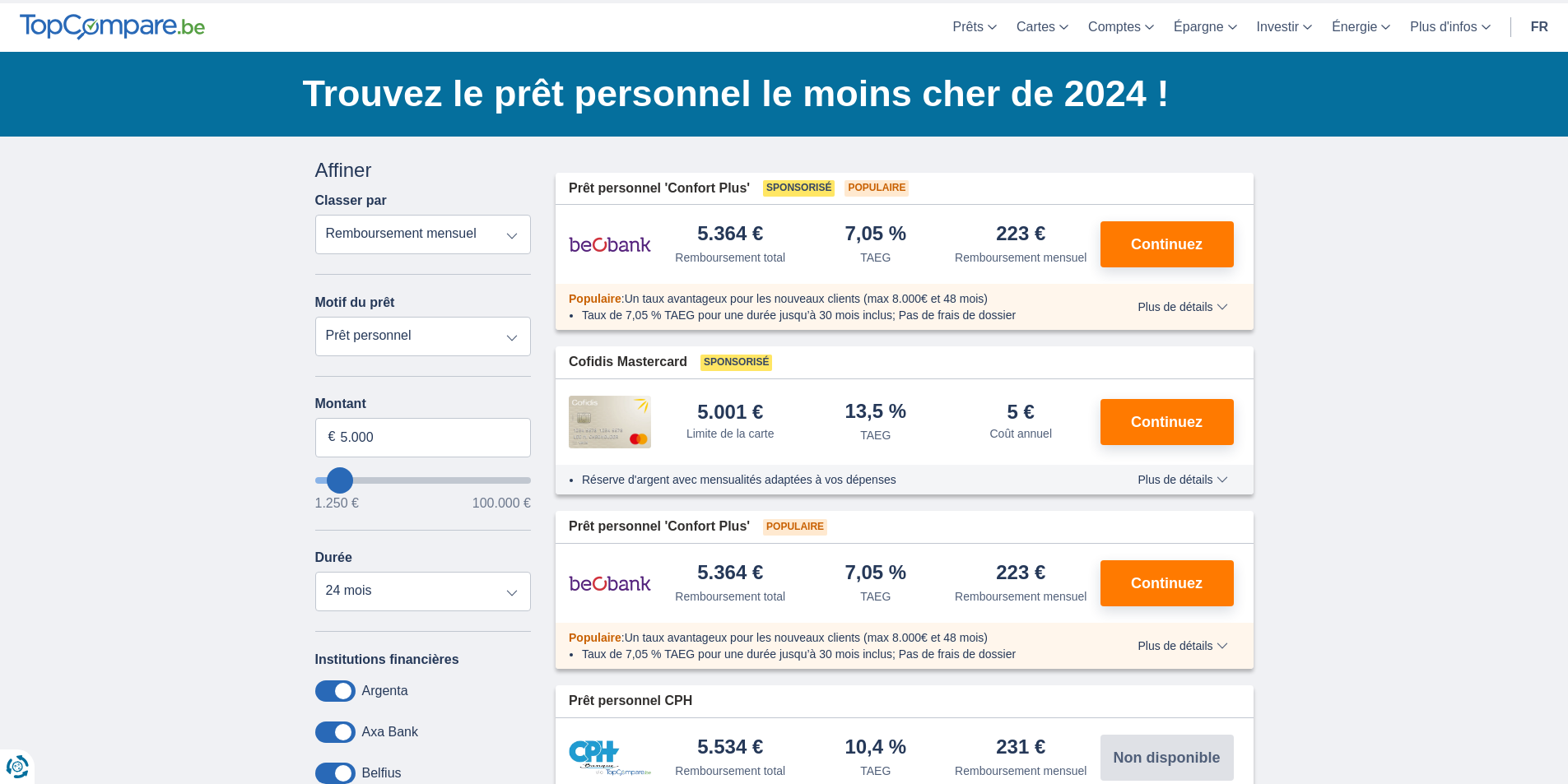
scroll to position [165, 0]
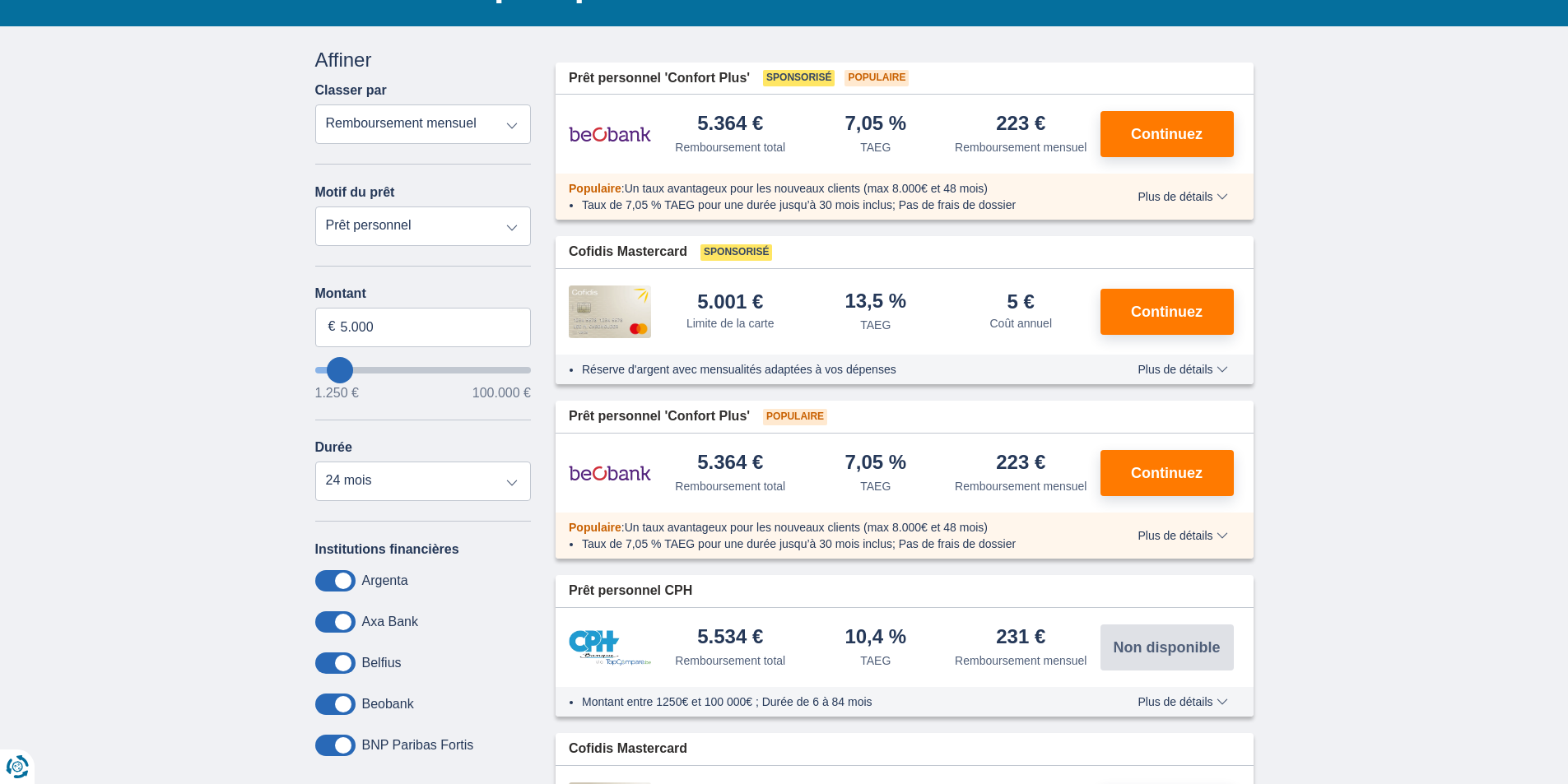
click at [514, 125] on select "Remboursement total TAEG Remboursement mensuel" at bounding box center [424, 124] width 216 height 40
click at [316, 104] on select "Remboursement total TAEG Remboursement mensuel" at bounding box center [424, 124] width 216 height 40
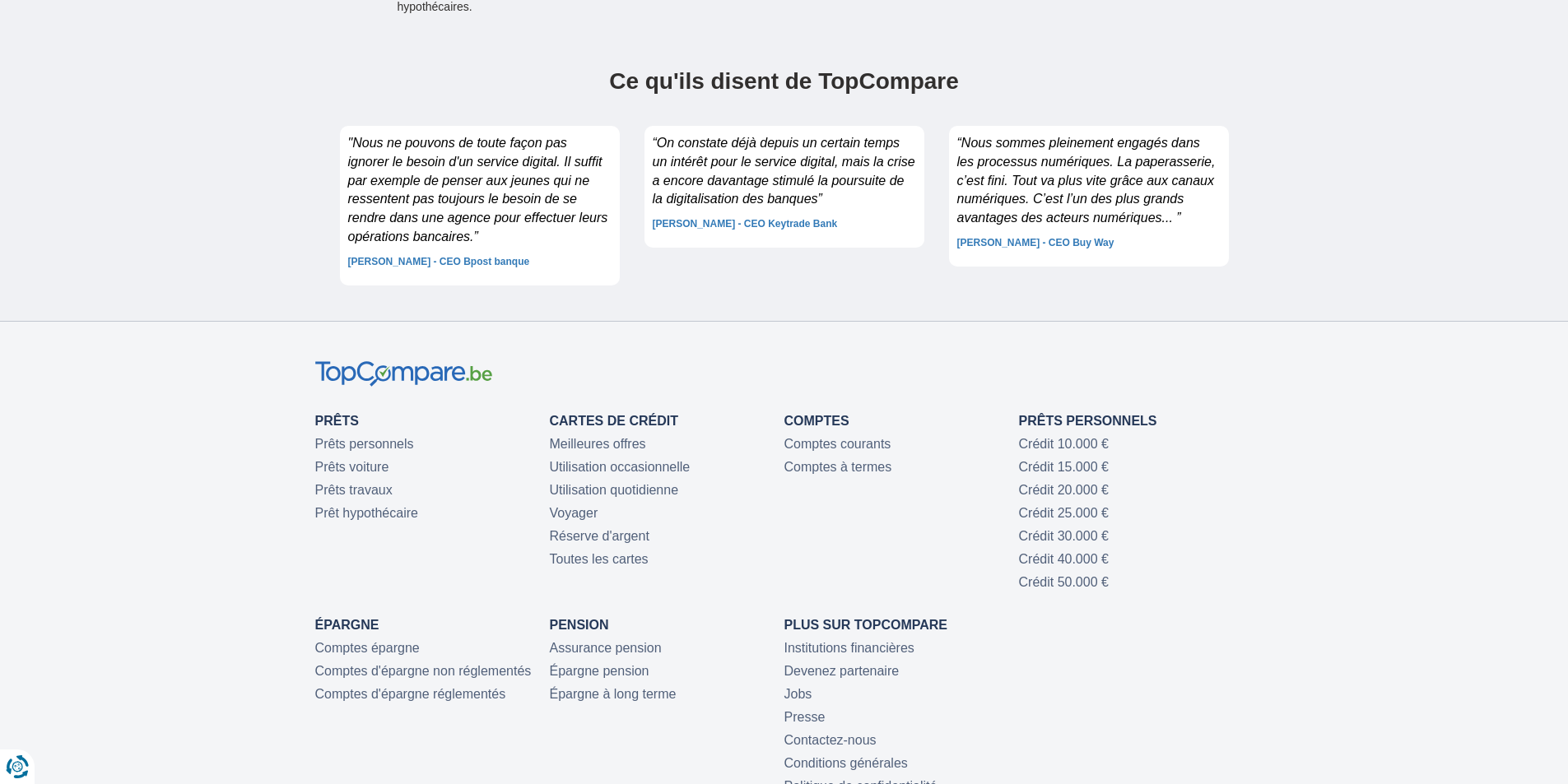
scroll to position [4361, 0]
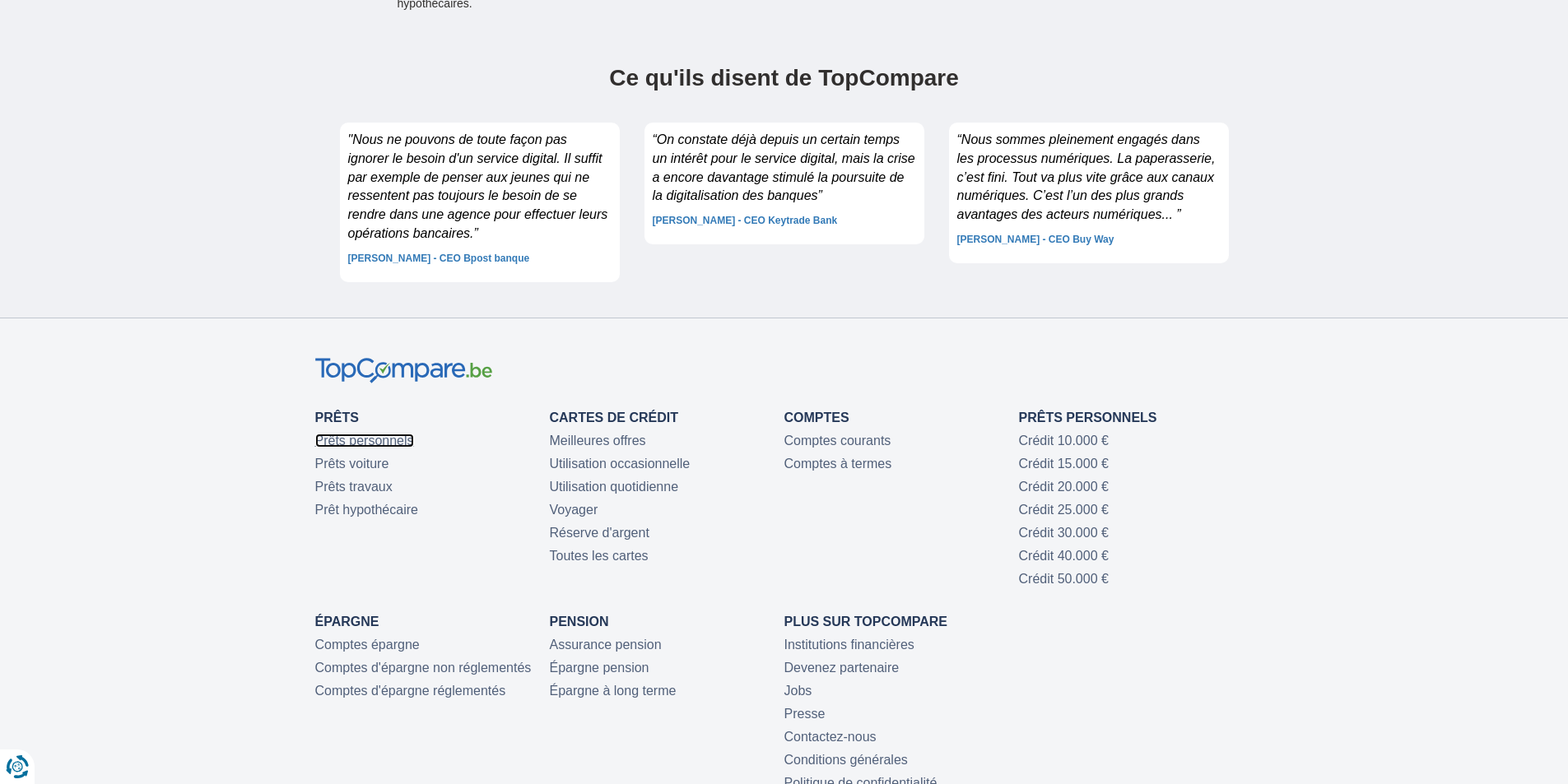
click at [363, 437] on link "Prêts personnels" at bounding box center [364, 440] width 98 height 14
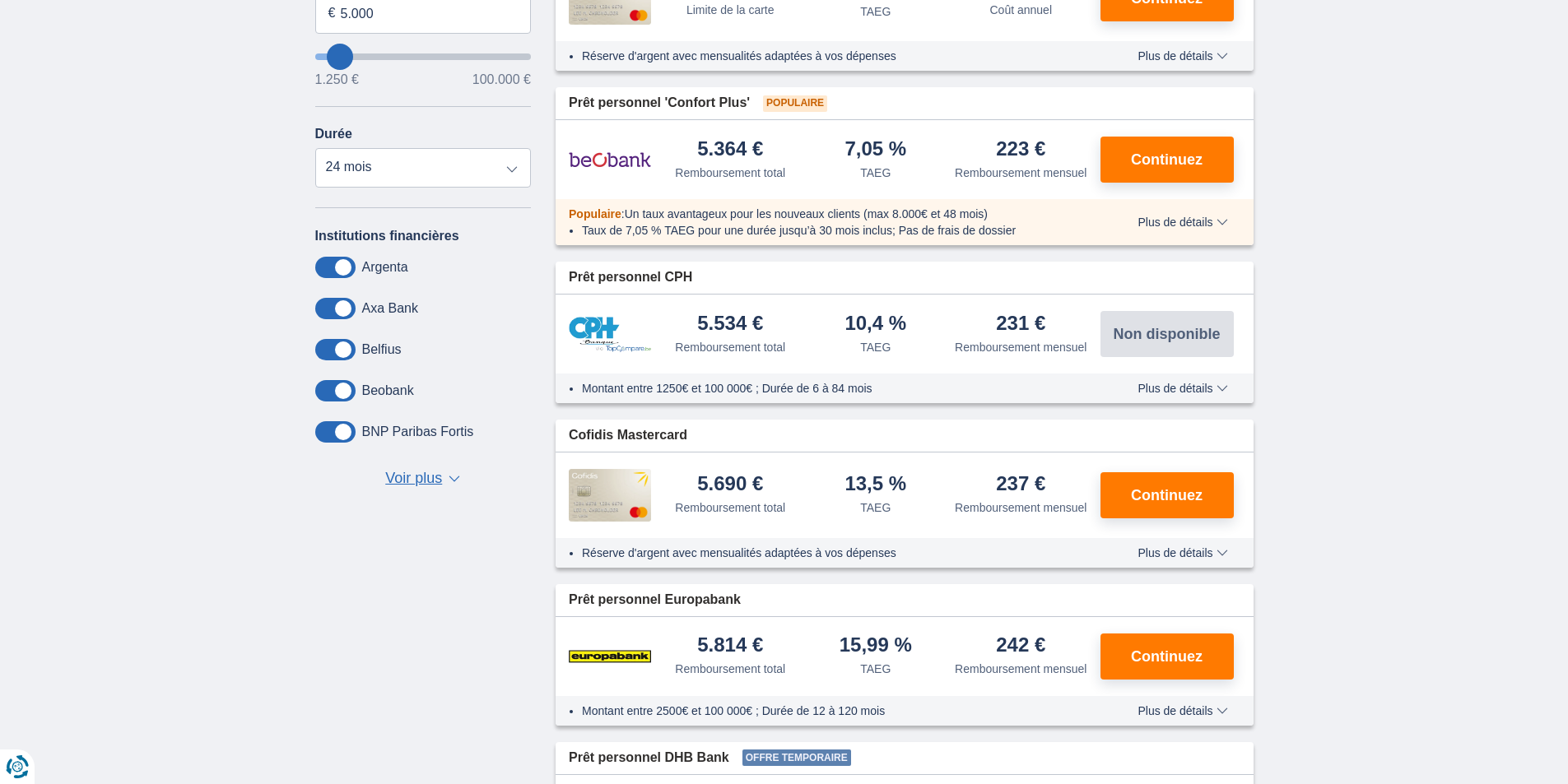
scroll to position [411, 0]
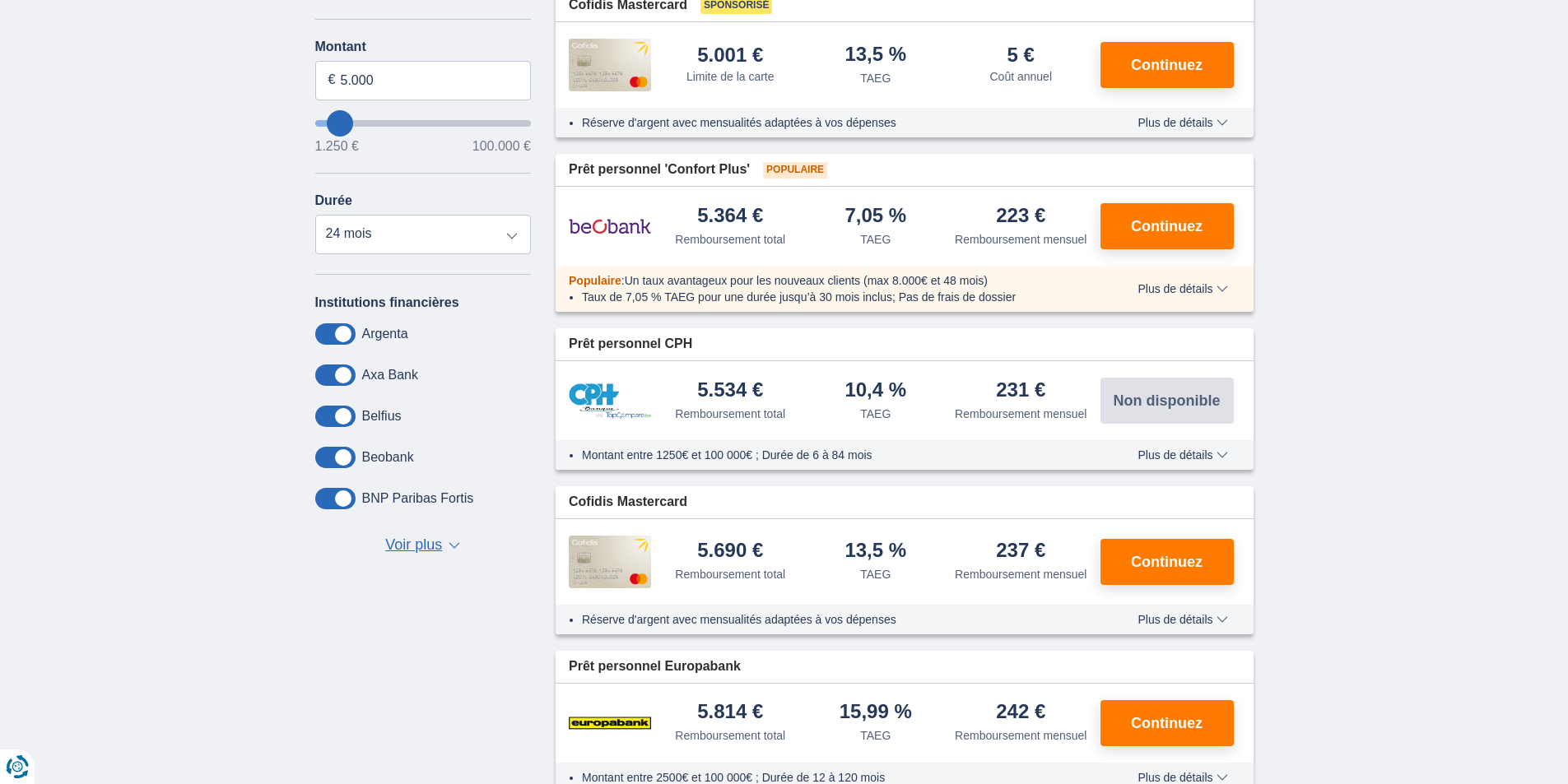
click at [1193, 619] on span "Plus de détails" at bounding box center [1182, 619] width 90 height 12
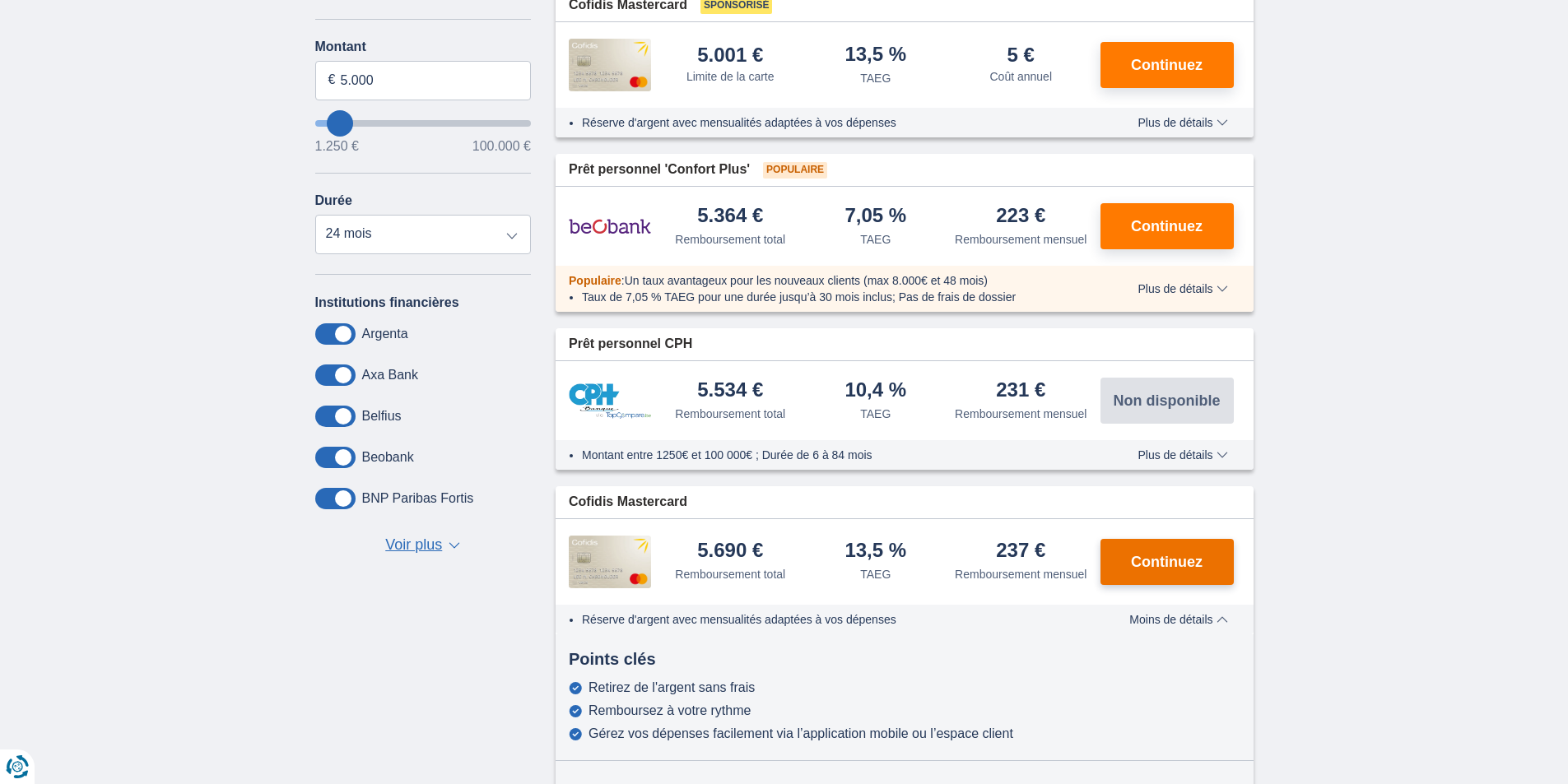
click at [1183, 560] on span "Continuez" at bounding box center [1167, 561] width 72 height 15
